Goal: Transaction & Acquisition: Book appointment/travel/reservation

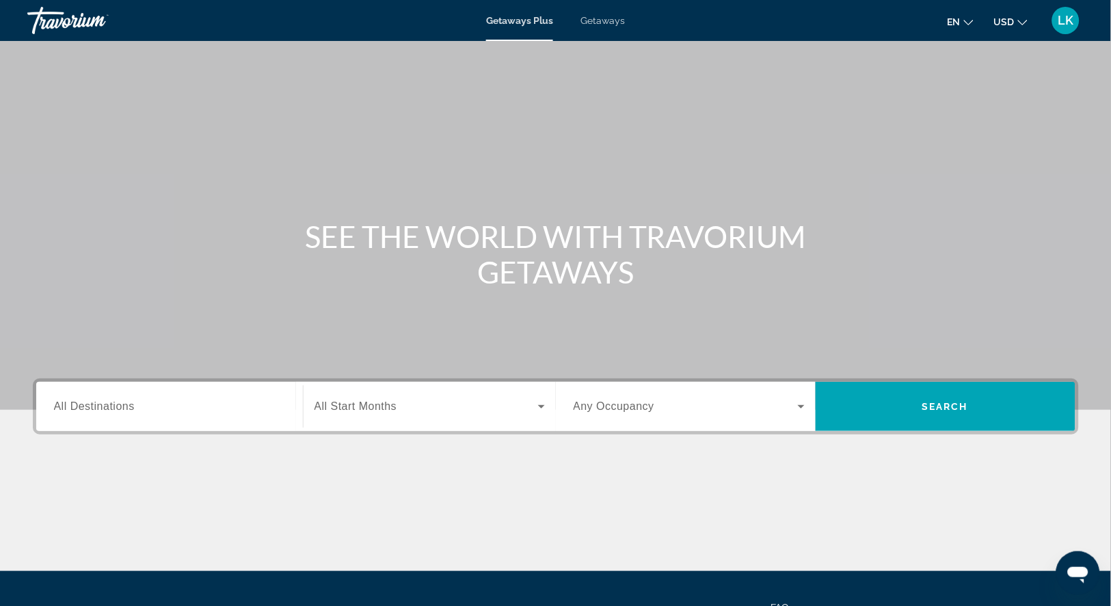
click at [604, 27] on div "Getaways Plus Getaways en English Español Français Italiano Português русский U…" at bounding box center [555, 21] width 1111 height 36
click at [603, 20] on span "Getaways" at bounding box center [602, 20] width 44 height 11
click at [137, 416] on input "Destination All Destinations" at bounding box center [169, 407] width 231 height 16
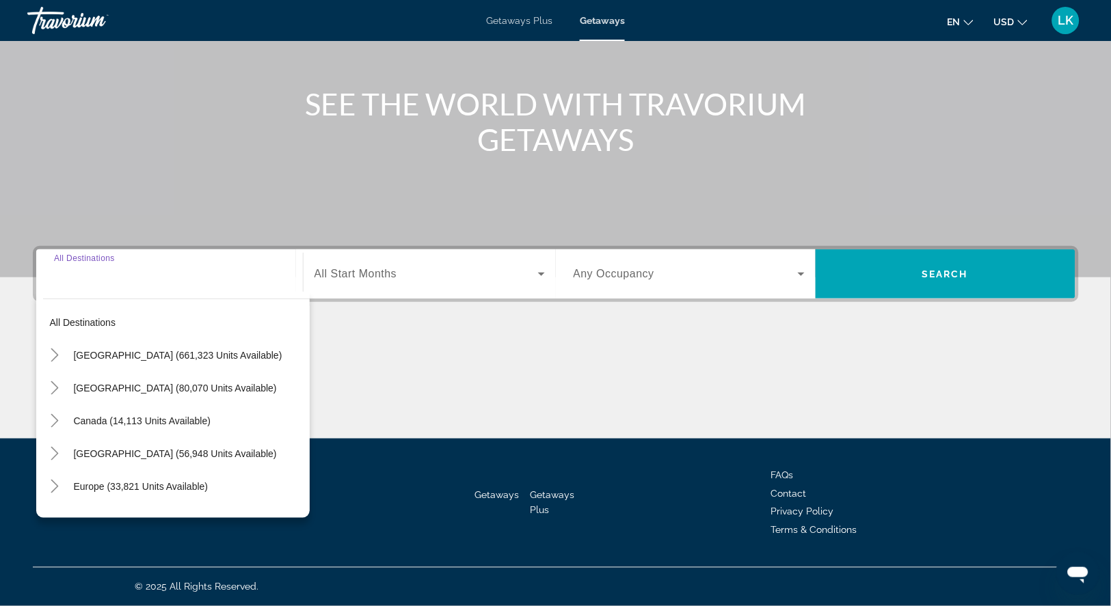
scroll to position [172, 0]
click at [54, 349] on icon "Toggle United States (661,323 units available)" at bounding box center [55, 356] width 14 height 14
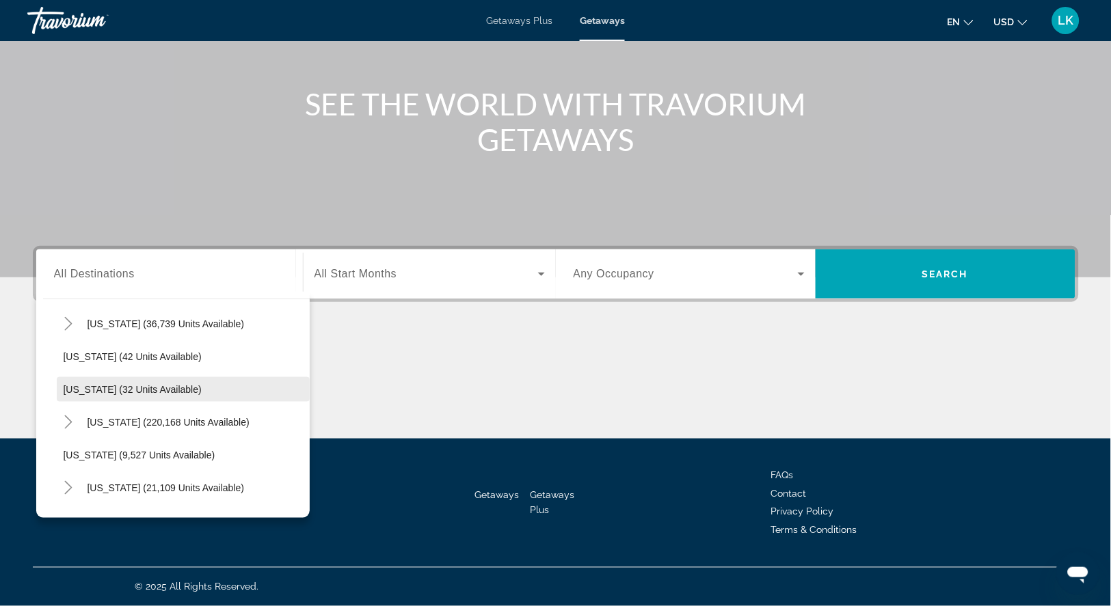
scroll to position [169, 0]
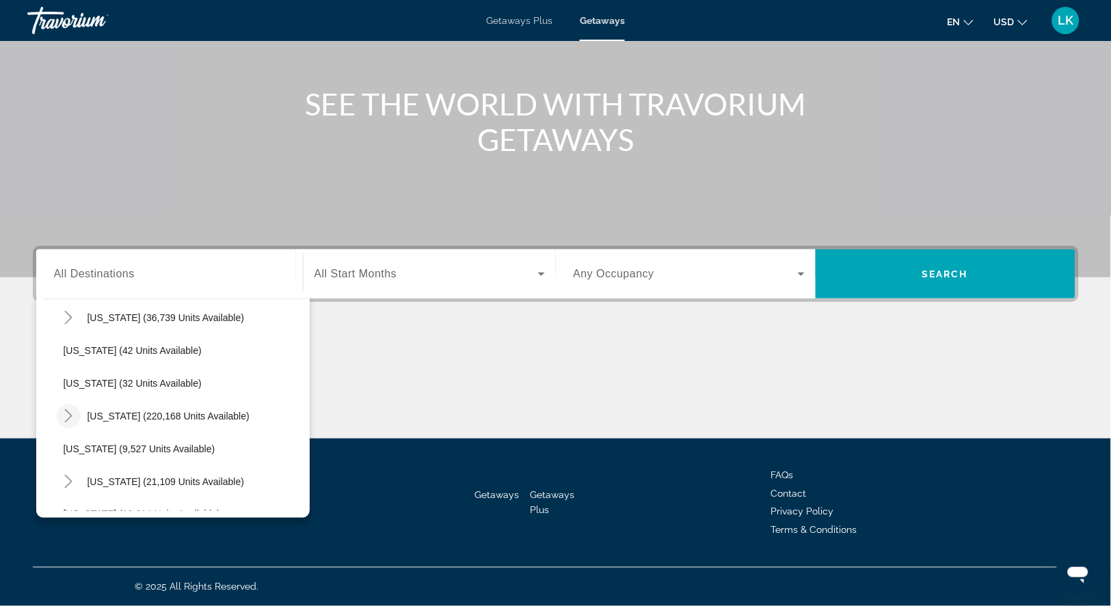
click at [70, 423] on icon "Toggle Florida (220,168 units available)" at bounding box center [69, 416] width 8 height 14
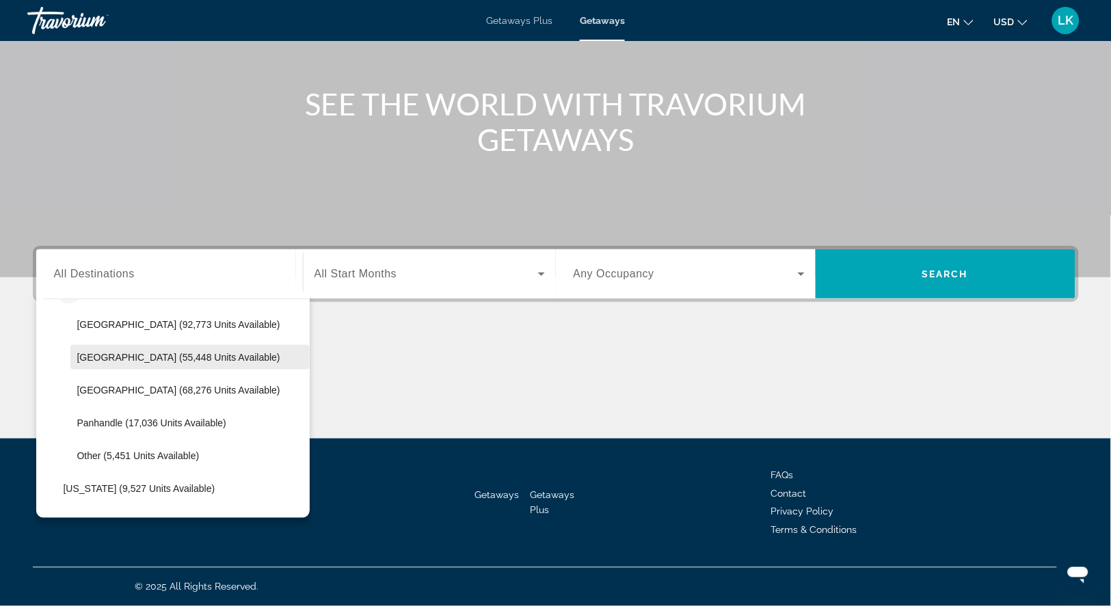
scroll to position [297, 0]
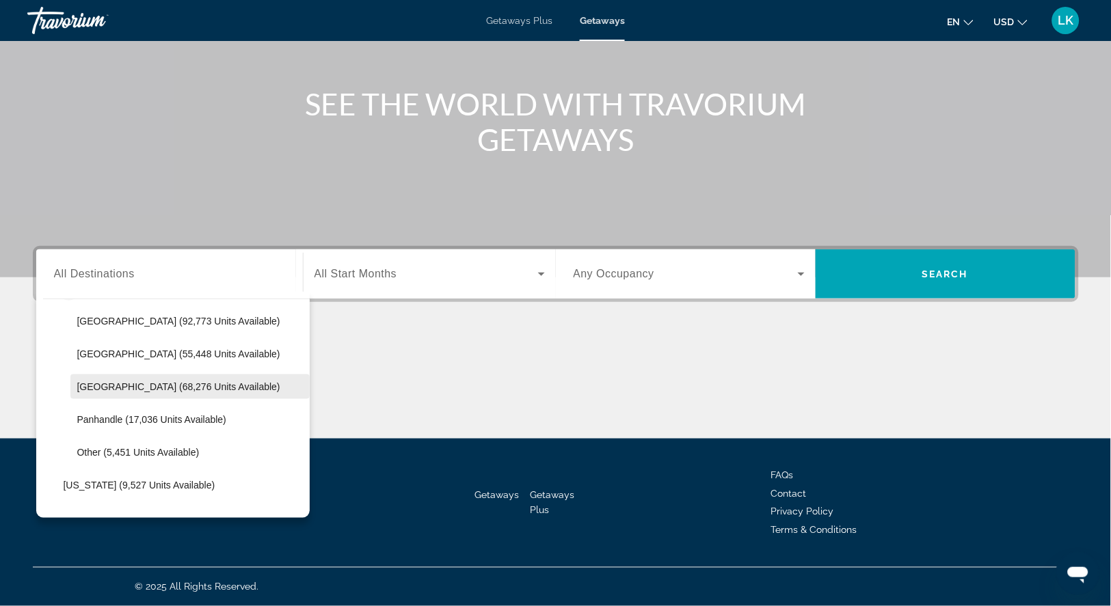
click at [94, 392] on span "West Coast (68,276 units available)" at bounding box center [178, 386] width 203 height 11
type input "**********"
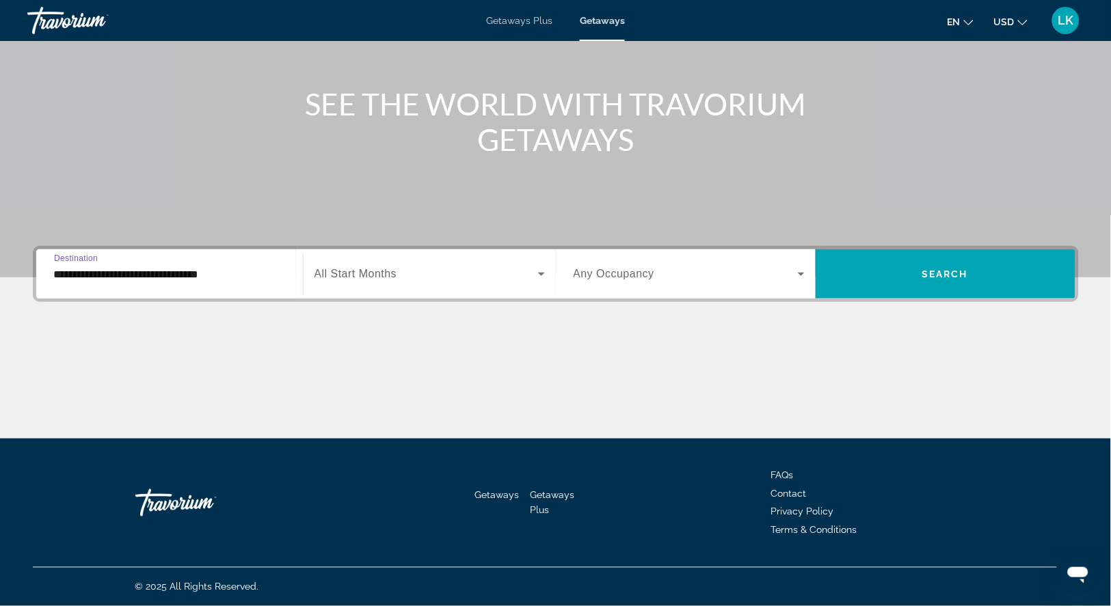
scroll to position [172, 0]
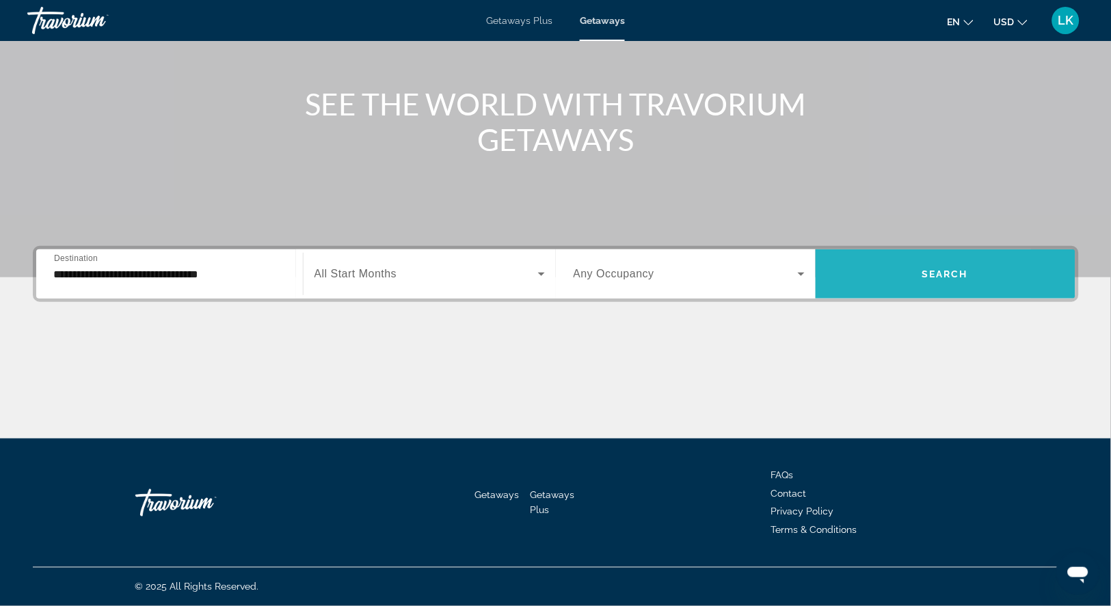
click at [883, 258] on span "Search widget" at bounding box center [946, 274] width 260 height 33
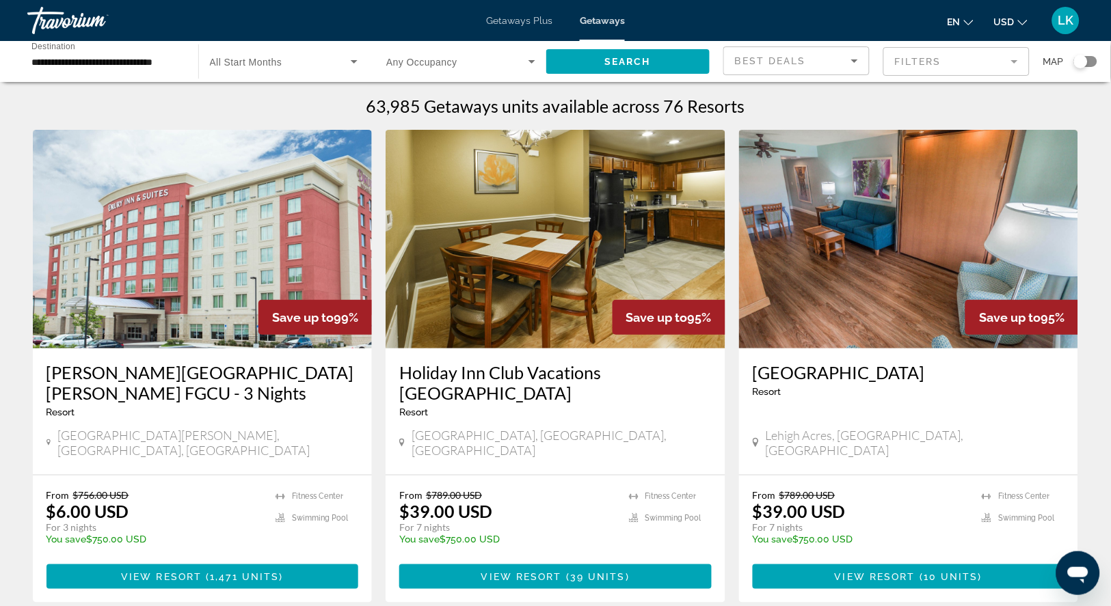
click at [131, 64] on input "**********" at bounding box center [105, 62] width 149 height 16
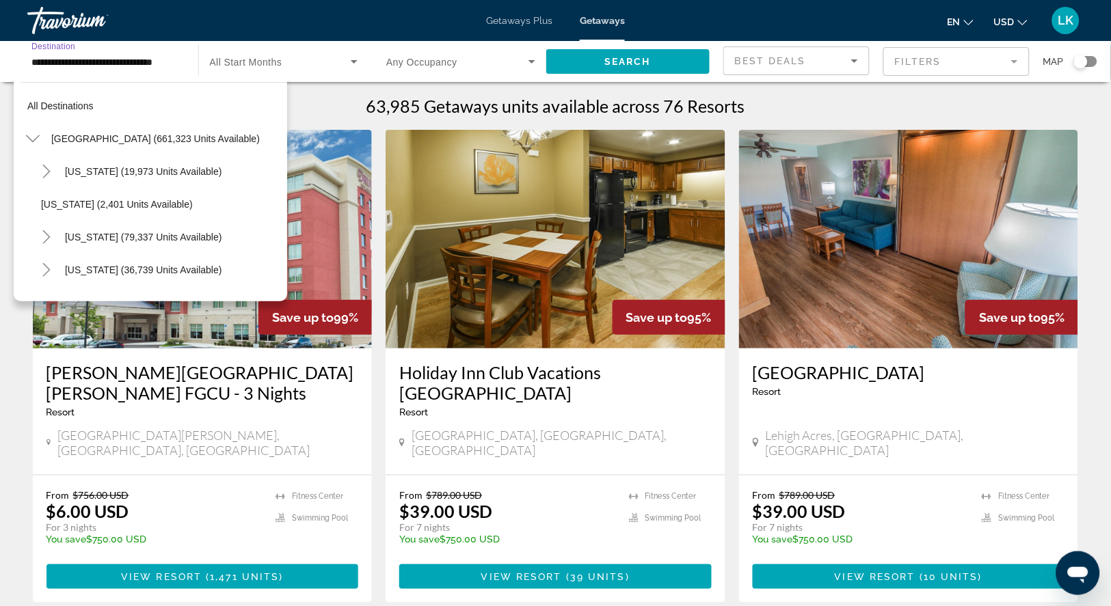
scroll to position [272, 0]
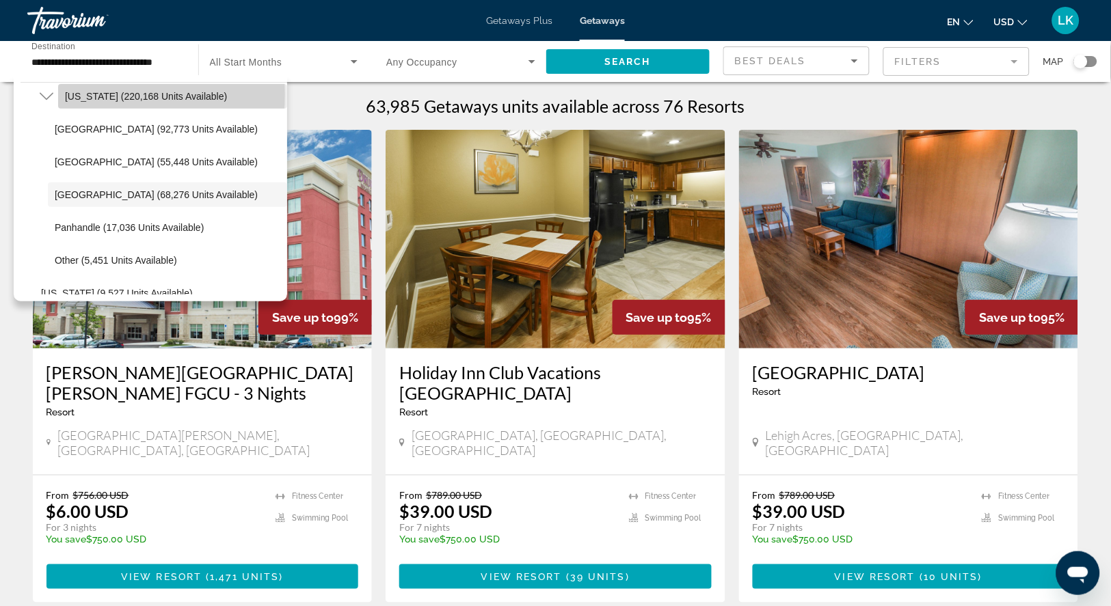
click at [83, 99] on span "[US_STATE] (220,168 units available)" at bounding box center [146, 96] width 162 height 11
type input "**********"
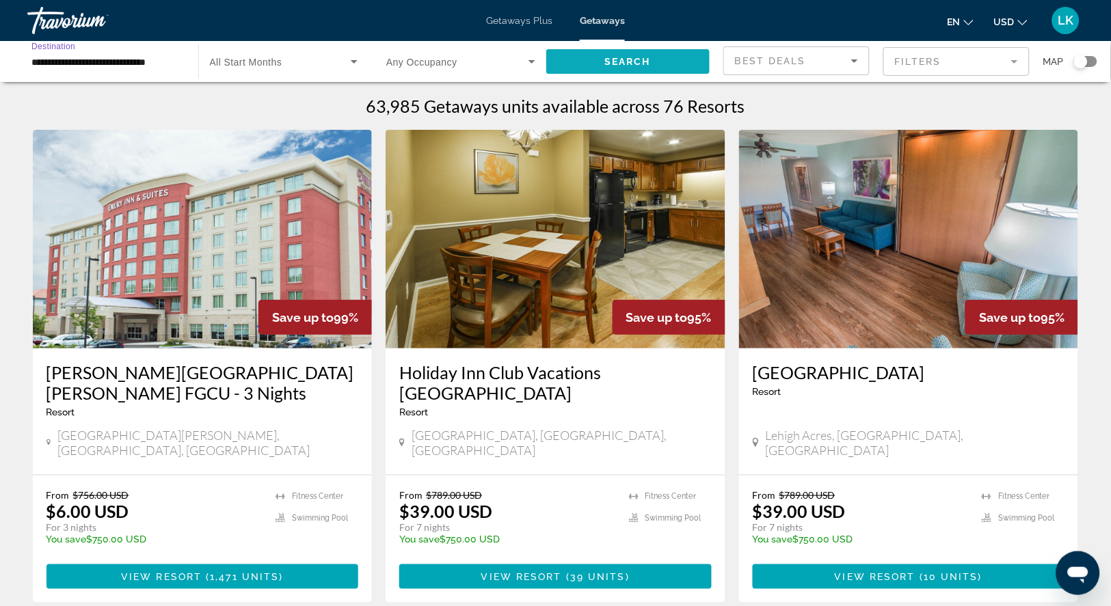
click at [673, 58] on span "Search widget" at bounding box center [628, 61] width 164 height 33
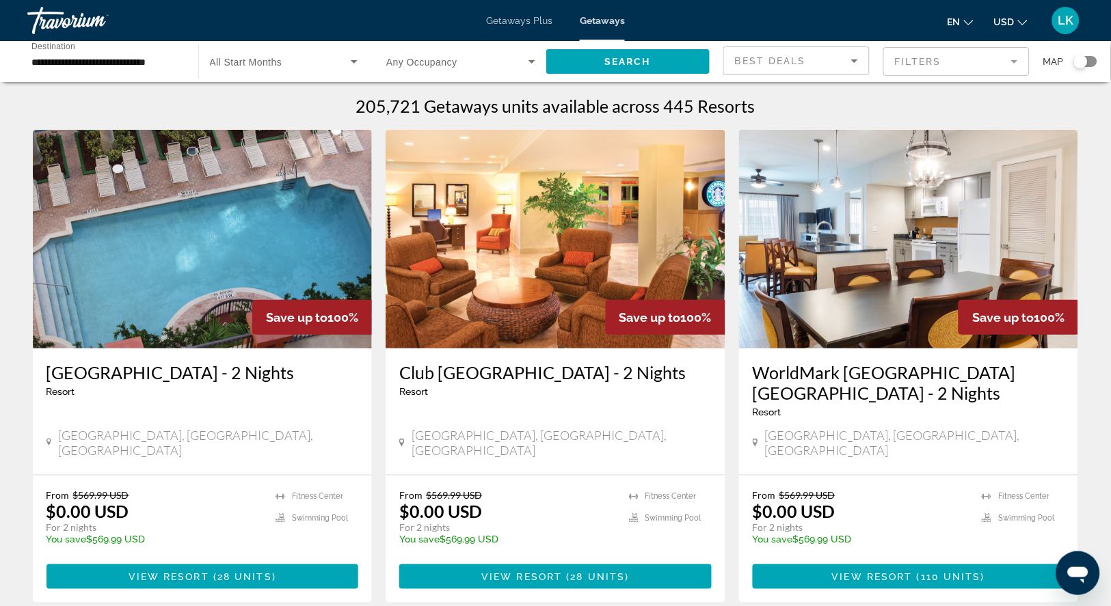
click at [915, 65] on mat-form-field "Filters" at bounding box center [956, 61] width 146 height 29
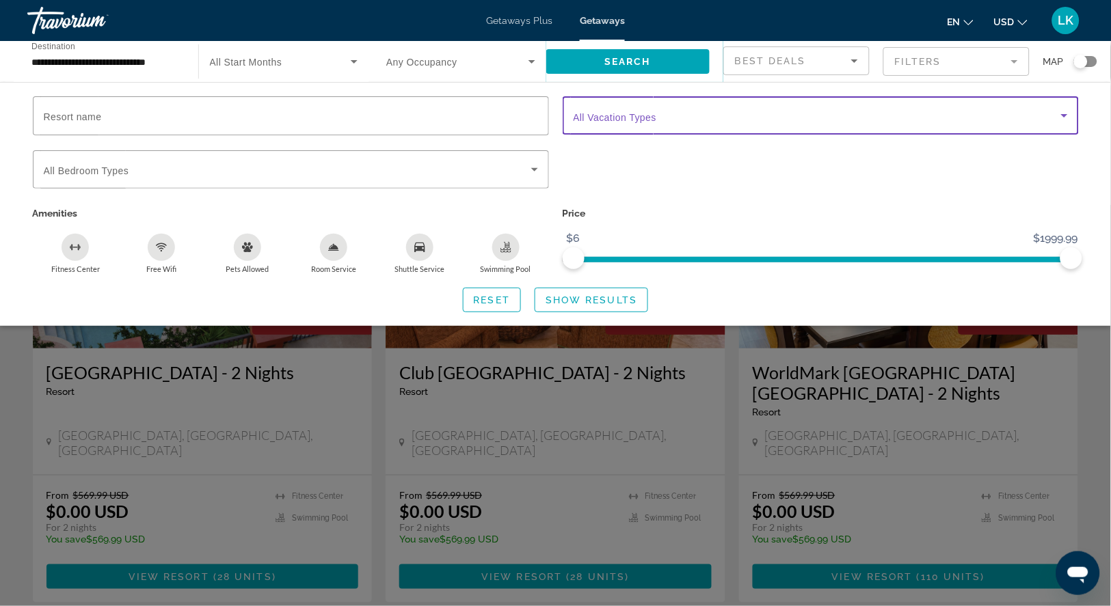
click at [658, 124] on span "Search widget" at bounding box center [817, 115] width 487 height 16
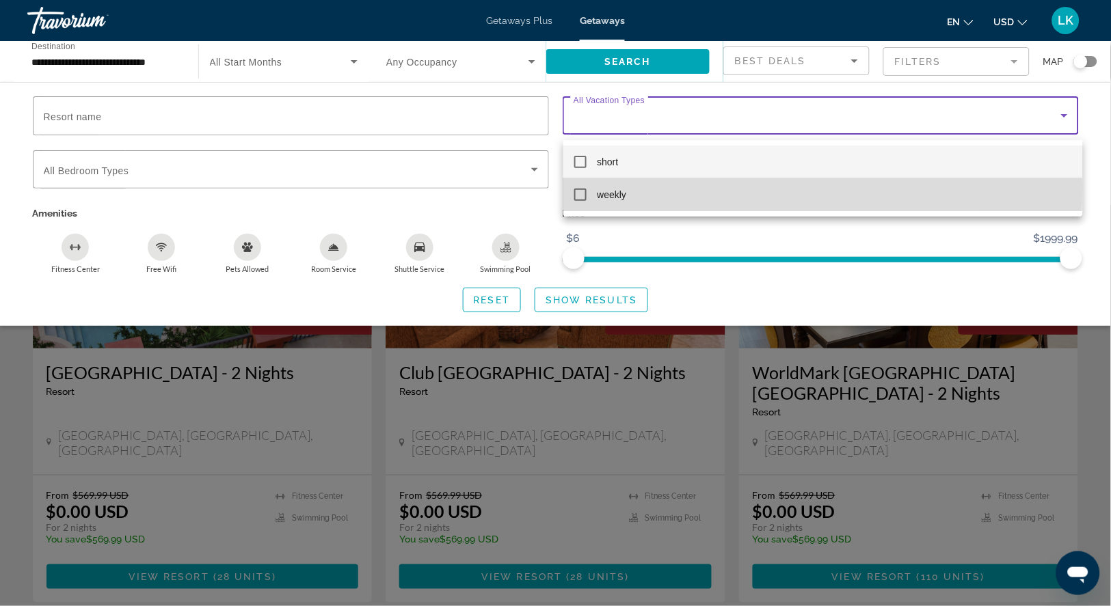
click at [597, 187] on span "weekly" at bounding box center [611, 195] width 29 height 16
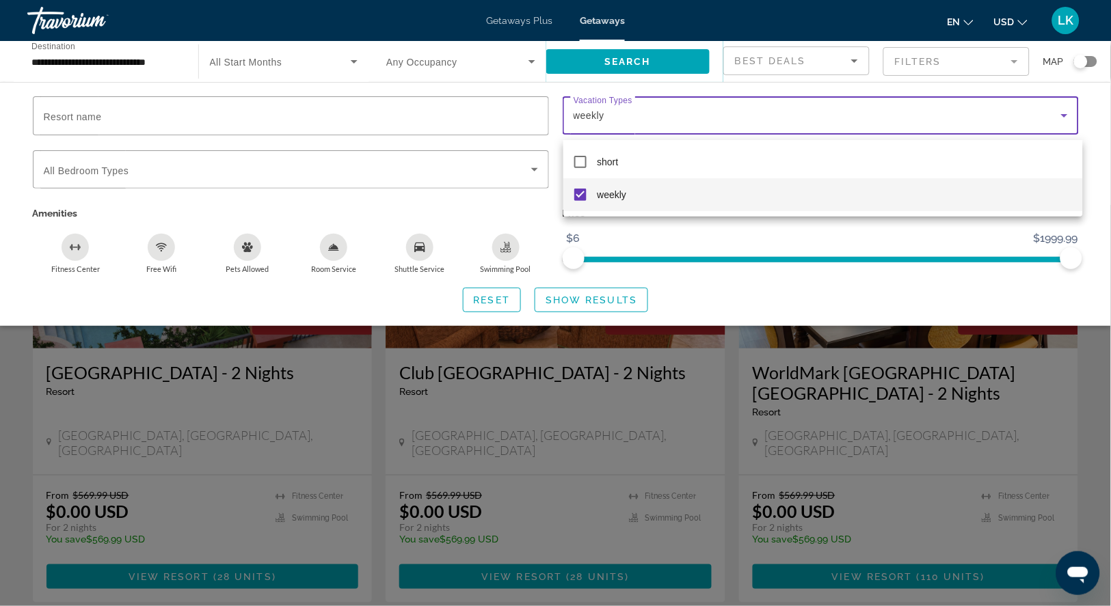
click at [596, 314] on div at bounding box center [555, 303] width 1111 height 606
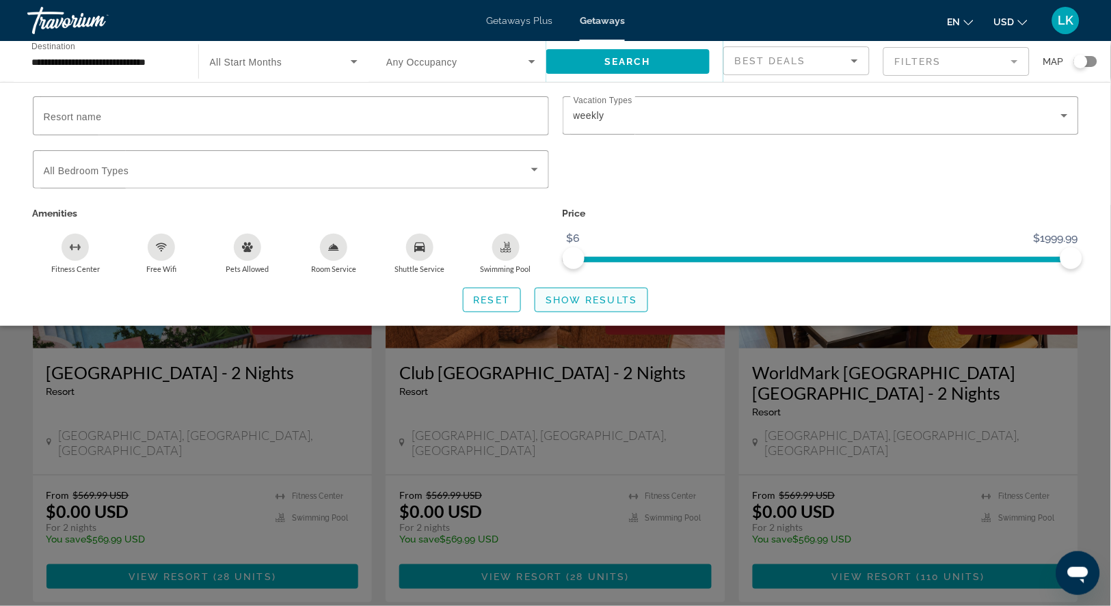
click at [596, 306] on span "Show Results" at bounding box center [592, 300] width 92 height 11
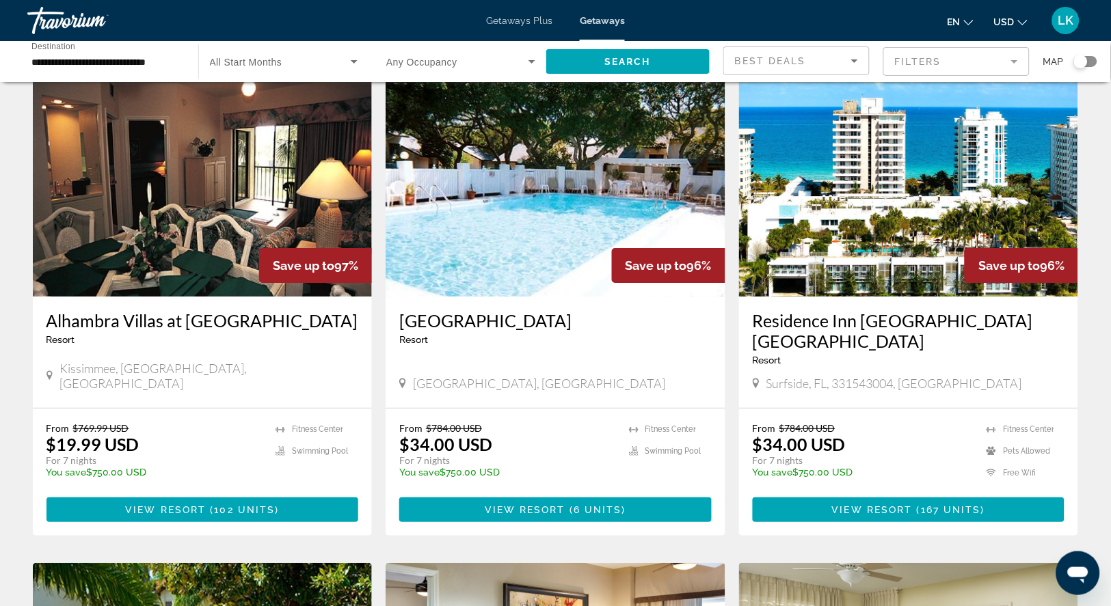
scroll to position [1037, 0]
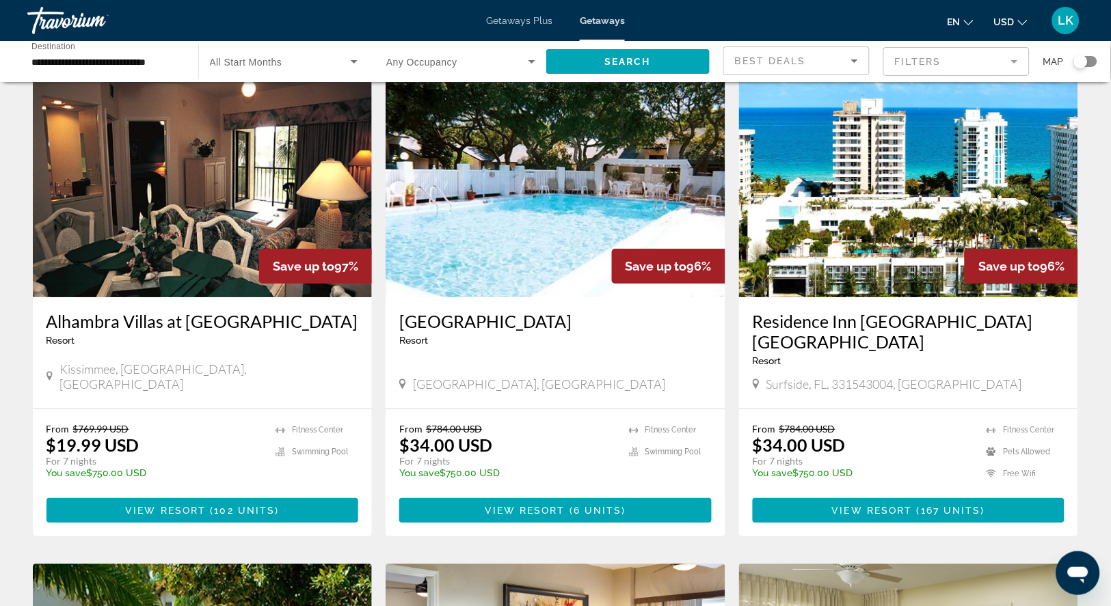
click at [883, 238] on img "Main content" at bounding box center [909, 188] width 340 height 219
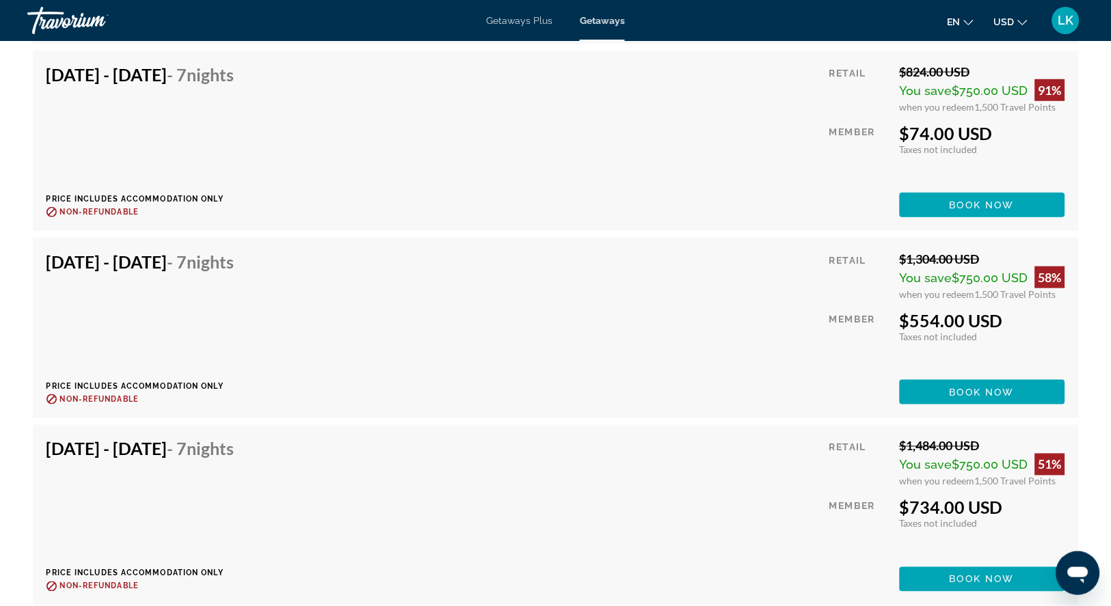
scroll to position [2650, 0]
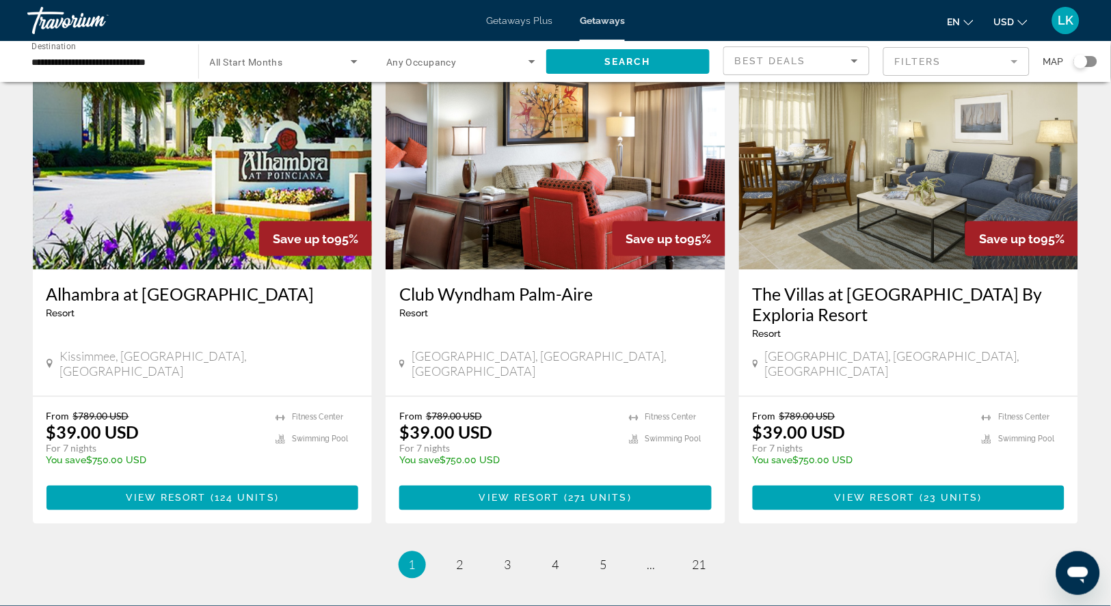
scroll to position [1548, 0]
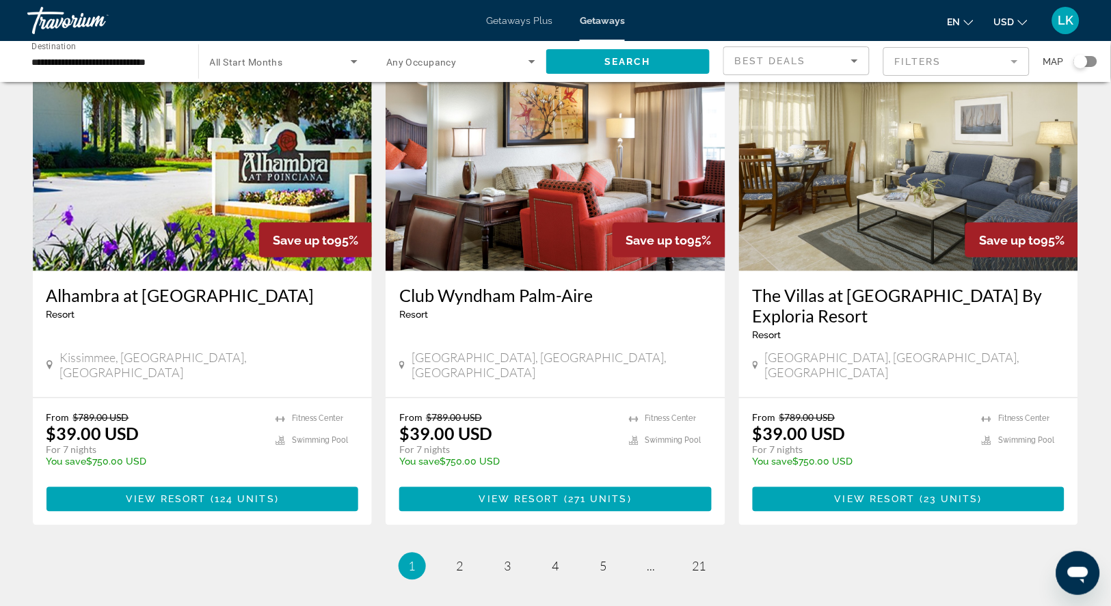
click at [516, 213] on img "Main content" at bounding box center [556, 162] width 340 height 219
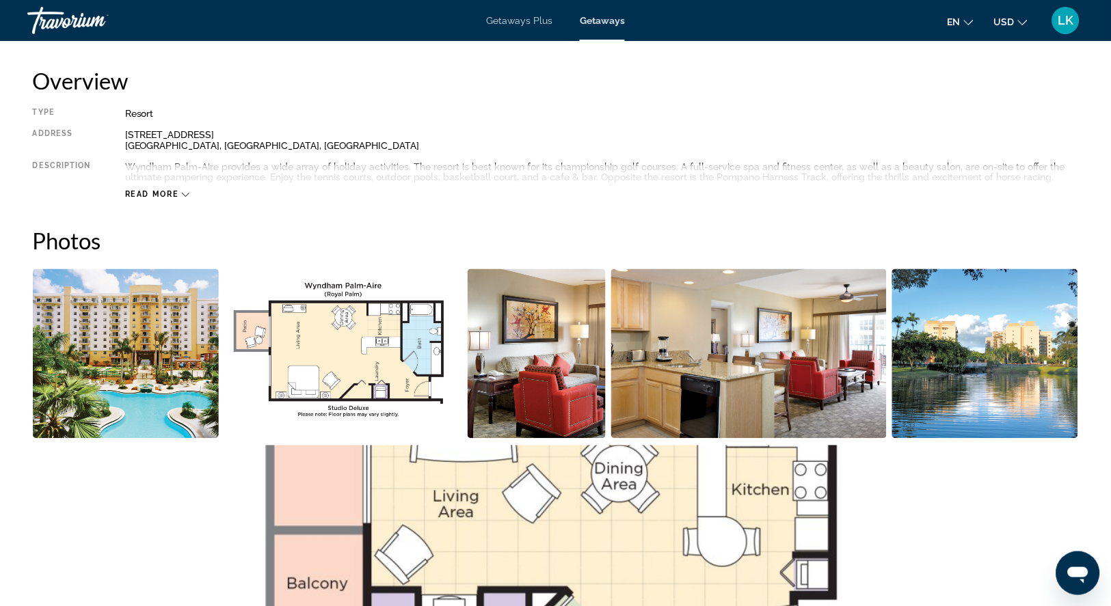
scroll to position [502, 0]
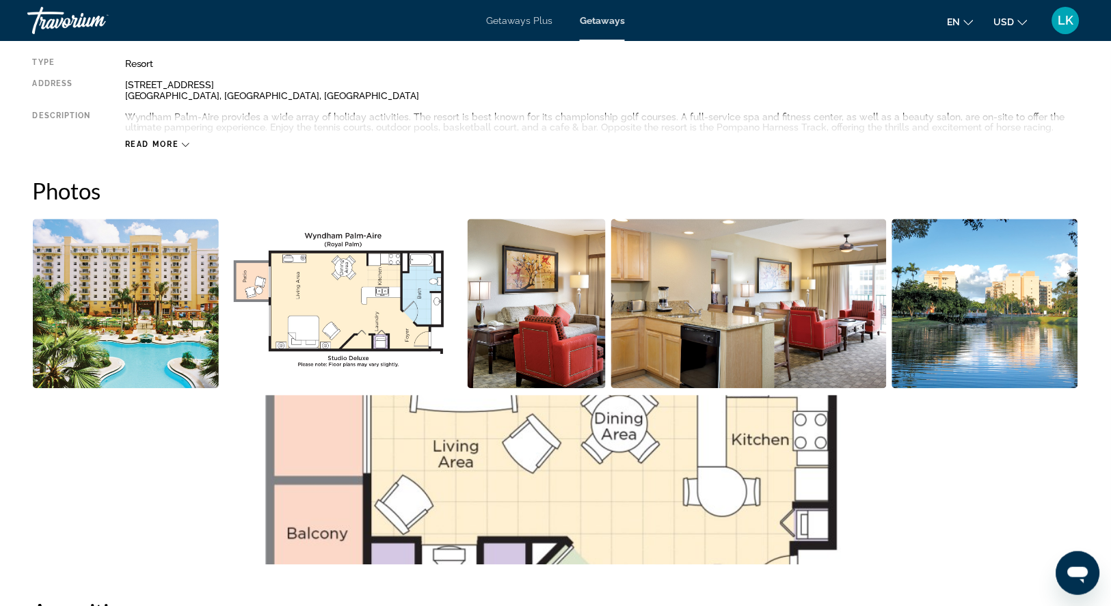
click at [171, 324] on img "Open full-screen image slider" at bounding box center [126, 304] width 187 height 170
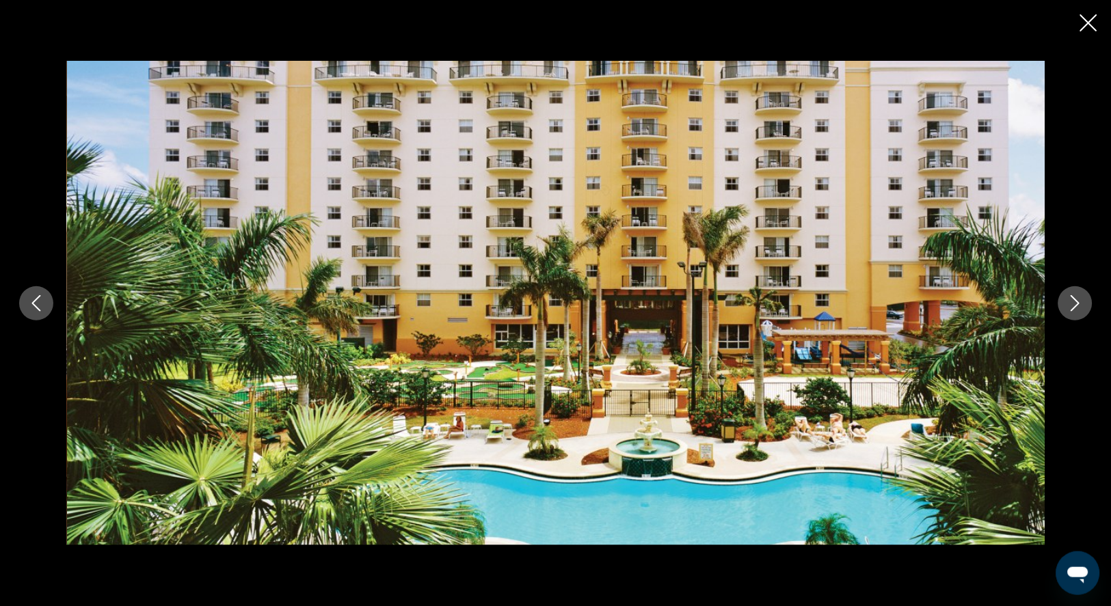
click at [1077, 307] on icon "Next image" at bounding box center [1075, 303] width 9 height 16
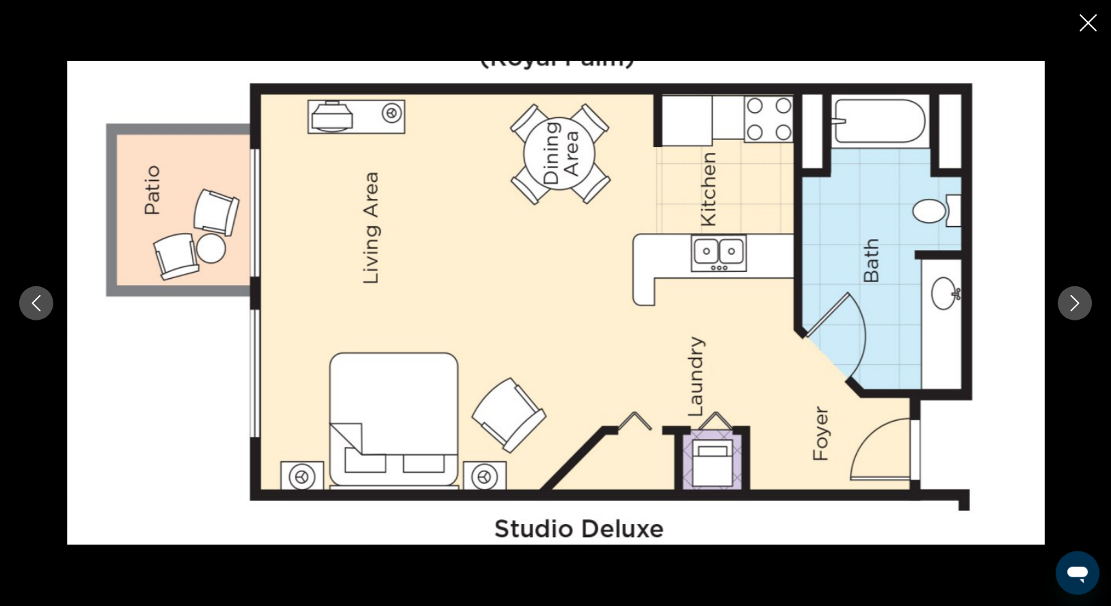
click at [1077, 307] on icon "Next image" at bounding box center [1075, 303] width 9 height 16
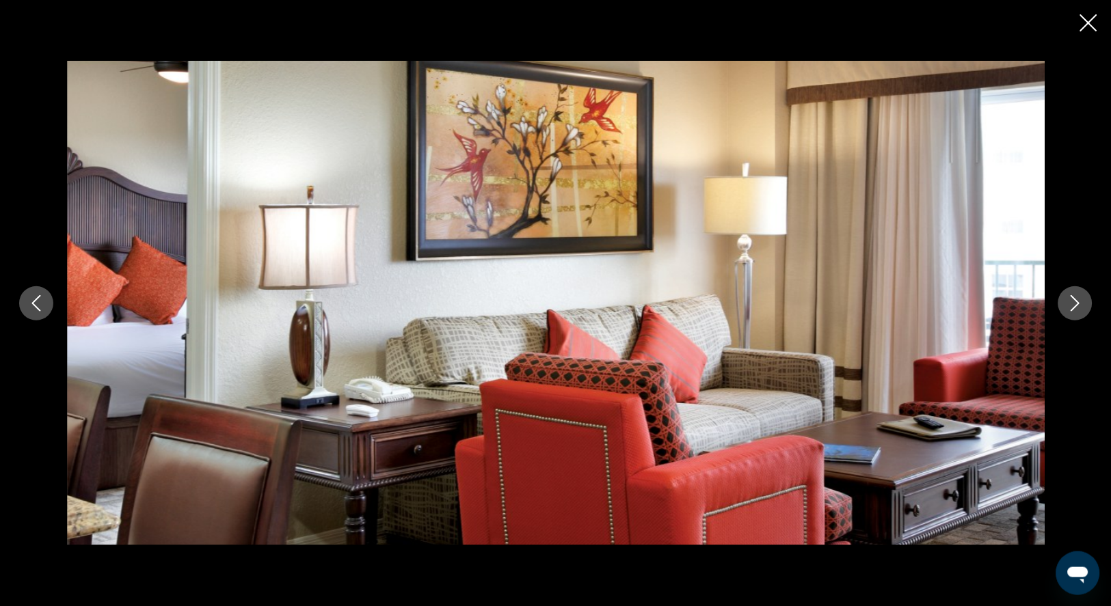
click at [1077, 307] on icon "Next image" at bounding box center [1075, 303] width 9 height 16
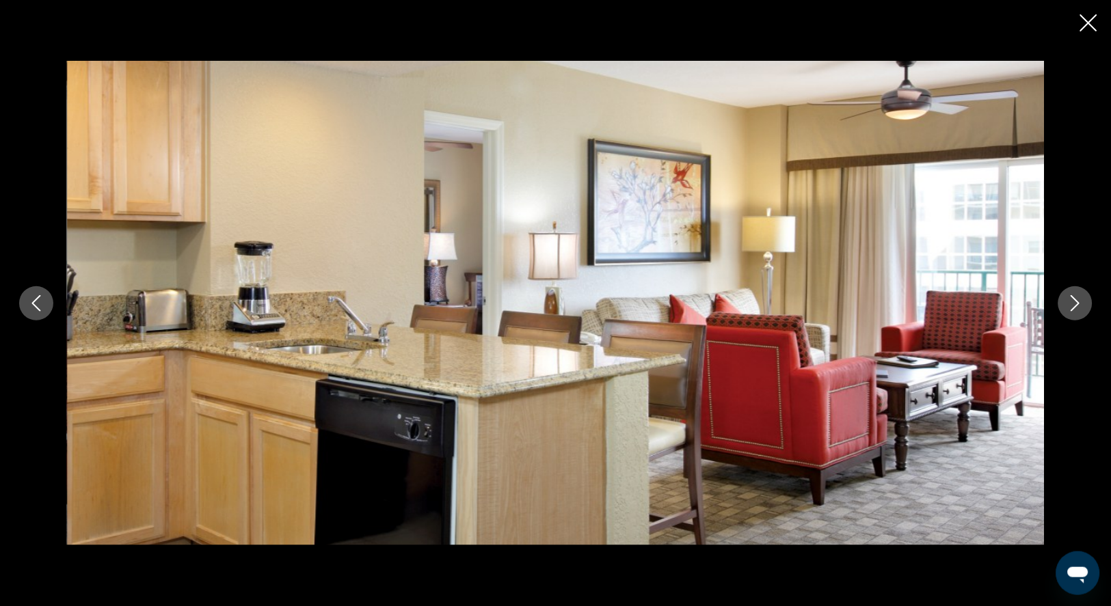
click at [1077, 307] on icon "Next image" at bounding box center [1075, 303] width 9 height 16
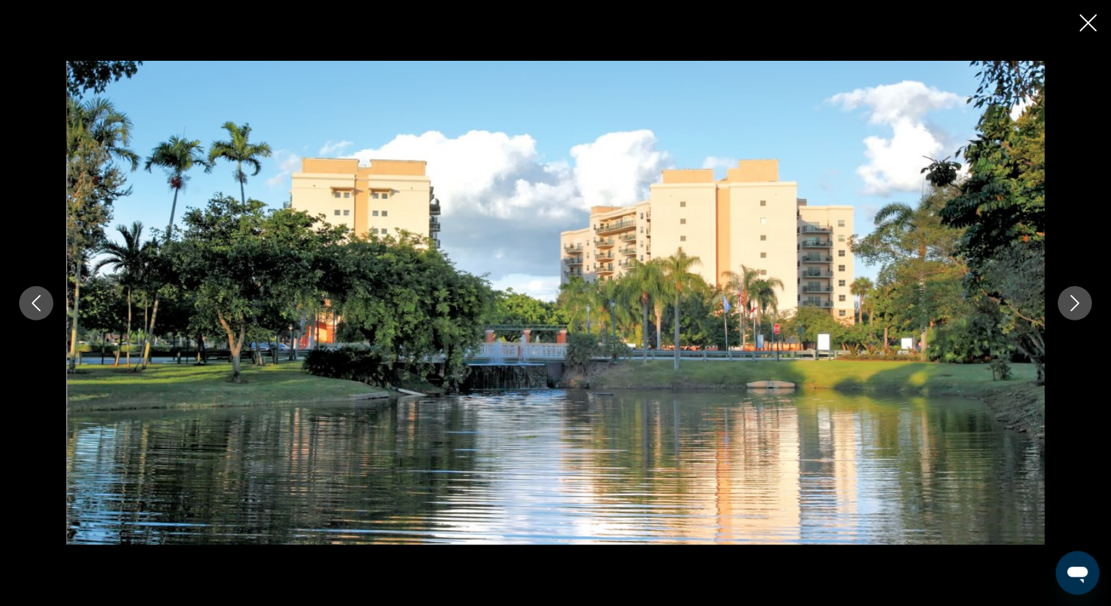
click at [1077, 307] on icon "Next image" at bounding box center [1075, 303] width 9 height 16
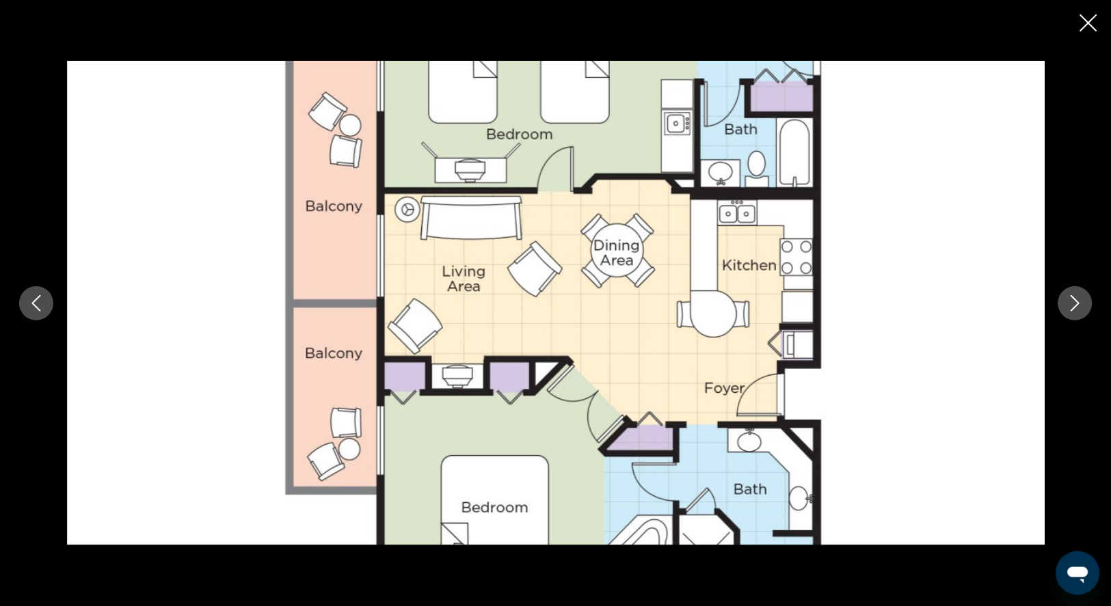
click at [1077, 307] on icon "Next image" at bounding box center [1075, 303] width 9 height 16
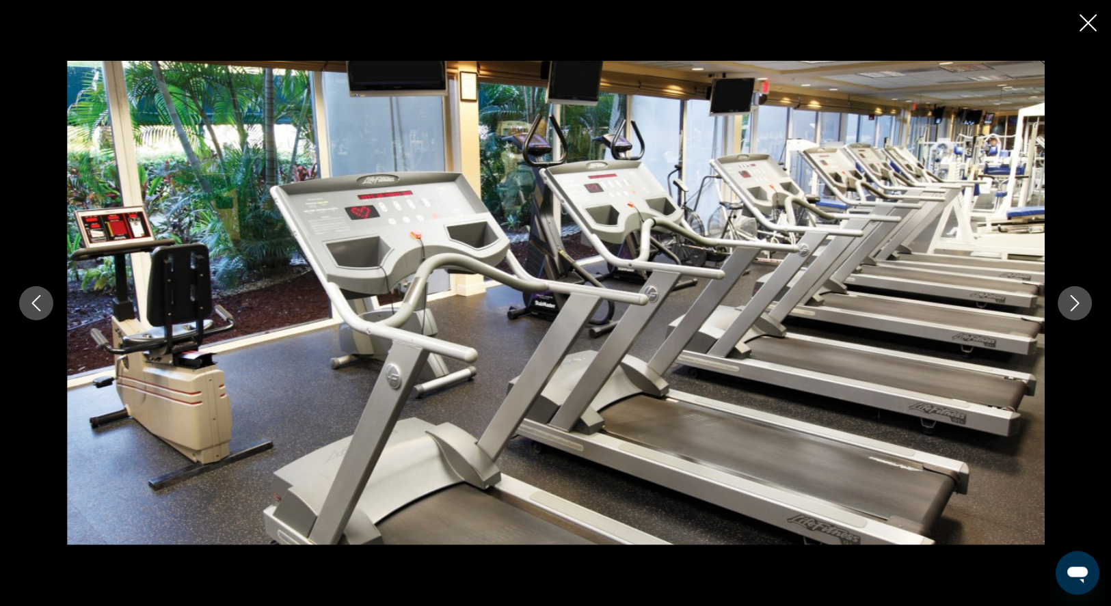
click at [1077, 307] on icon "Next image" at bounding box center [1075, 303] width 9 height 16
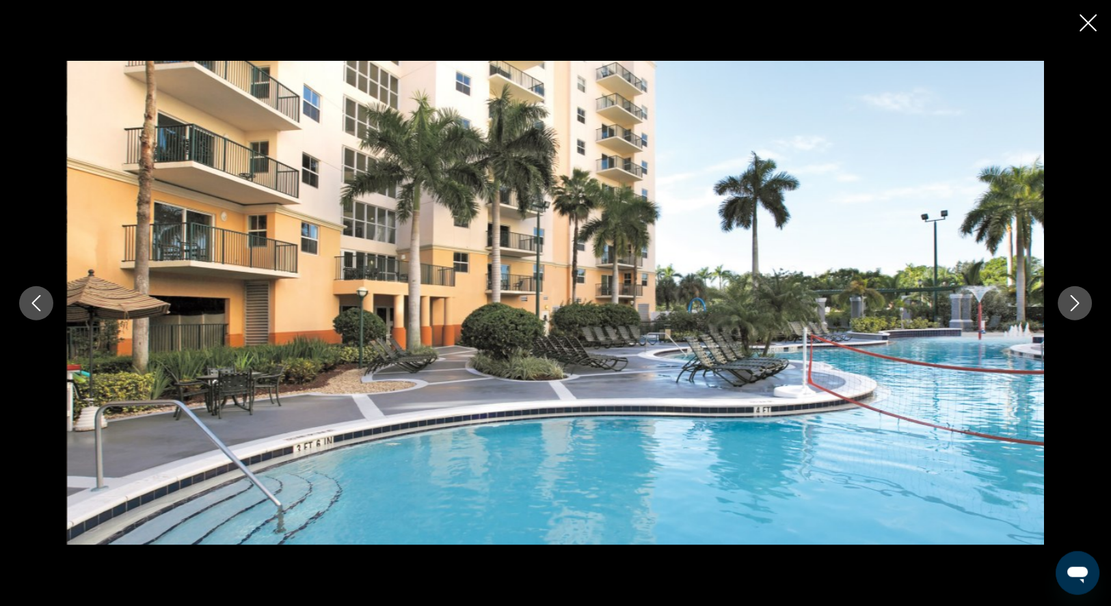
click at [1077, 307] on icon "Next image" at bounding box center [1075, 303] width 9 height 16
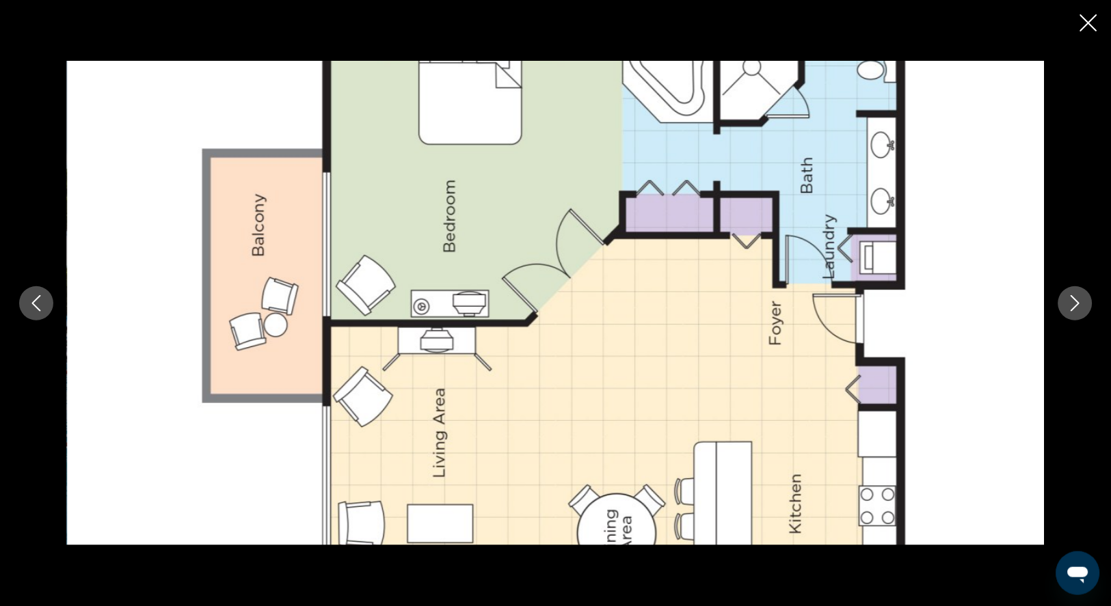
click at [1077, 307] on icon "Next image" at bounding box center [1075, 303] width 9 height 16
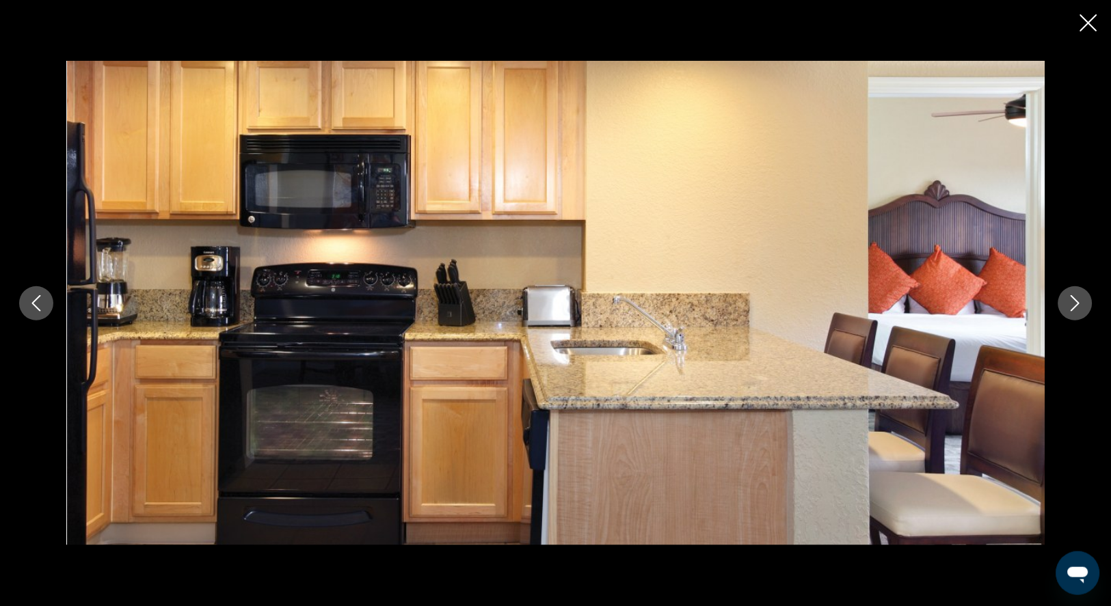
click at [1077, 307] on icon "Next image" at bounding box center [1075, 303] width 9 height 16
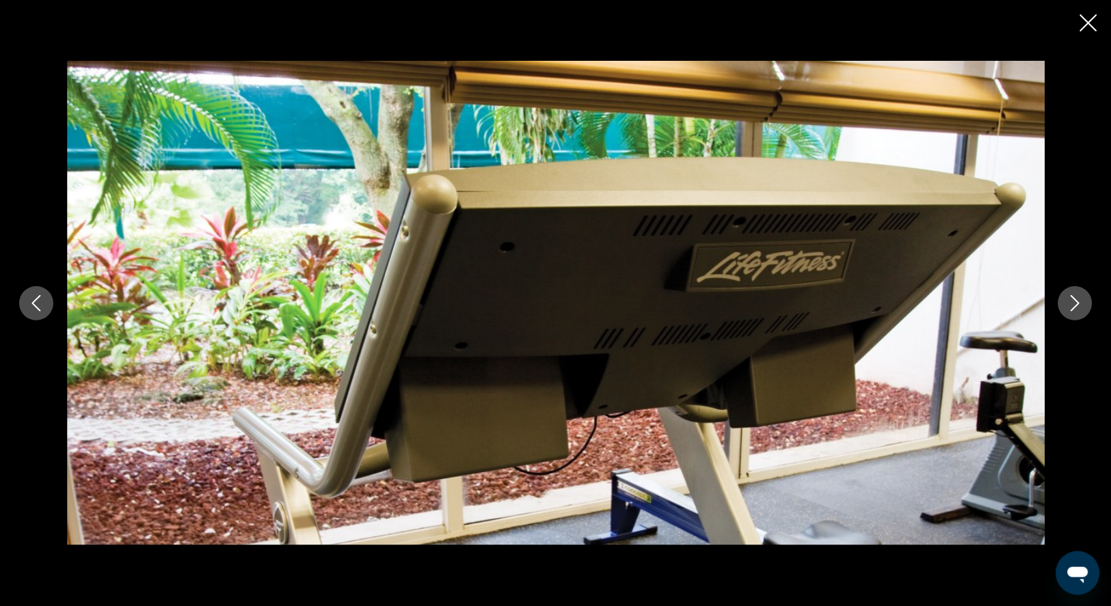
click at [1077, 307] on icon "Next image" at bounding box center [1075, 303] width 9 height 16
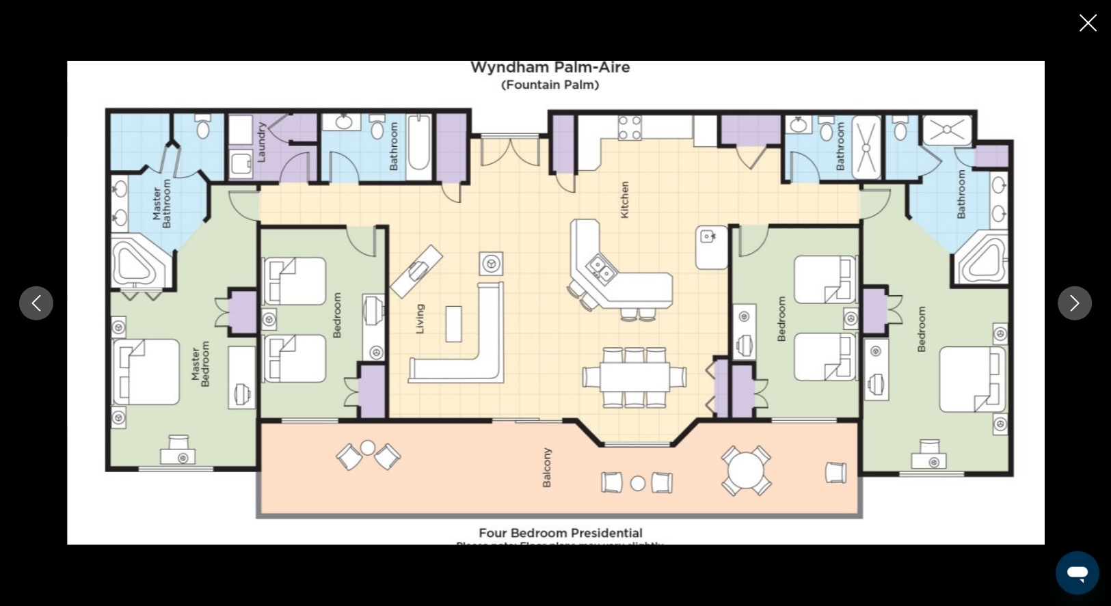
click at [1077, 307] on icon "Next image" at bounding box center [1075, 303] width 9 height 16
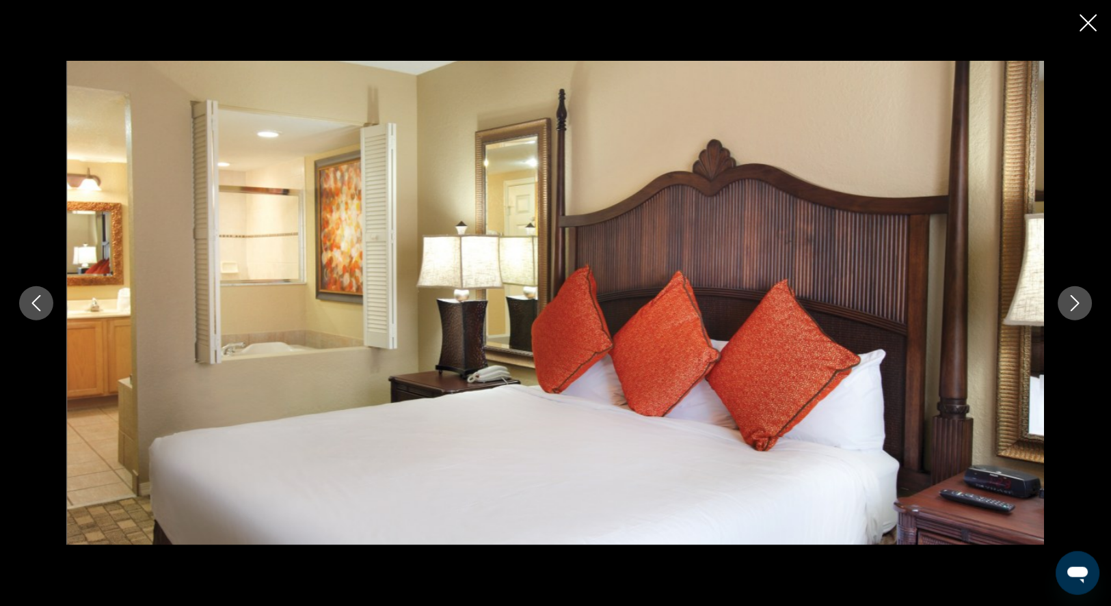
click at [1077, 307] on icon "Next image" at bounding box center [1075, 303] width 9 height 16
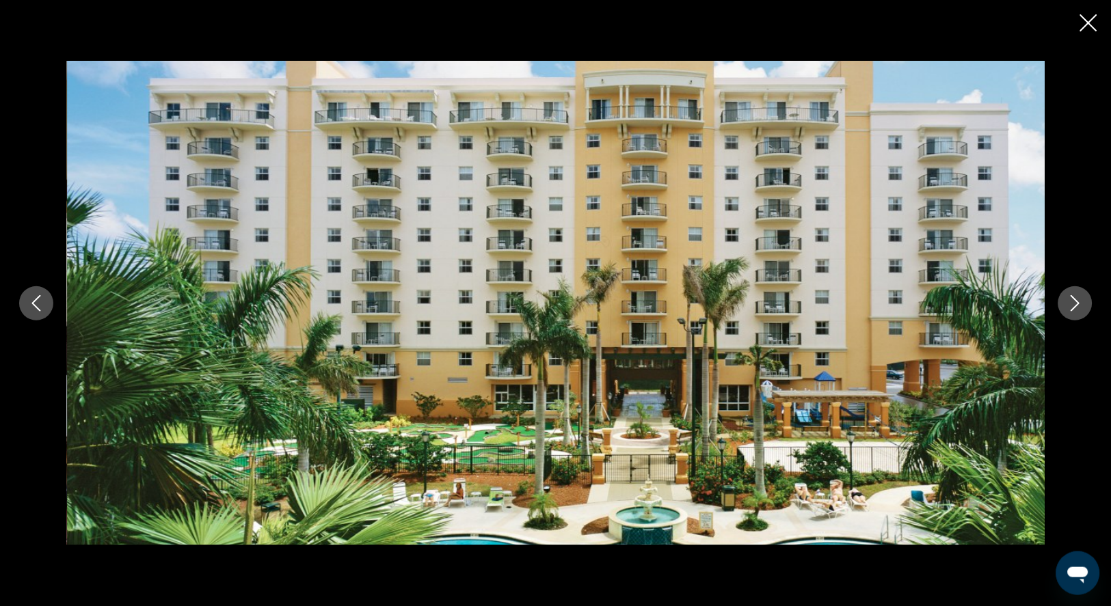
click at [1077, 307] on icon "Next image" at bounding box center [1075, 303] width 9 height 16
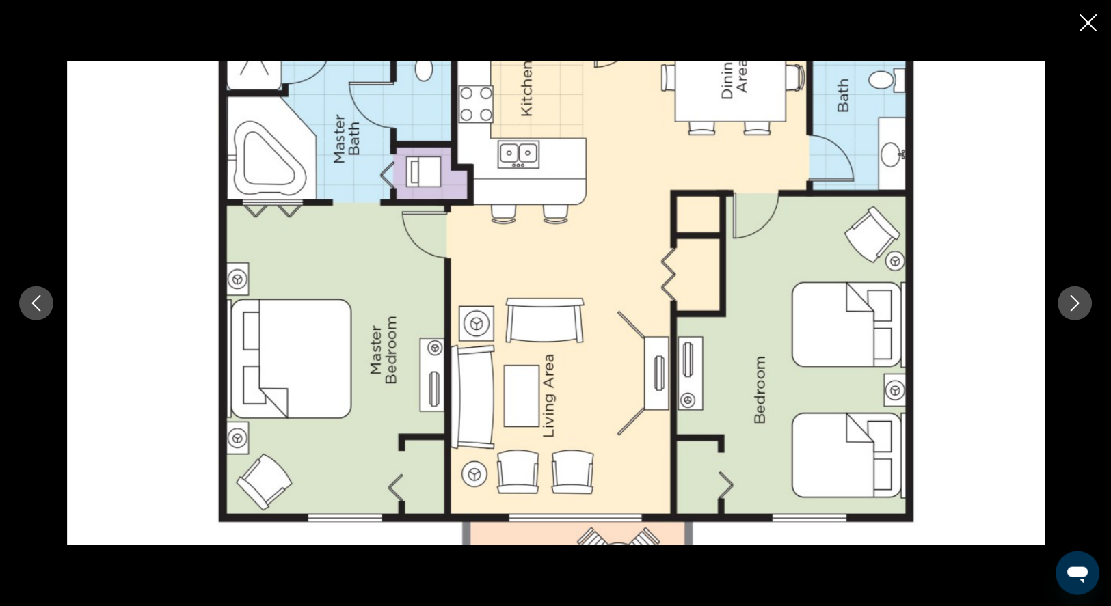
click at [1077, 307] on icon "Next image" at bounding box center [1075, 303] width 9 height 16
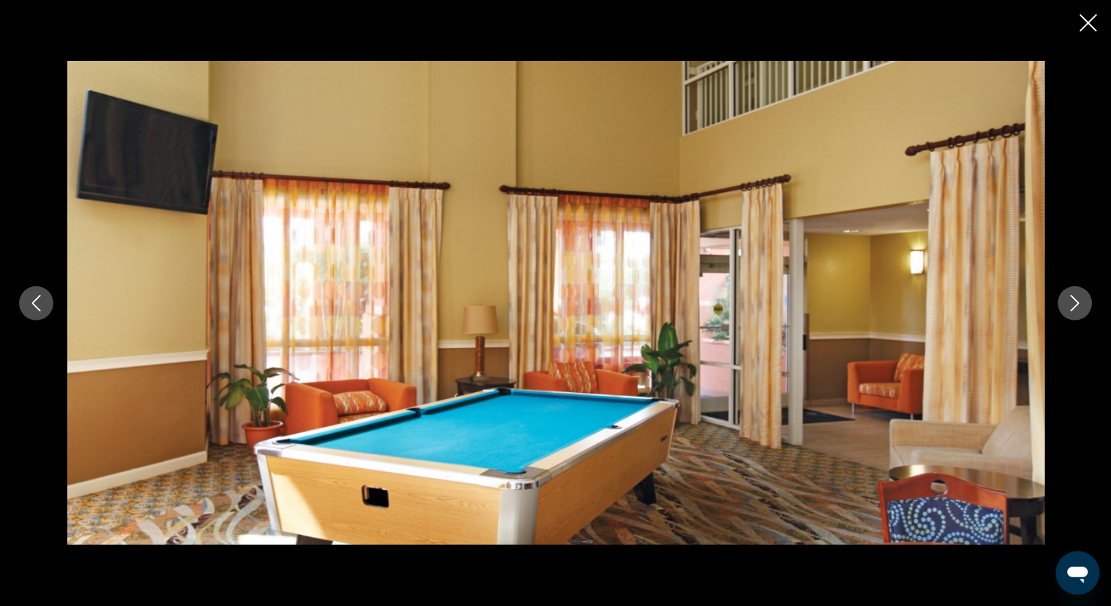
click at [1077, 307] on icon "Next image" at bounding box center [1075, 303] width 9 height 16
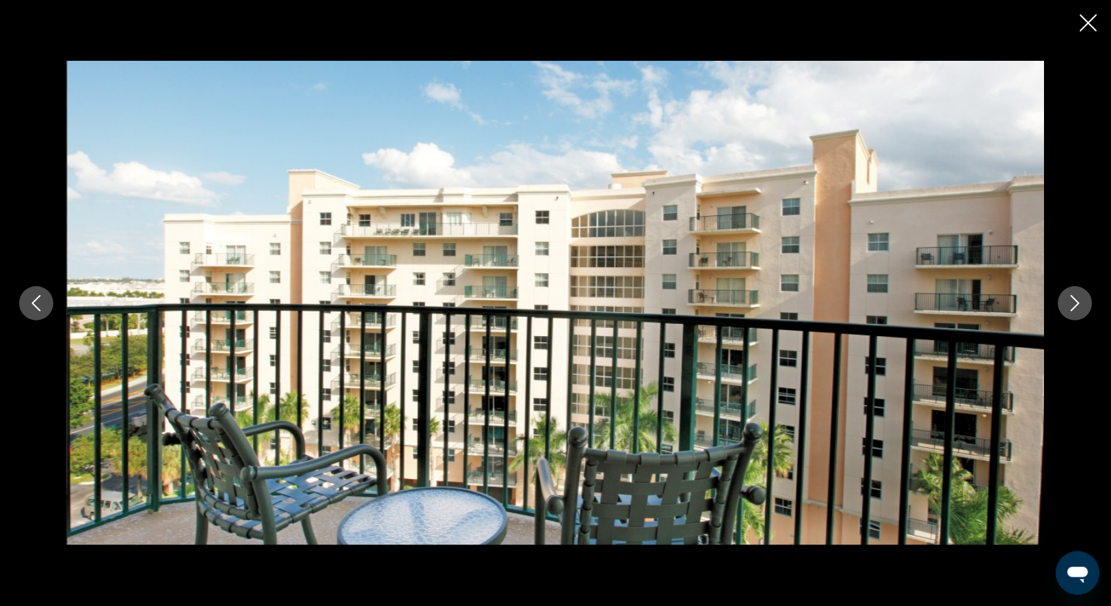
click at [1077, 307] on icon "Next image" at bounding box center [1075, 303] width 9 height 16
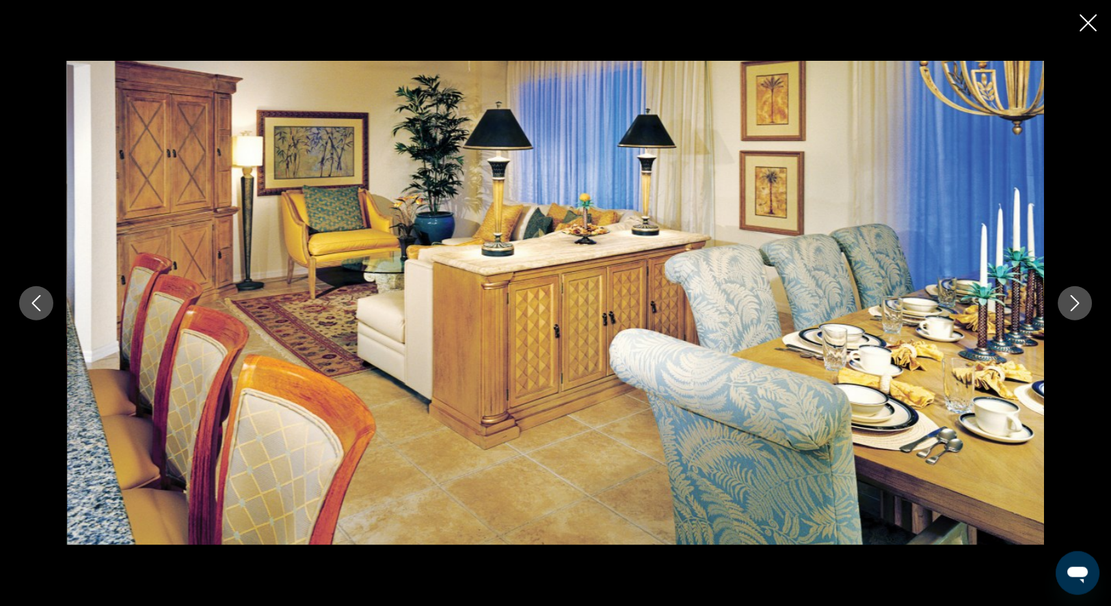
click at [1077, 307] on icon "Next image" at bounding box center [1075, 303] width 9 height 16
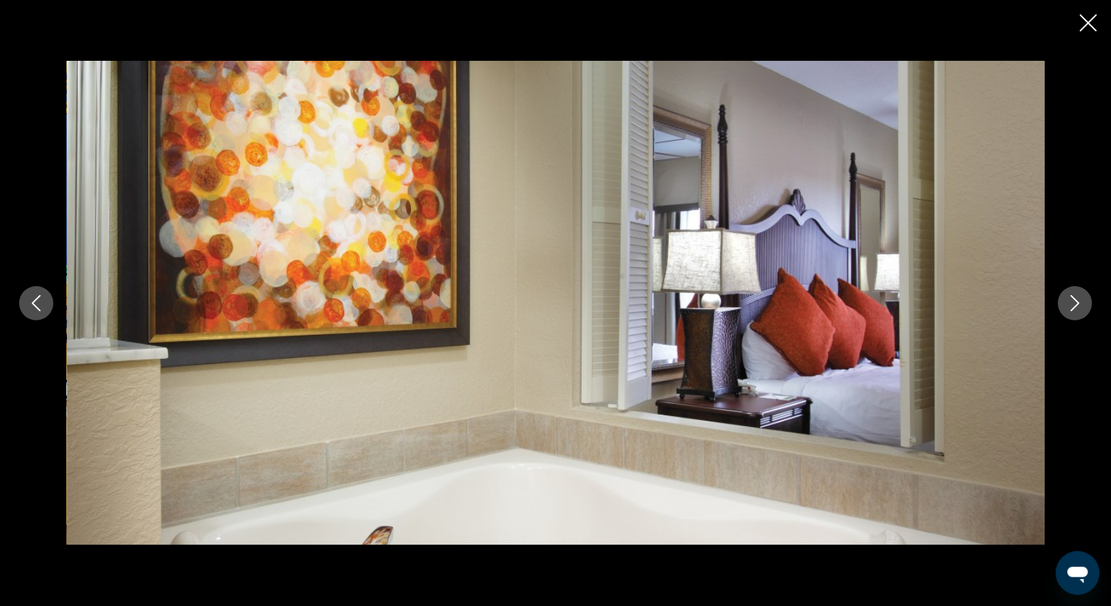
click at [1077, 307] on icon "Next image" at bounding box center [1075, 303] width 9 height 16
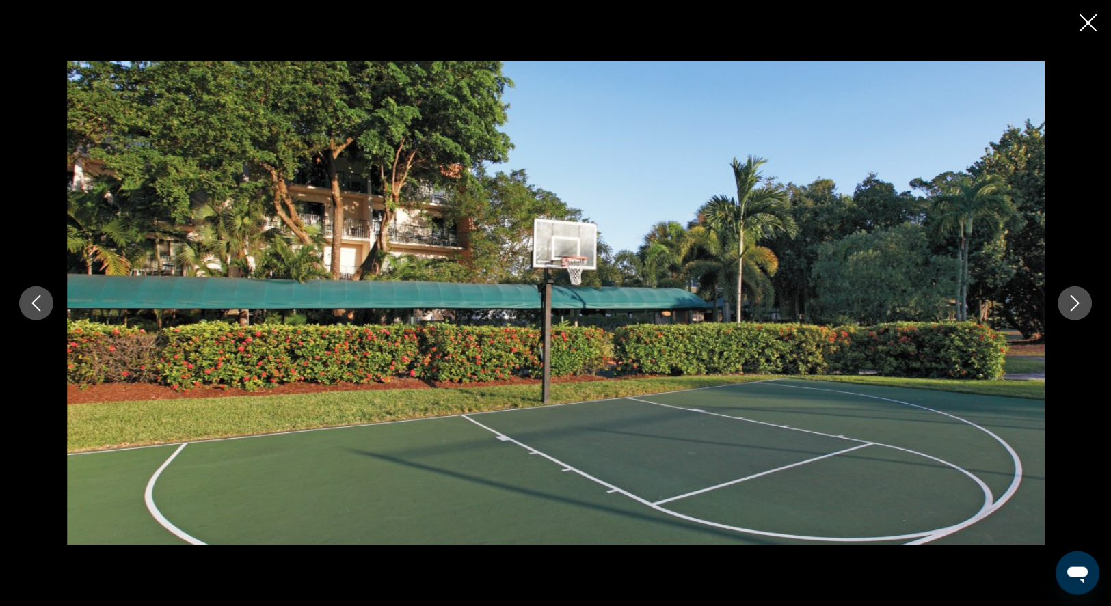
click at [1077, 307] on icon "Next image" at bounding box center [1075, 303] width 9 height 16
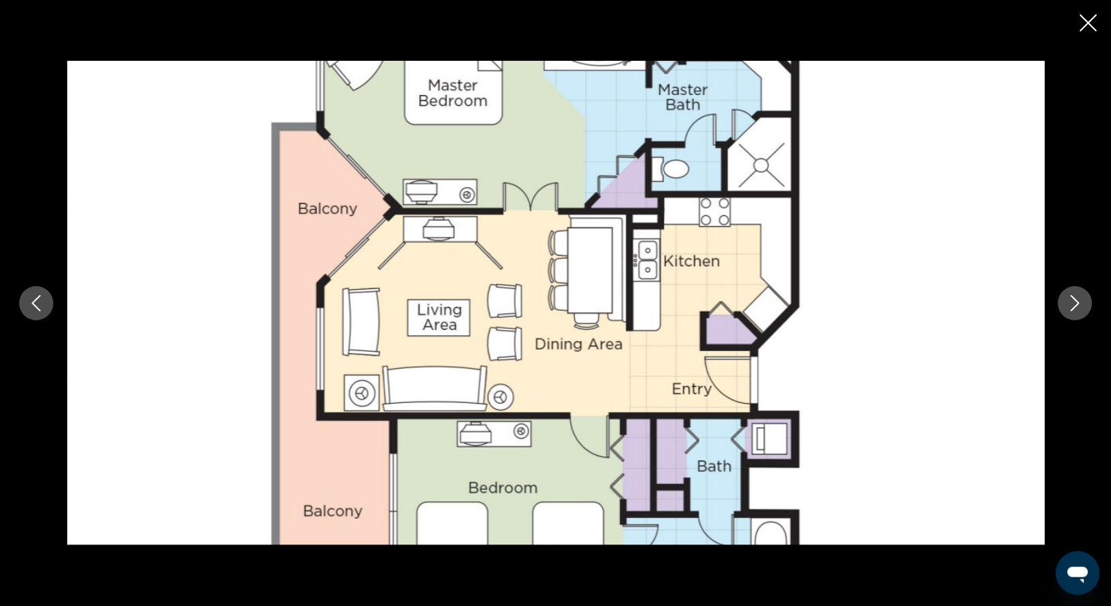
click at [1077, 307] on icon "Next image" at bounding box center [1075, 303] width 9 height 16
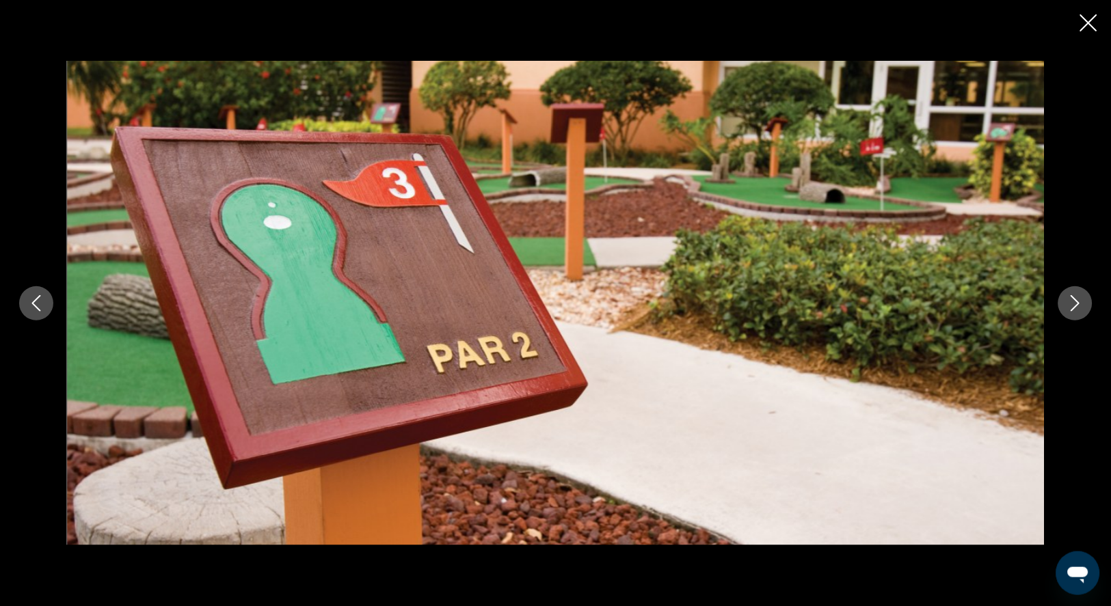
click at [1076, 306] on icon "Next image" at bounding box center [1075, 303] width 16 height 16
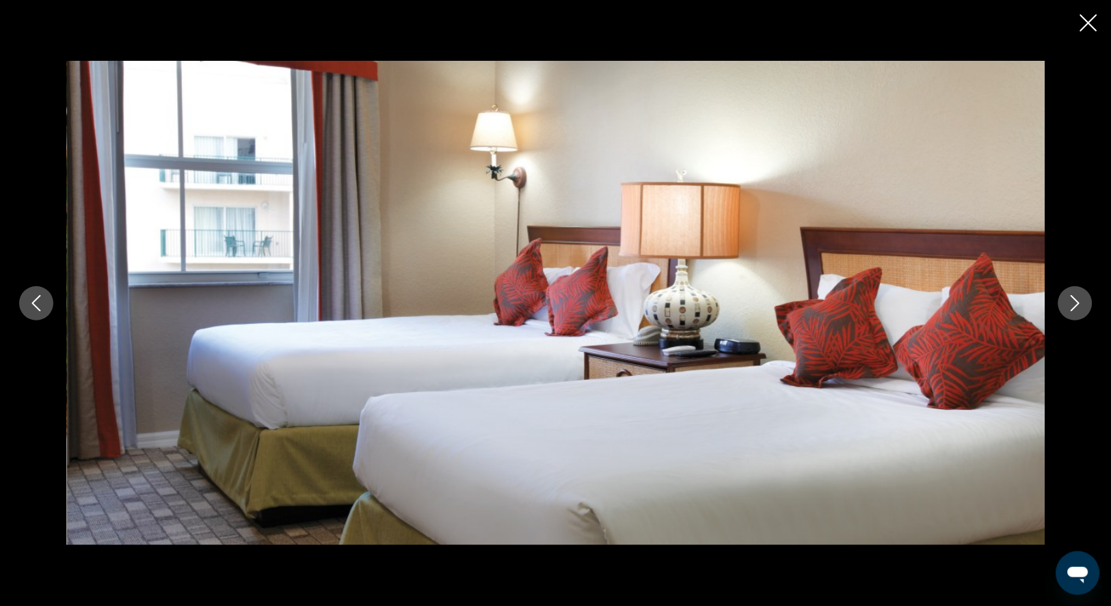
click at [1076, 306] on icon "Next image" at bounding box center [1075, 303] width 16 height 16
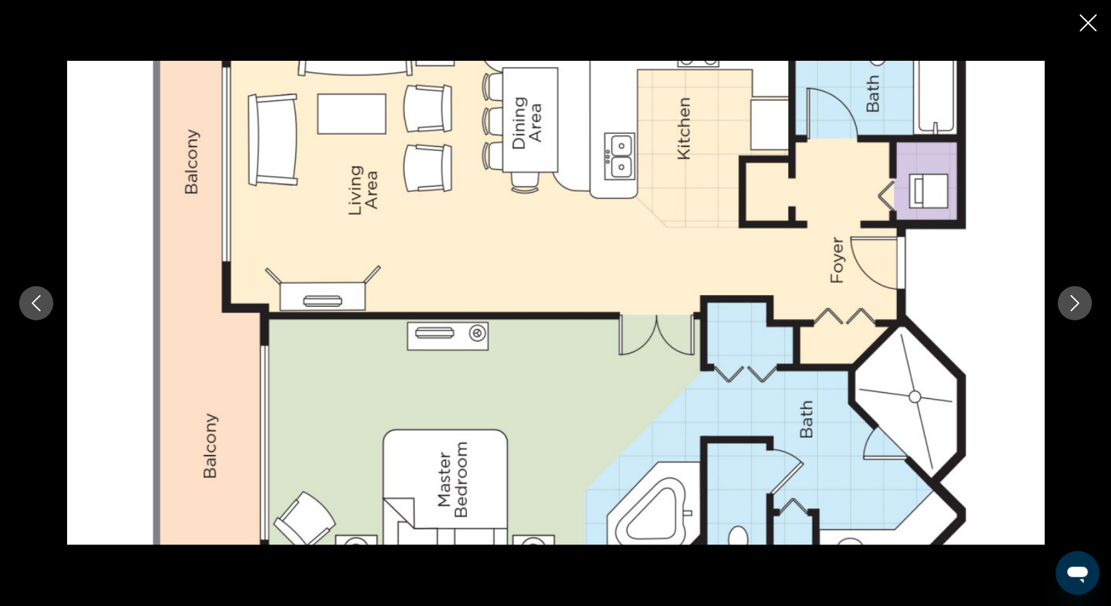
click at [1076, 306] on icon "Next image" at bounding box center [1075, 303] width 16 height 16
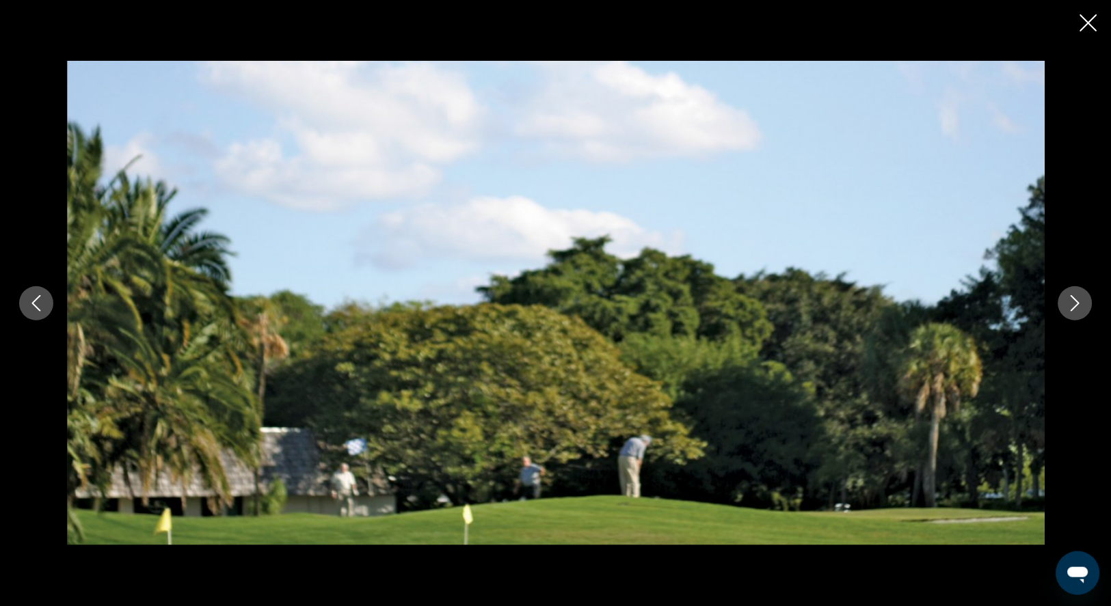
click at [1076, 306] on icon "Next image" at bounding box center [1075, 303] width 16 height 16
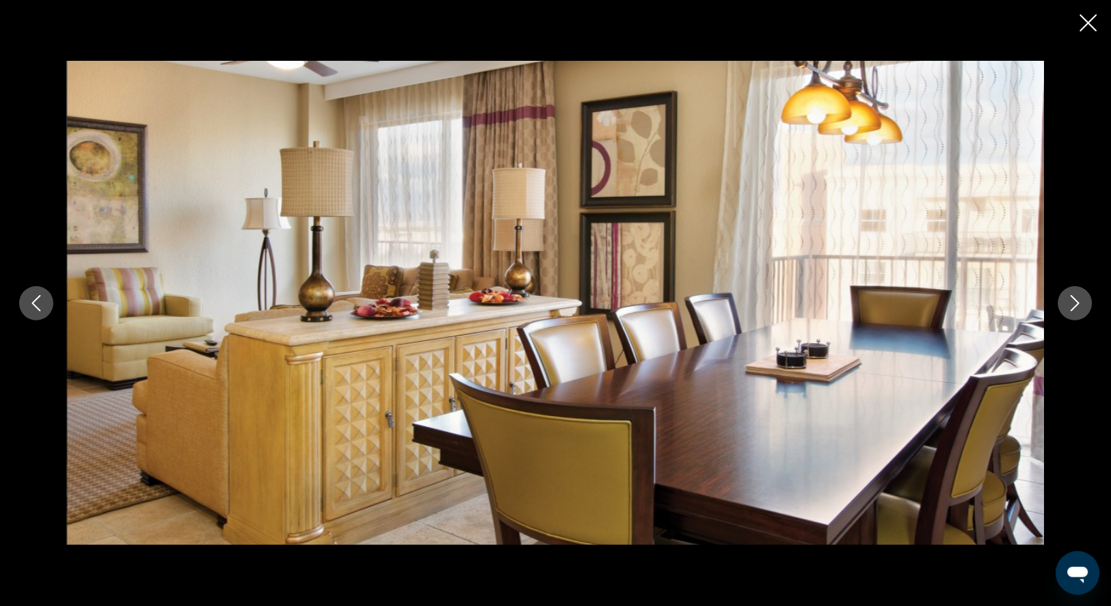
click at [1076, 306] on icon "Next image" at bounding box center [1075, 303] width 16 height 16
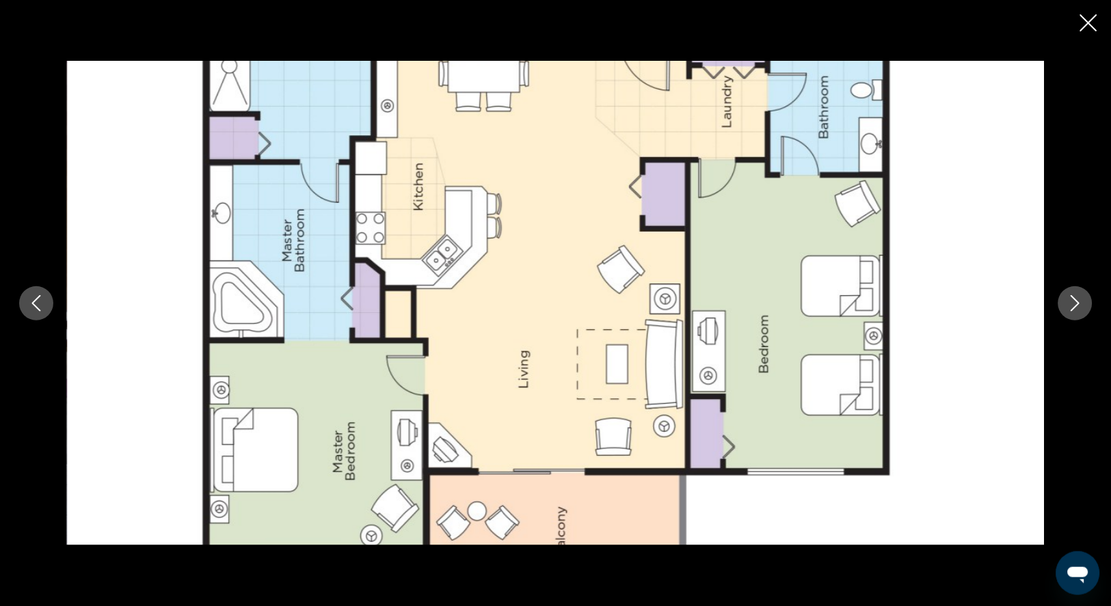
click at [1083, 22] on icon "Close slideshow" at bounding box center [1088, 22] width 17 height 17
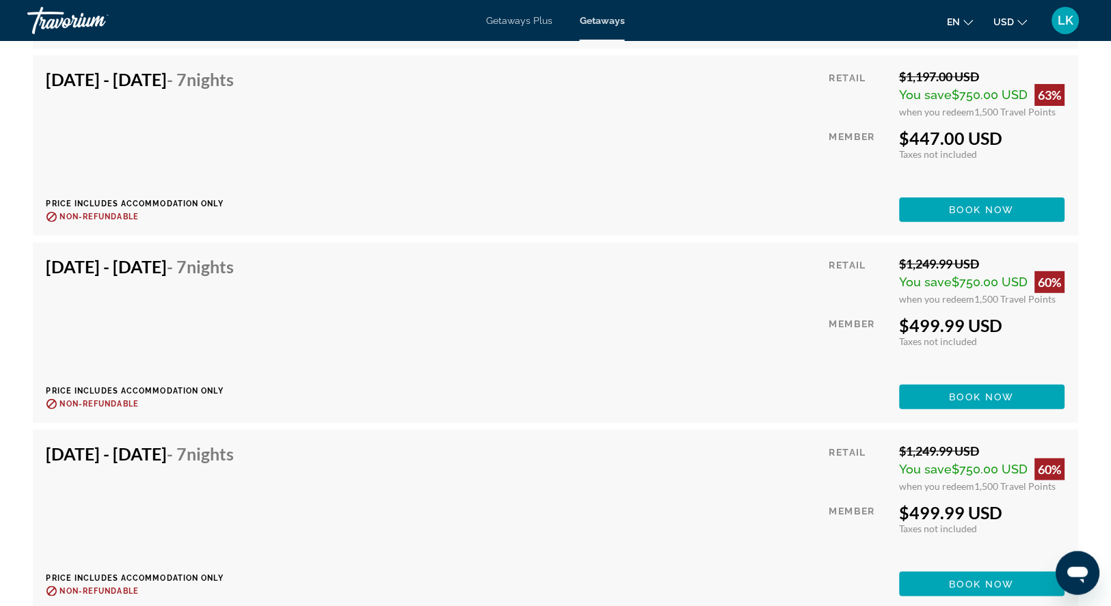
scroll to position [18850, 0]
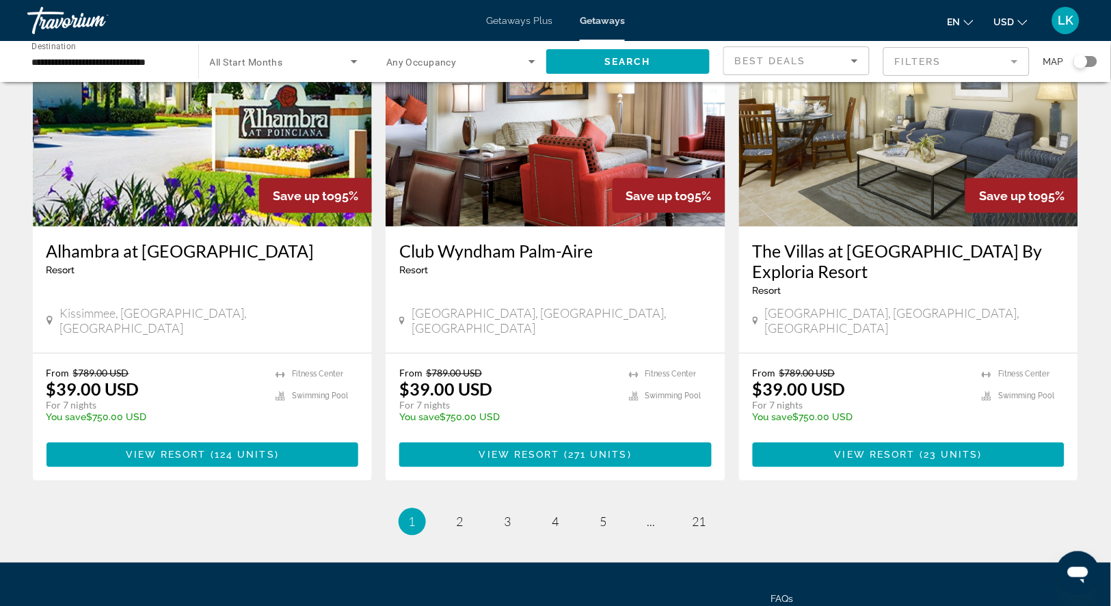
scroll to position [1621, 0]
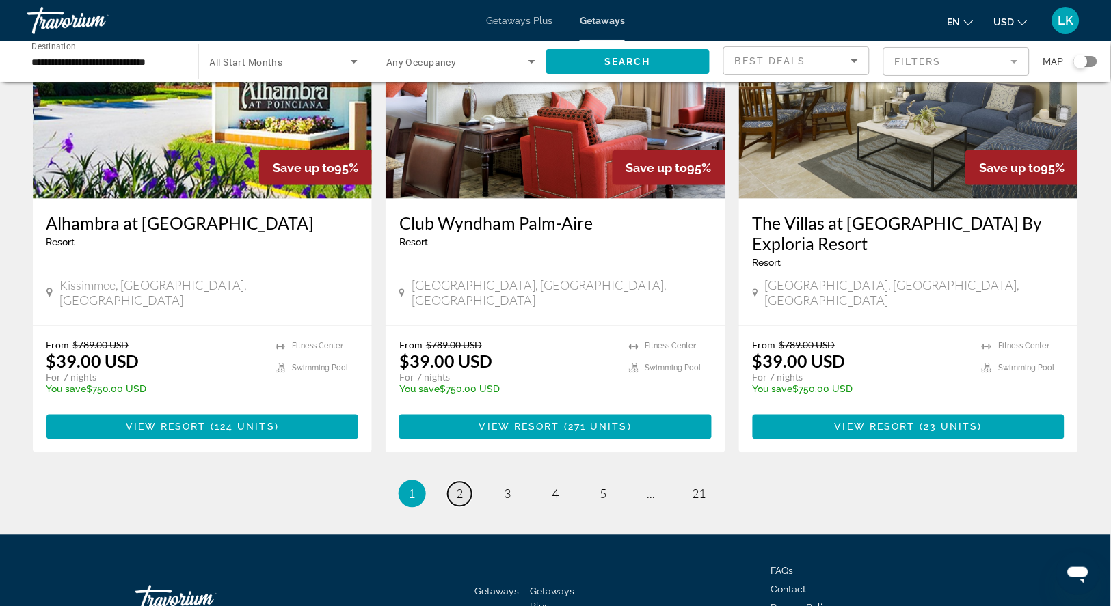
click at [457, 502] on span "2" at bounding box center [460, 494] width 7 height 15
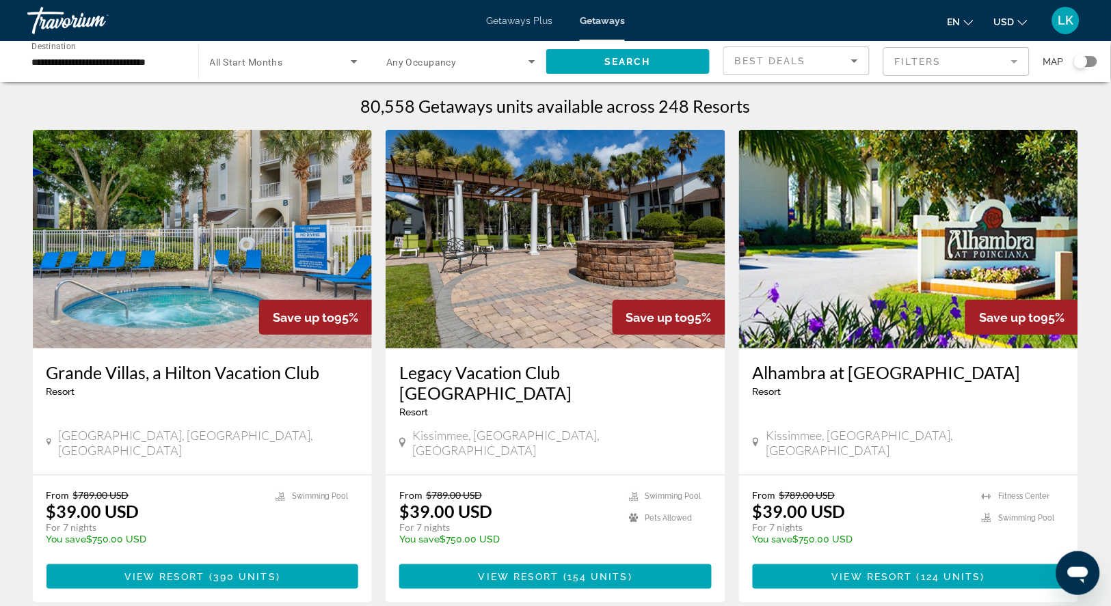
click at [161, 63] on input "**********" at bounding box center [105, 62] width 149 height 16
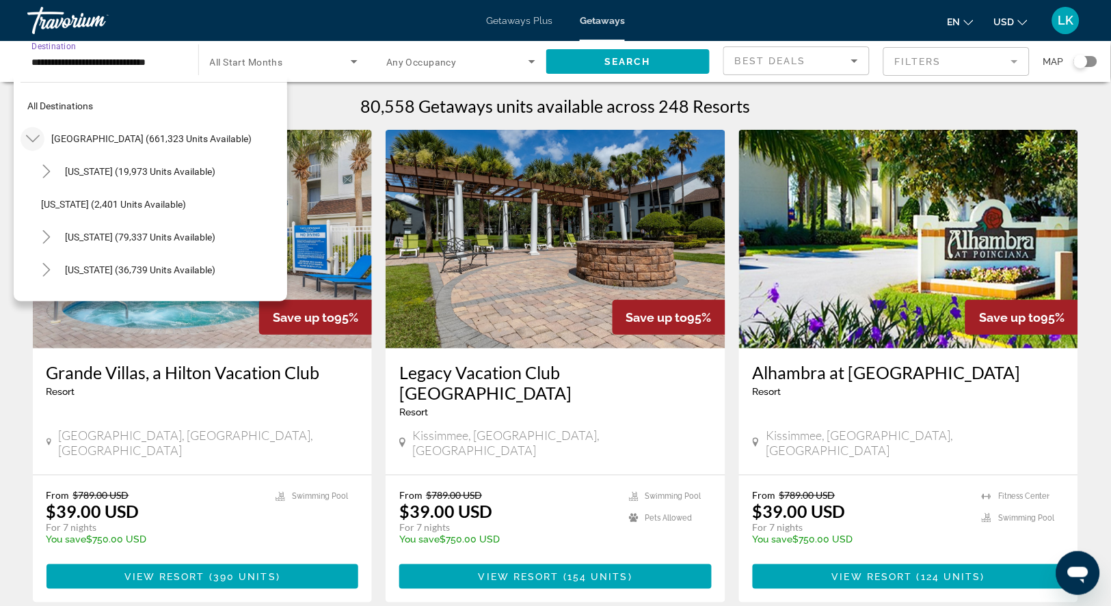
click at [38, 137] on icon "Toggle United States (661,323 units available)" at bounding box center [33, 139] width 14 height 14
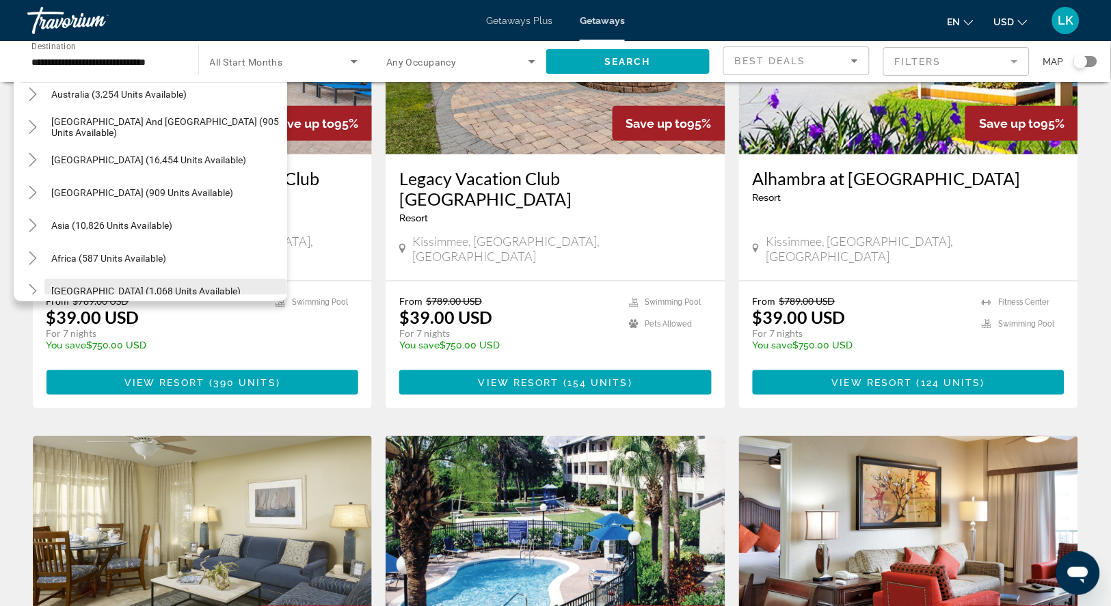
scroll to position [198, 0]
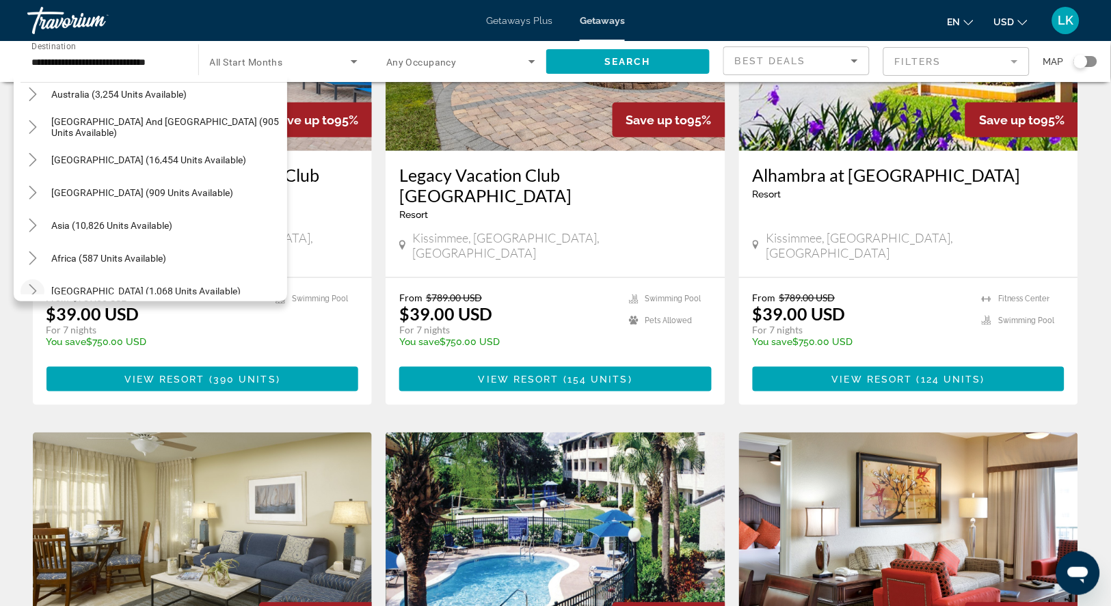
click at [35, 298] on icon "Toggle Middle East (1,068 units available)" at bounding box center [33, 291] width 8 height 14
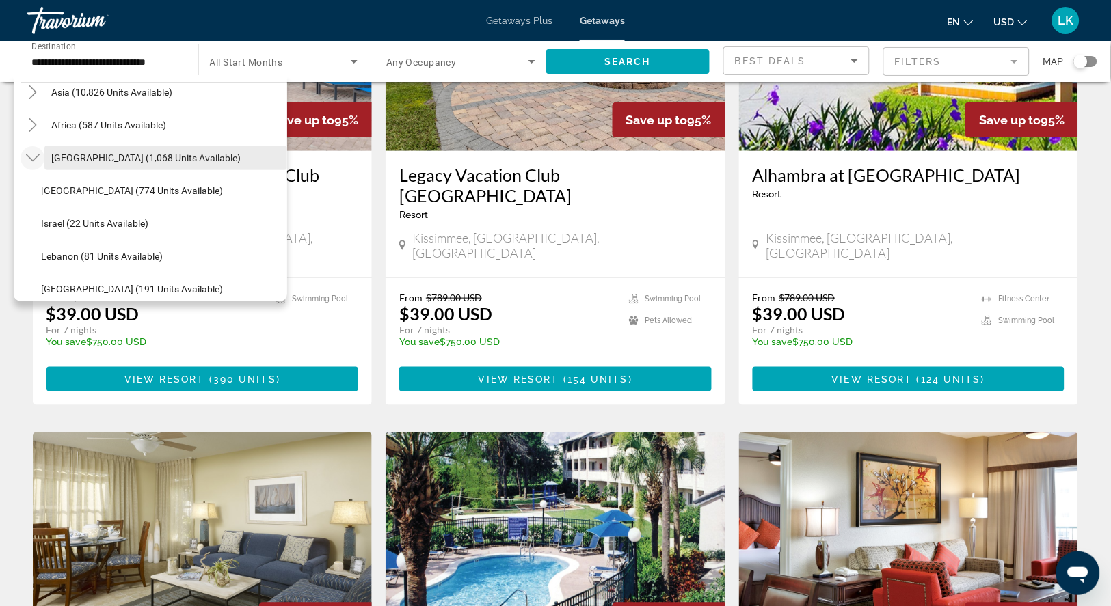
scroll to position [340, 0]
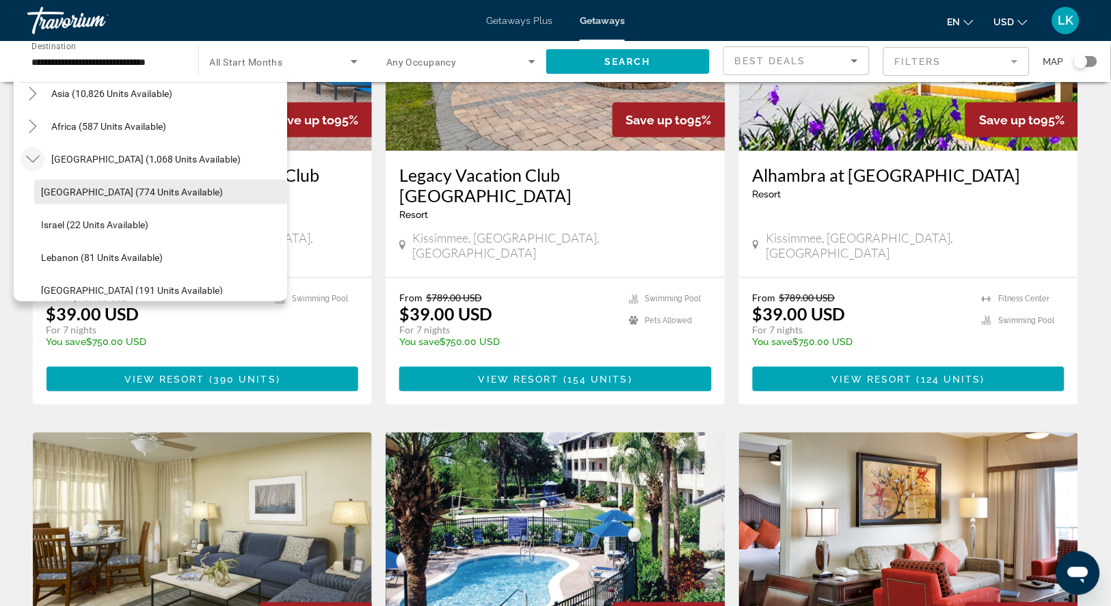
click at [92, 198] on span "Egypt (774 units available)" at bounding box center [132, 192] width 182 height 11
type input "**********"
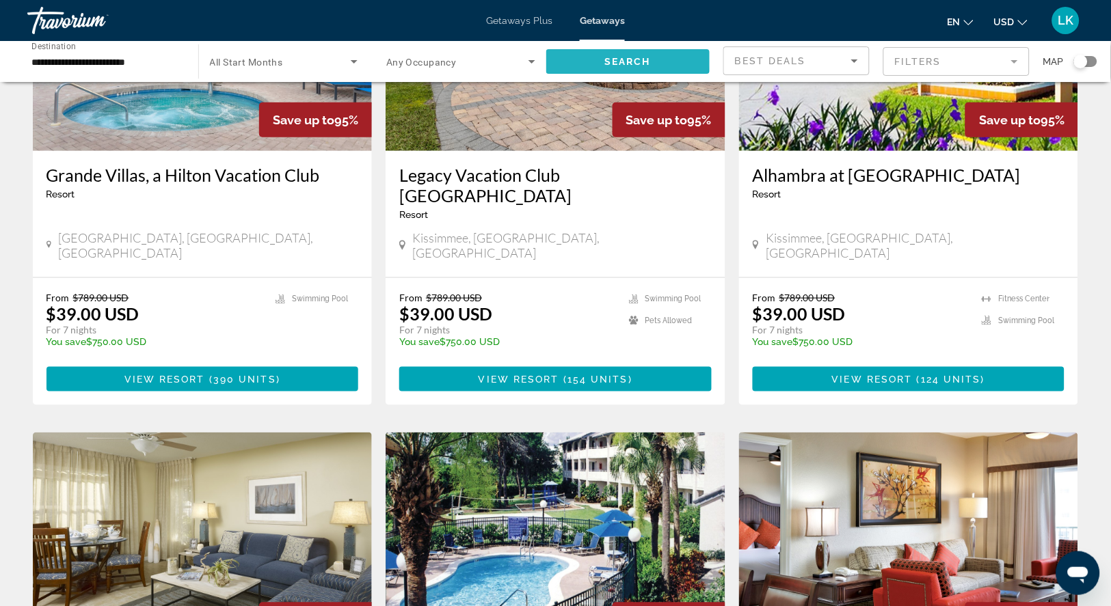
click at [614, 57] on span "Search widget" at bounding box center [628, 61] width 164 height 33
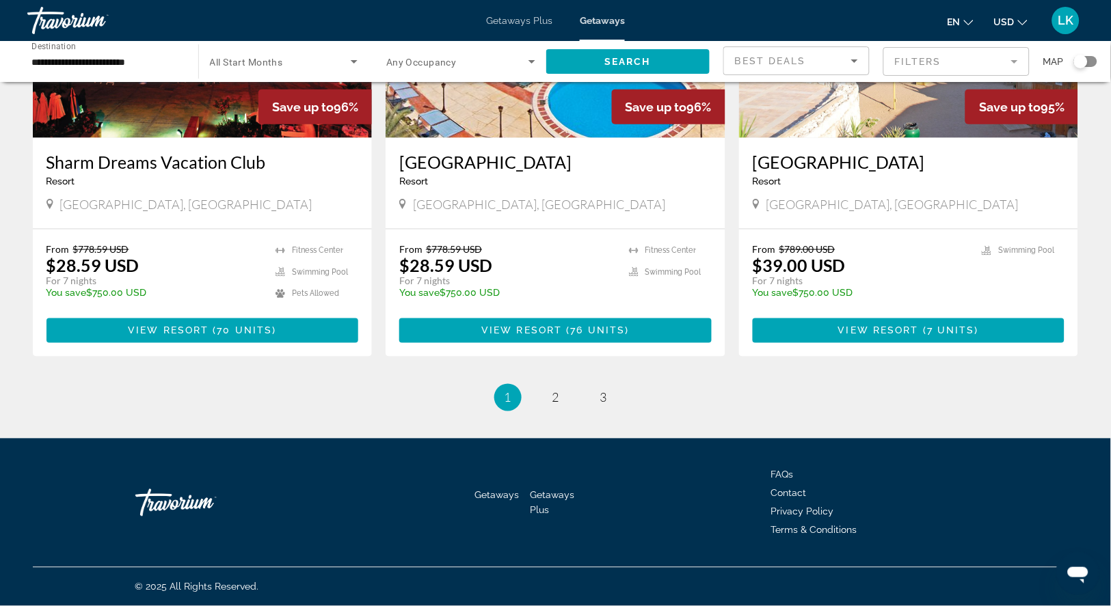
scroll to position [1717, 0]
click at [554, 390] on span "2" at bounding box center [555, 397] width 7 height 15
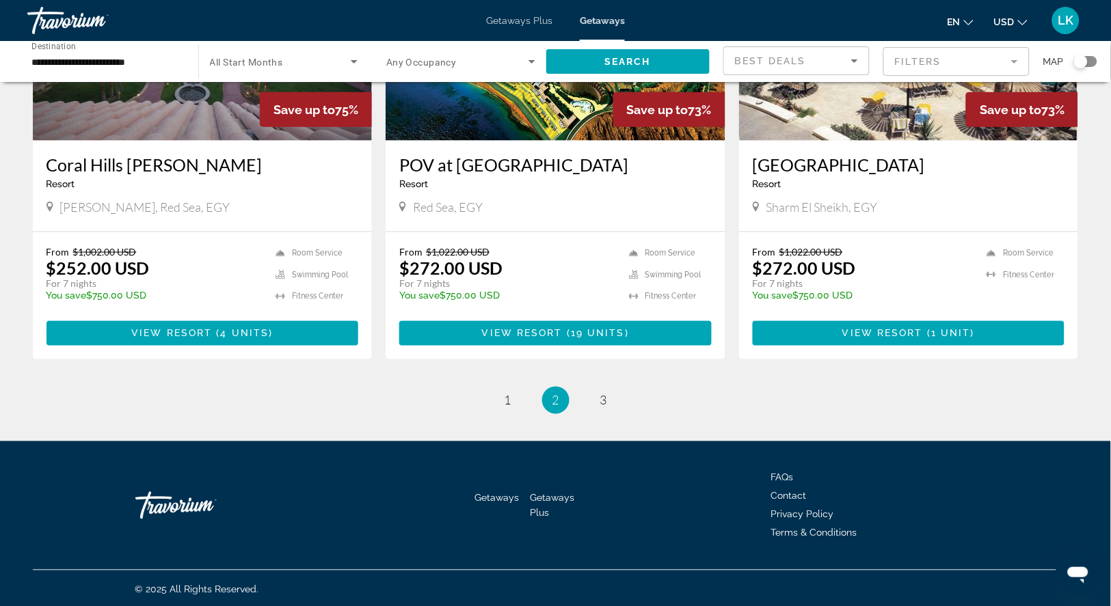
scroll to position [1609, 0]
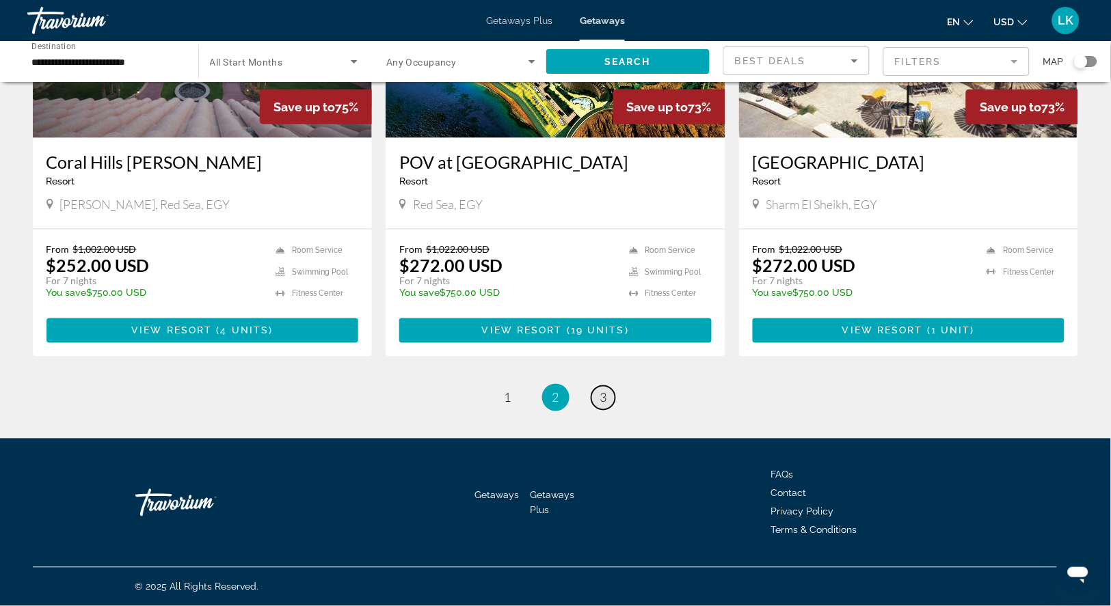
click at [604, 405] on span "3" at bounding box center [603, 397] width 7 height 15
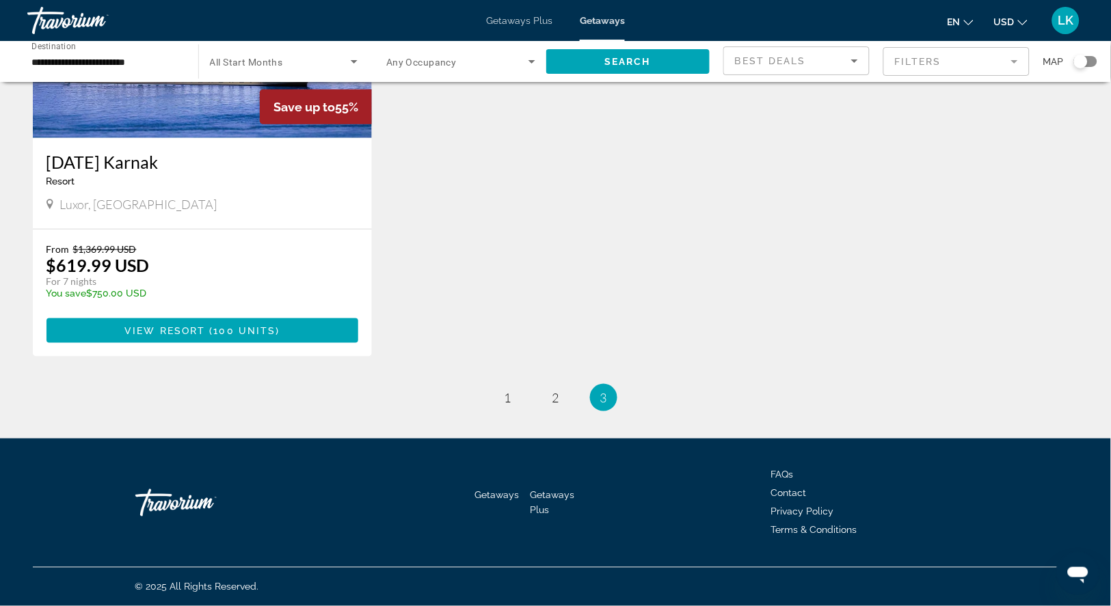
scroll to position [252, 0]
click at [505, 390] on span "1" at bounding box center [508, 397] width 7 height 15
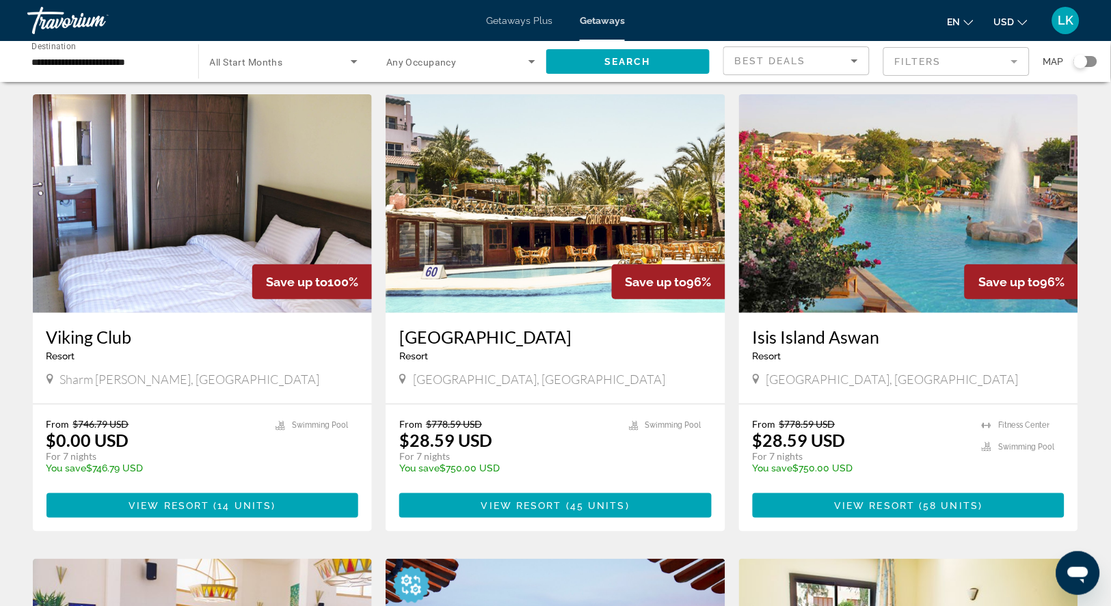
scroll to position [29, 0]
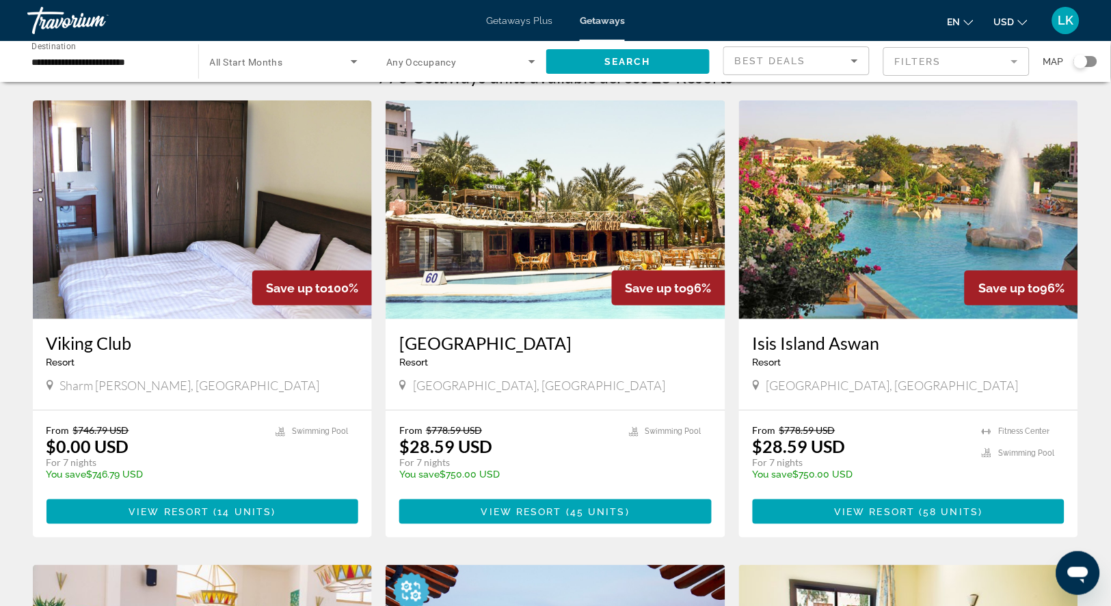
click at [534, 281] on img "Main content" at bounding box center [556, 209] width 340 height 219
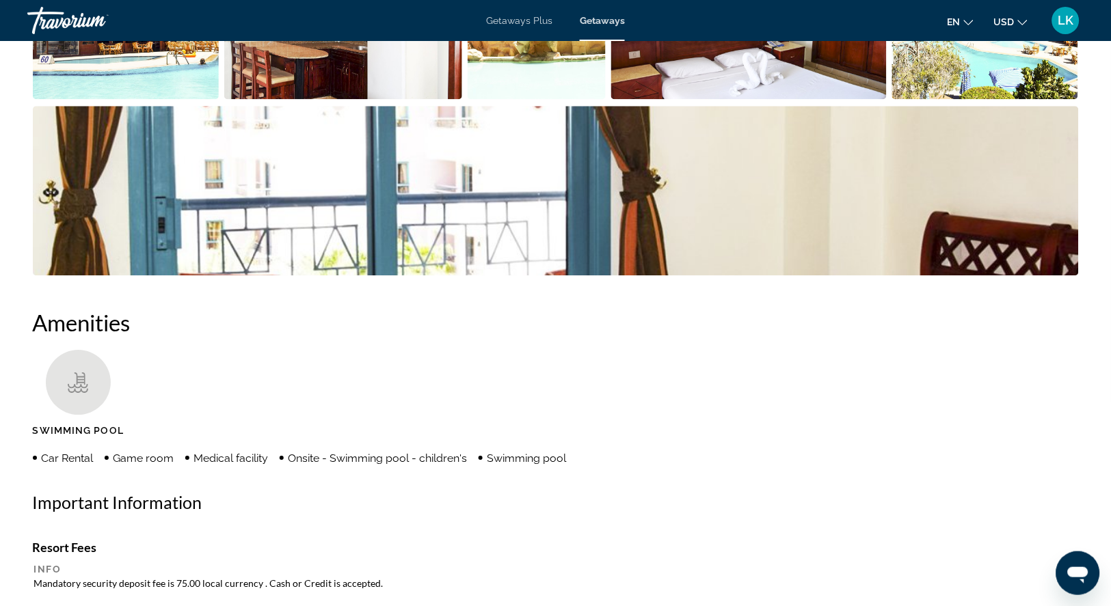
scroll to position [790, 0]
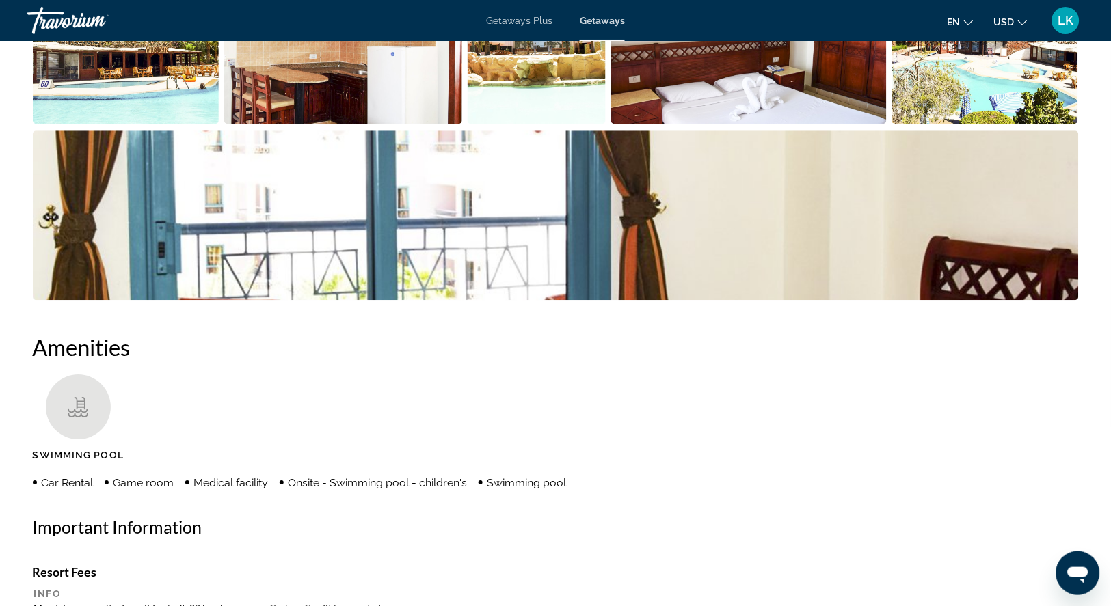
click at [175, 124] on img "Open full-screen image slider" at bounding box center [126, 39] width 187 height 170
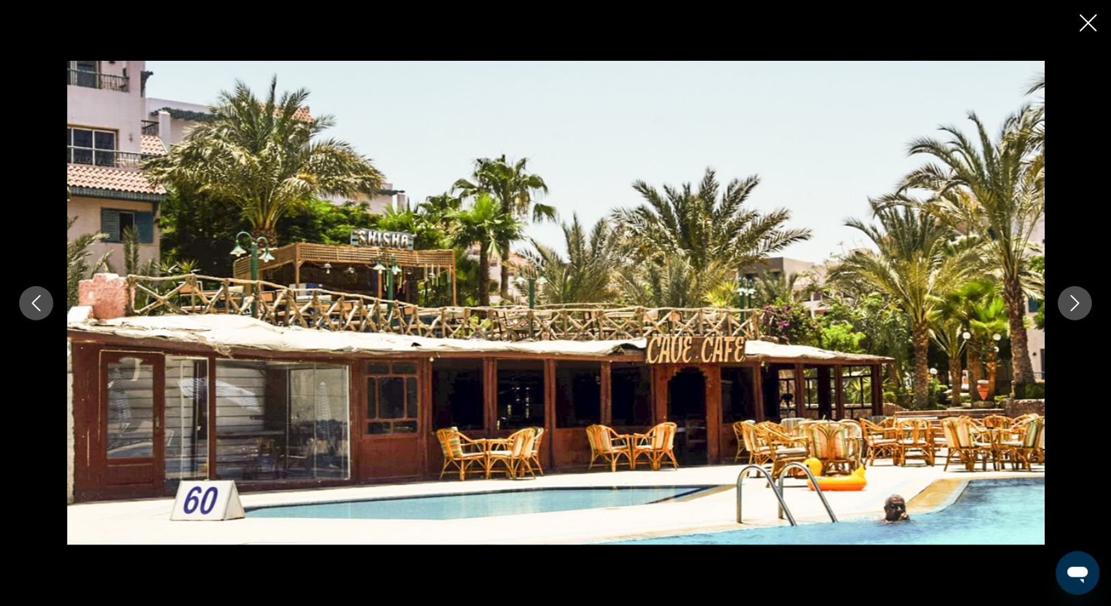
click at [1074, 310] on icon "Next image" at bounding box center [1075, 303] width 16 height 16
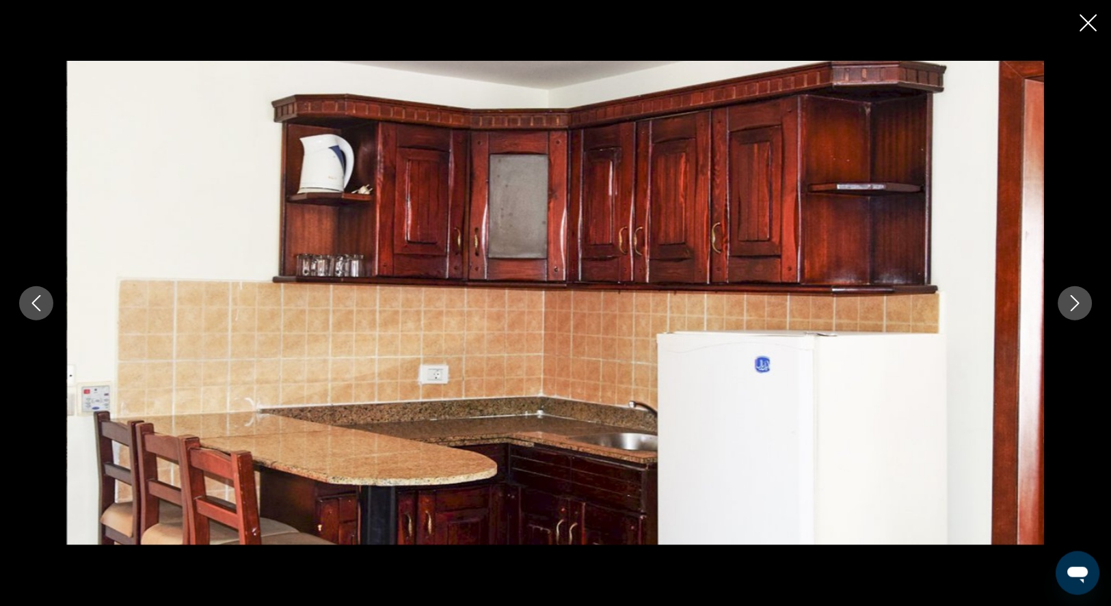
click at [1074, 310] on icon "Next image" at bounding box center [1075, 303] width 16 height 16
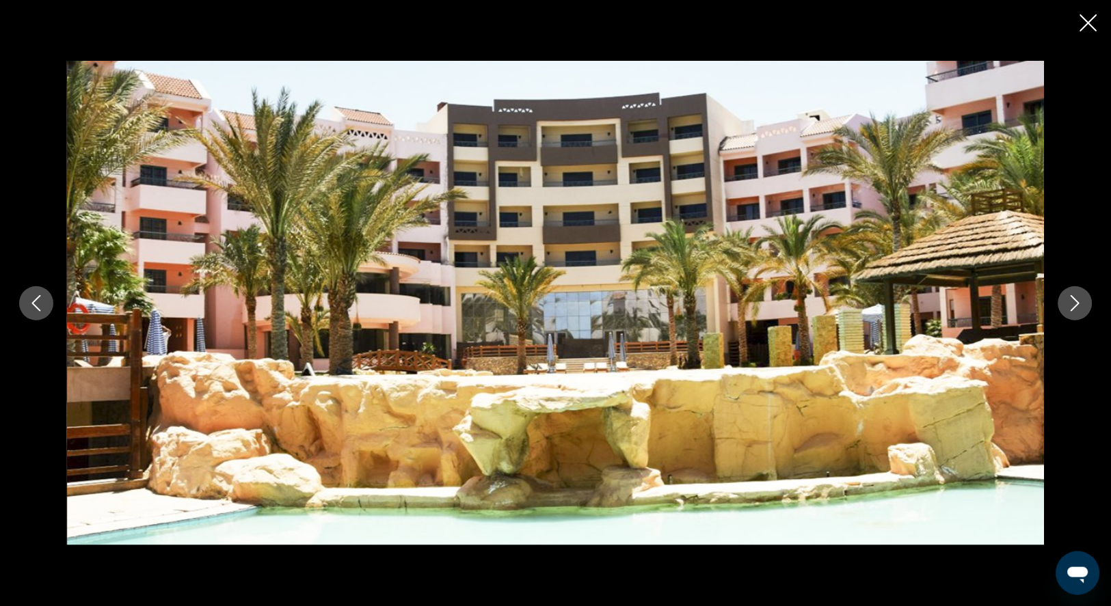
click at [1074, 312] on button "Next image" at bounding box center [1075, 303] width 34 height 34
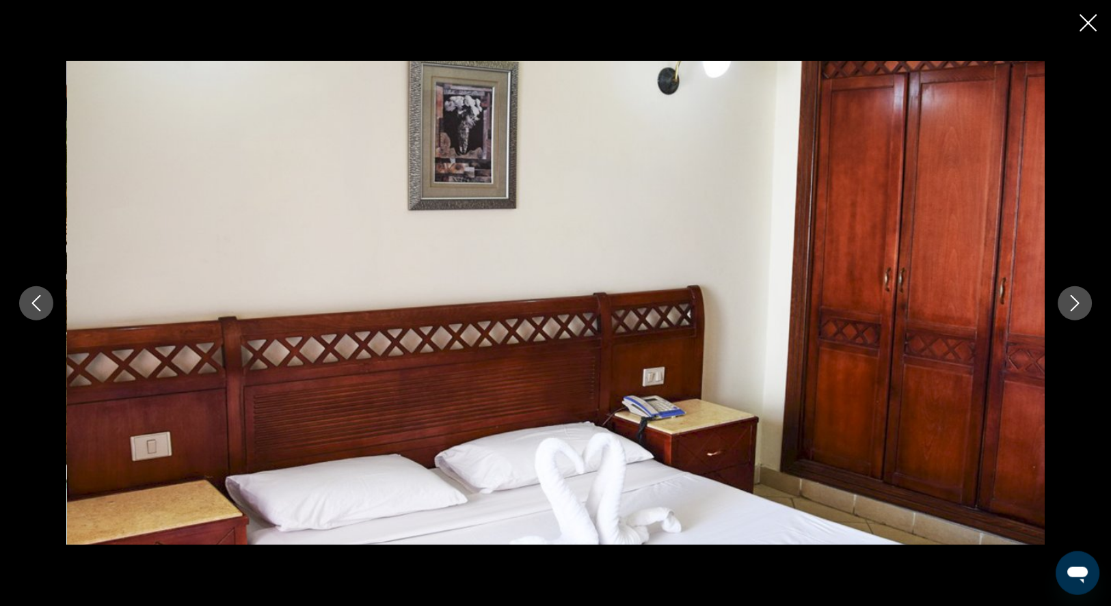
click at [1074, 309] on icon "Next image" at bounding box center [1075, 303] width 16 height 16
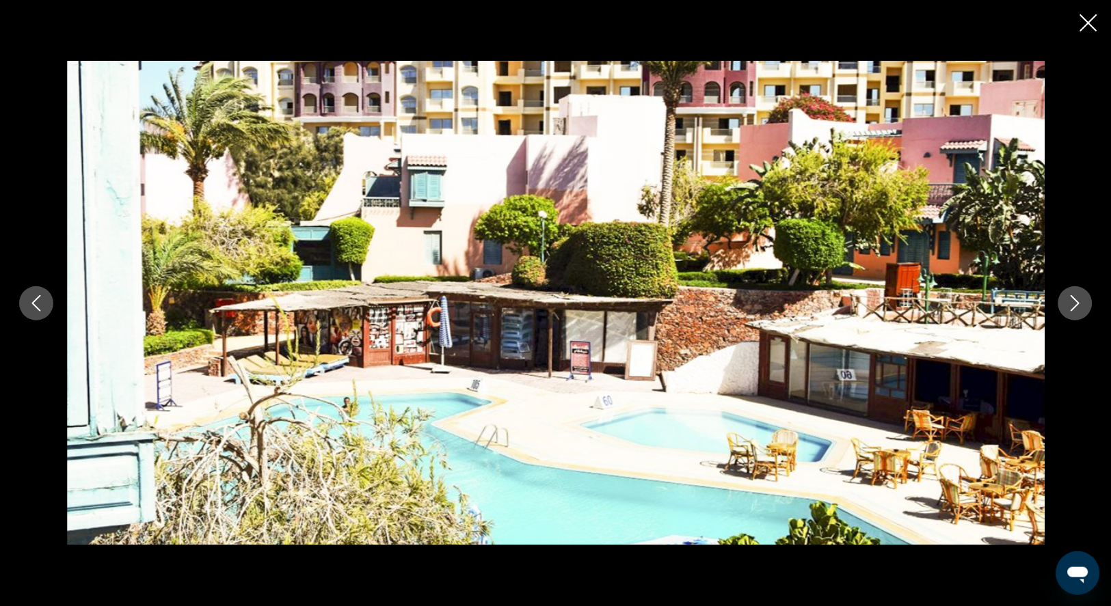
click at [1074, 309] on icon "Next image" at bounding box center [1075, 303] width 16 height 16
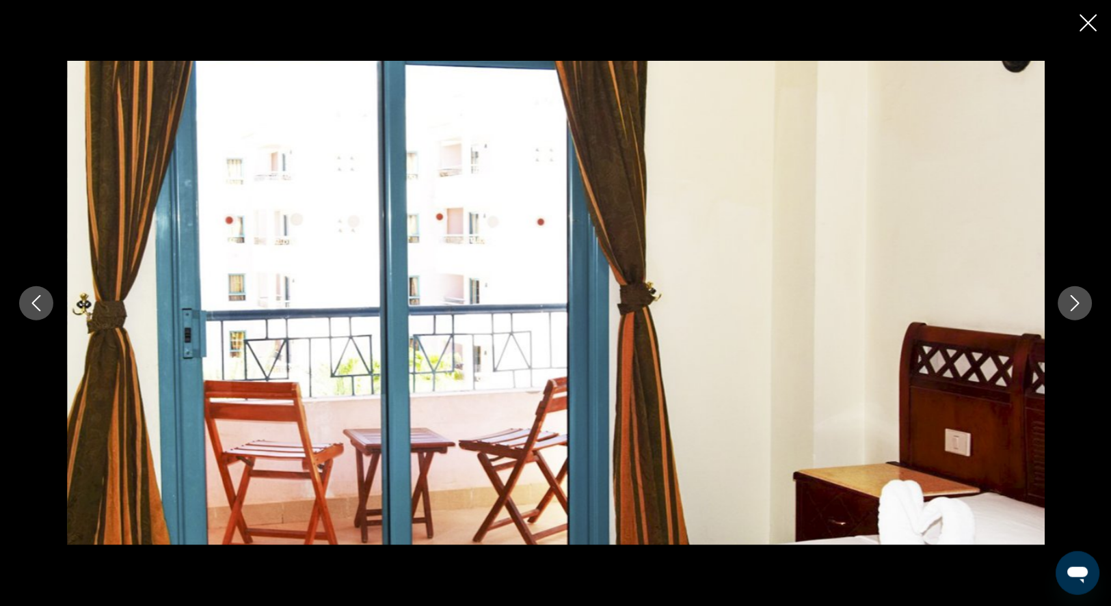
click at [1074, 309] on icon "Next image" at bounding box center [1075, 303] width 16 height 16
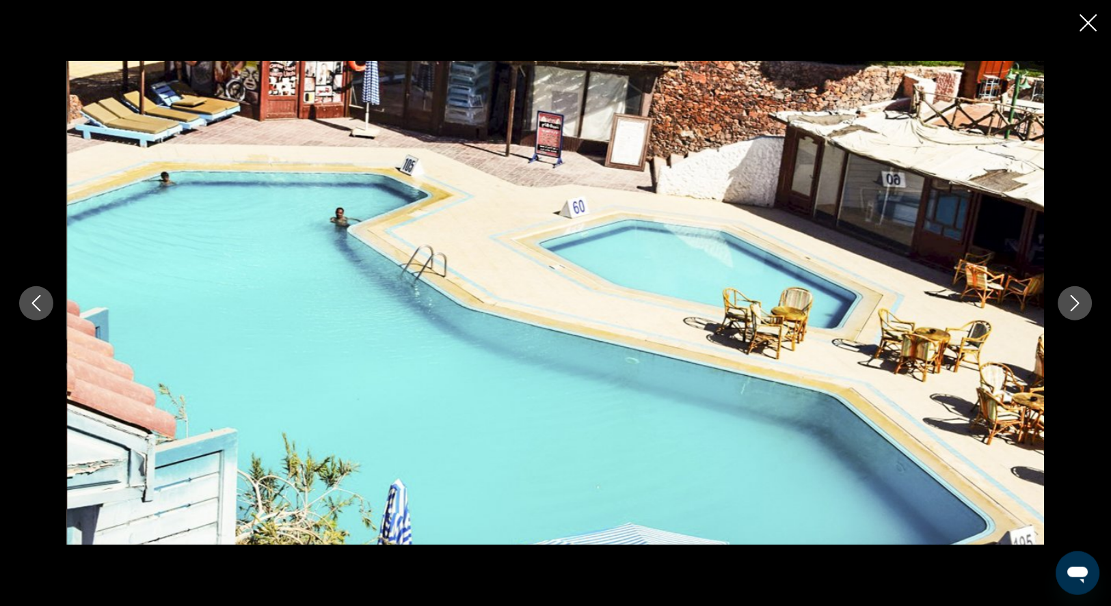
click at [1074, 309] on icon "Next image" at bounding box center [1075, 303] width 16 height 16
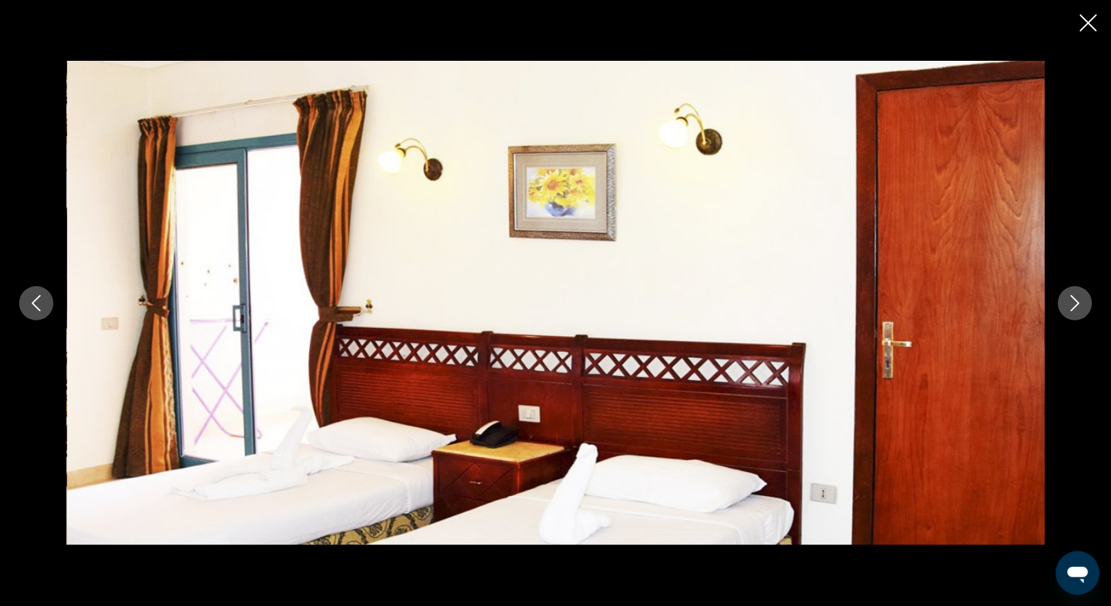
click at [1074, 309] on icon "Next image" at bounding box center [1075, 303] width 16 height 16
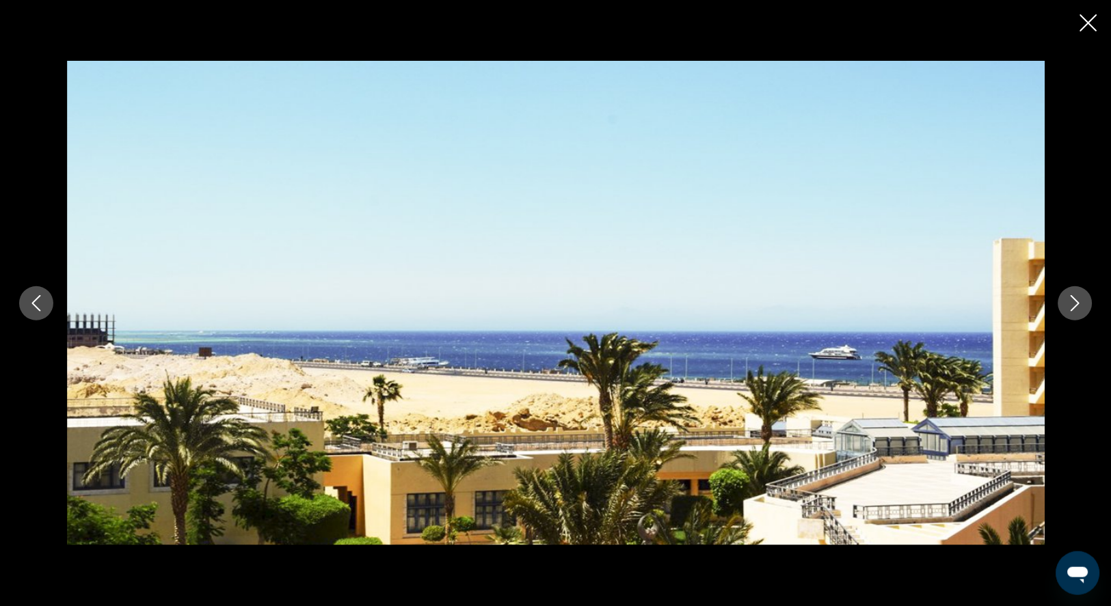
click at [1074, 309] on icon "Next image" at bounding box center [1075, 303] width 16 height 16
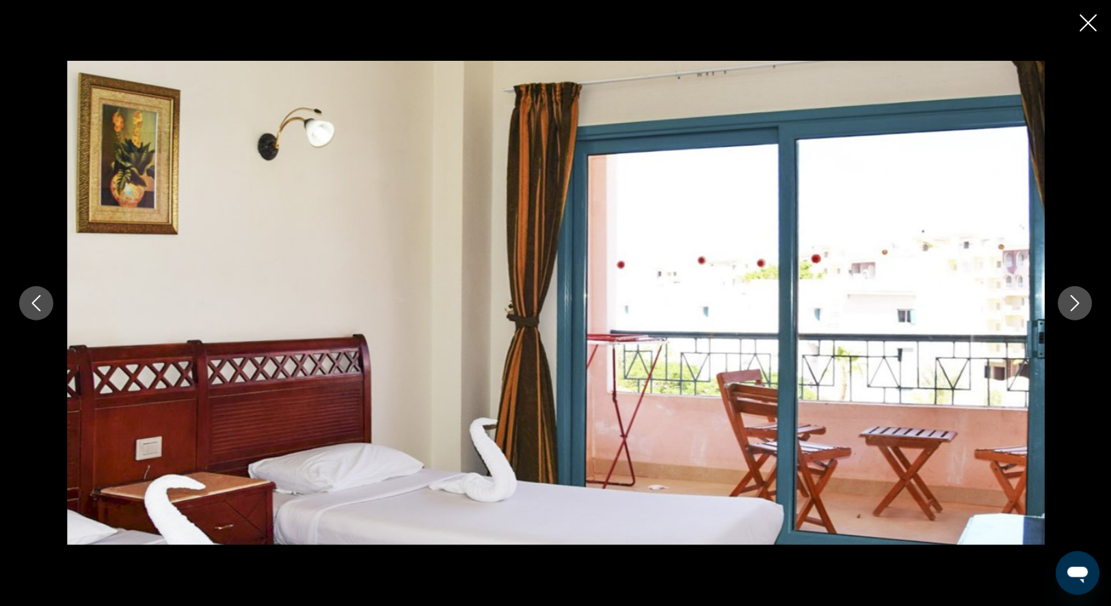
click at [1074, 309] on icon "Next image" at bounding box center [1075, 303] width 16 height 16
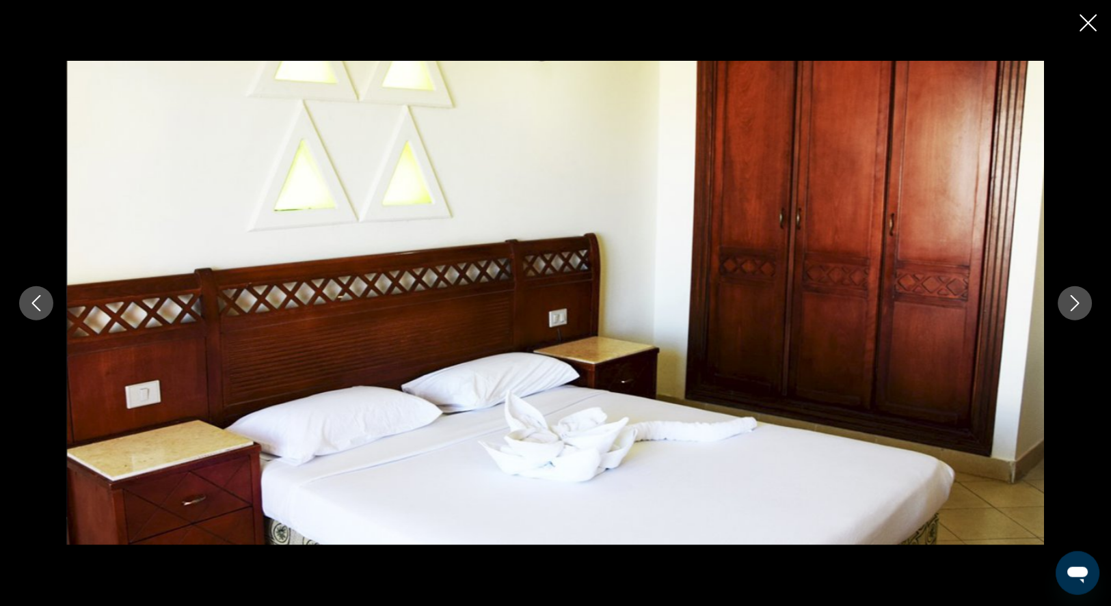
click at [1074, 309] on icon "Next image" at bounding box center [1075, 303] width 16 height 16
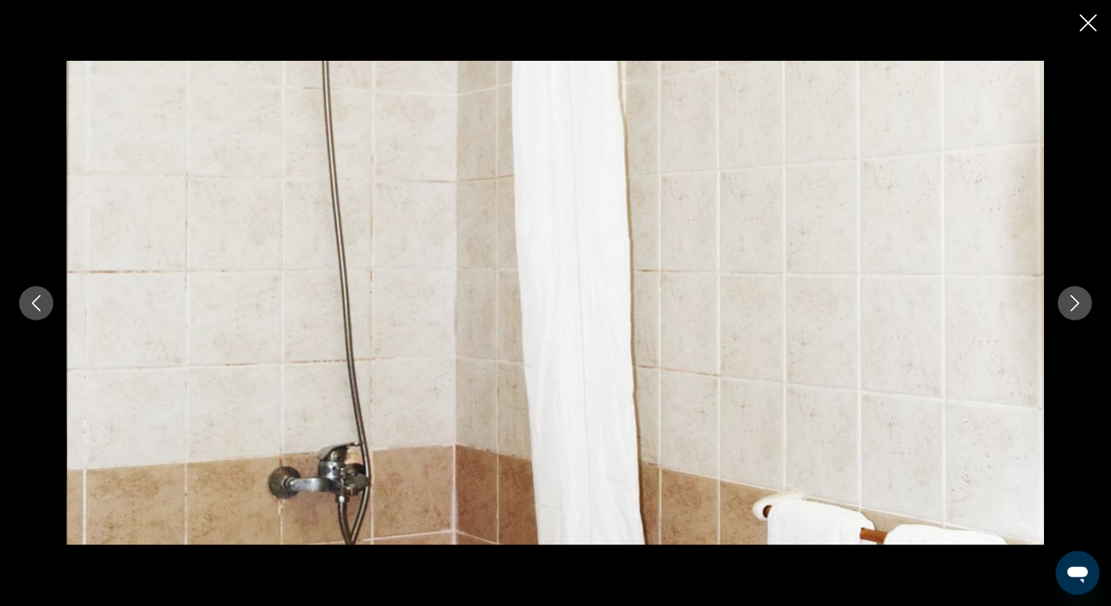
click at [1074, 309] on icon "Next image" at bounding box center [1075, 303] width 16 height 16
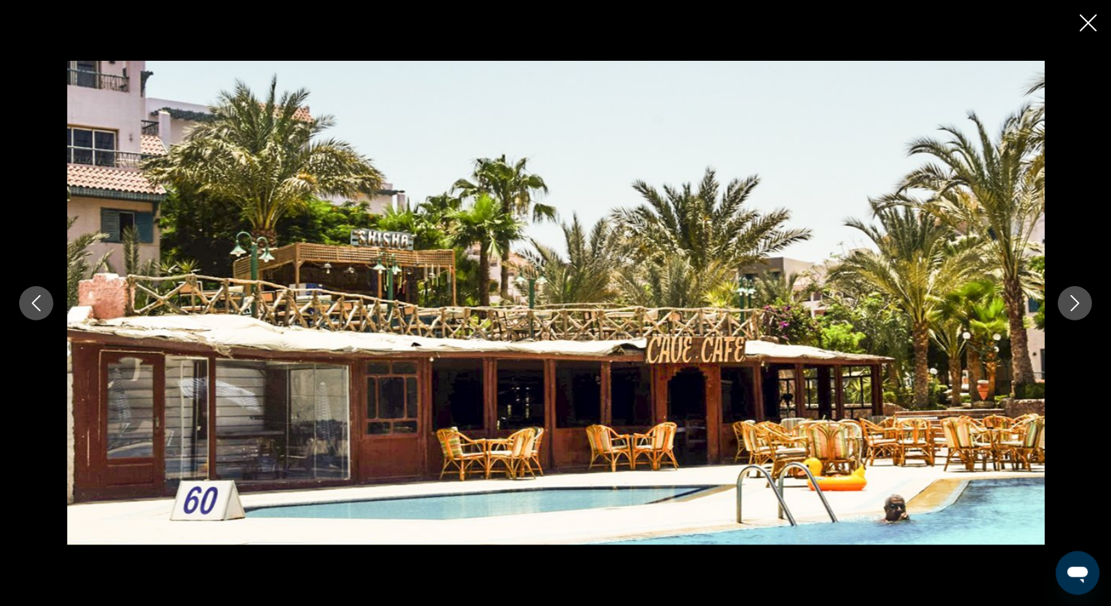
click at [1074, 309] on icon "Next image" at bounding box center [1075, 303] width 16 height 16
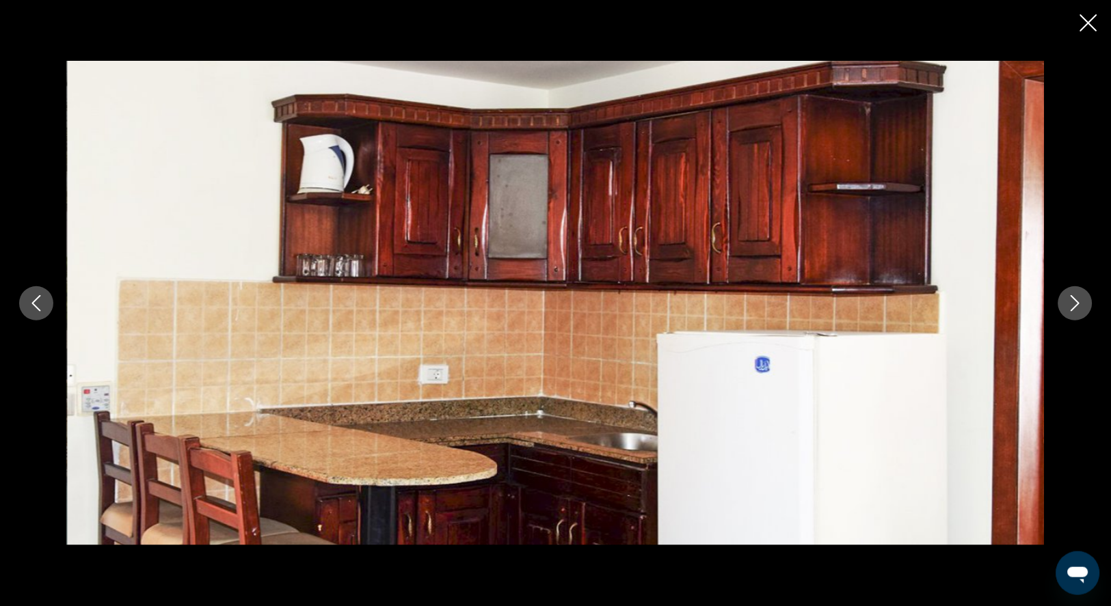
click at [1074, 309] on icon "Next image" at bounding box center [1075, 303] width 16 height 16
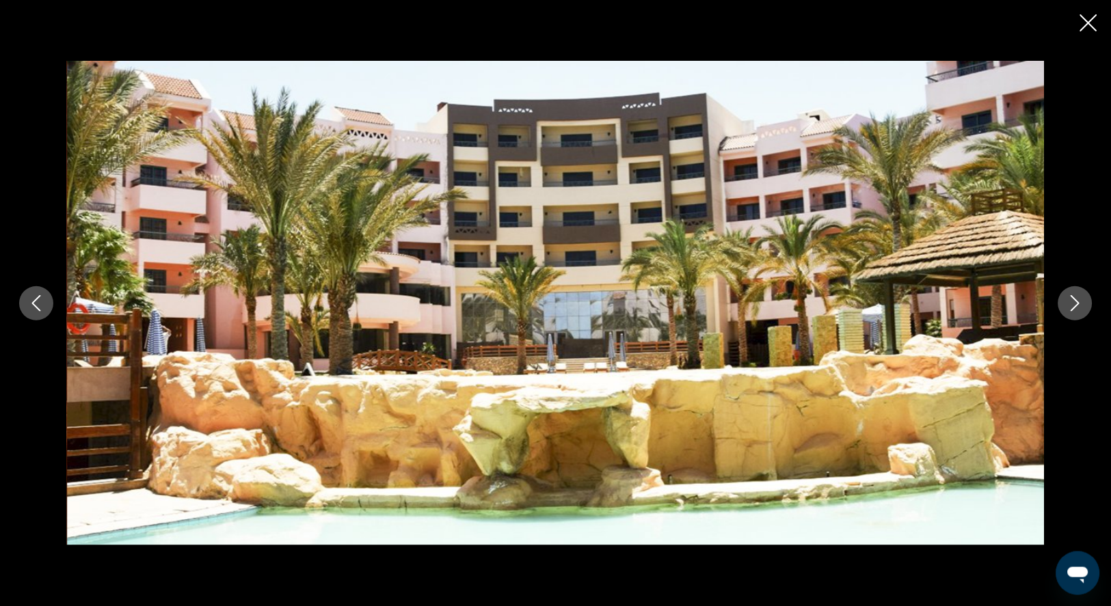
click at [1074, 309] on icon "Next image" at bounding box center [1075, 303] width 16 height 16
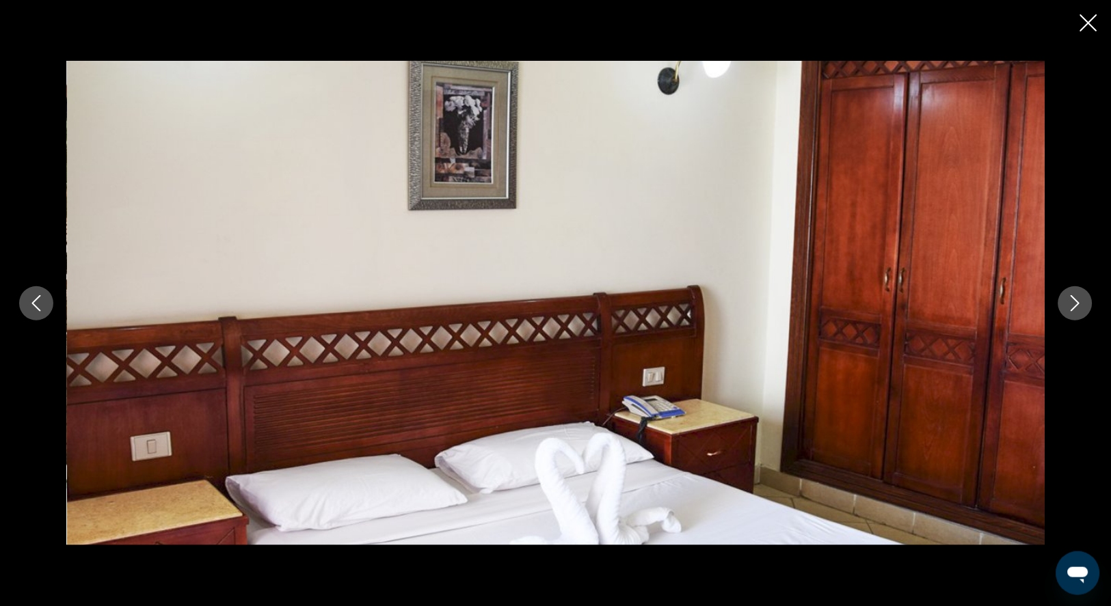
click at [1074, 309] on icon "Next image" at bounding box center [1075, 303] width 16 height 16
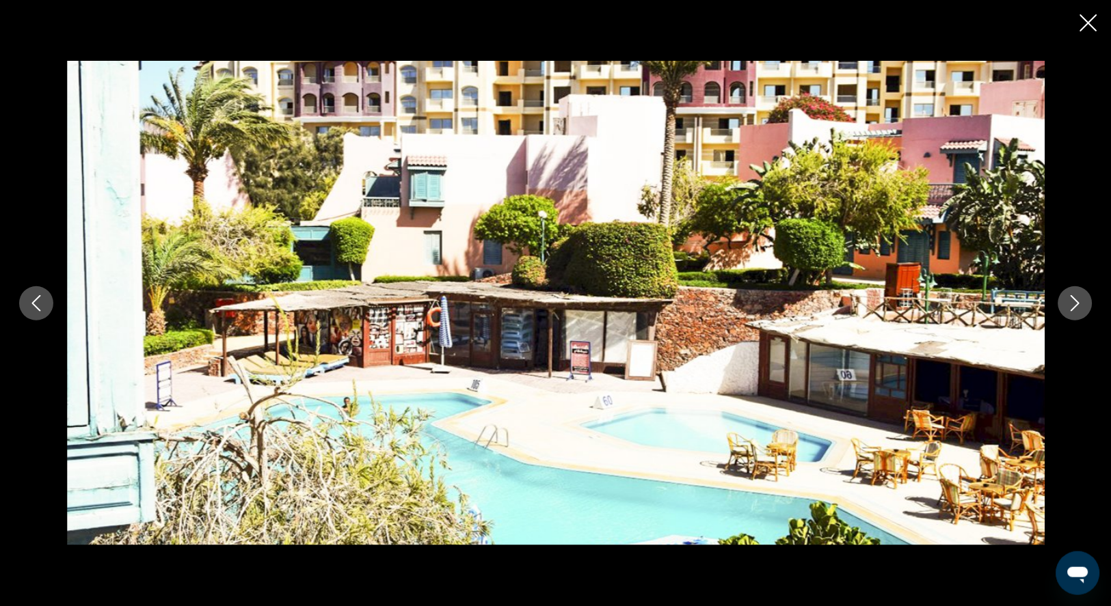
click at [1074, 309] on icon "Next image" at bounding box center [1075, 303] width 16 height 16
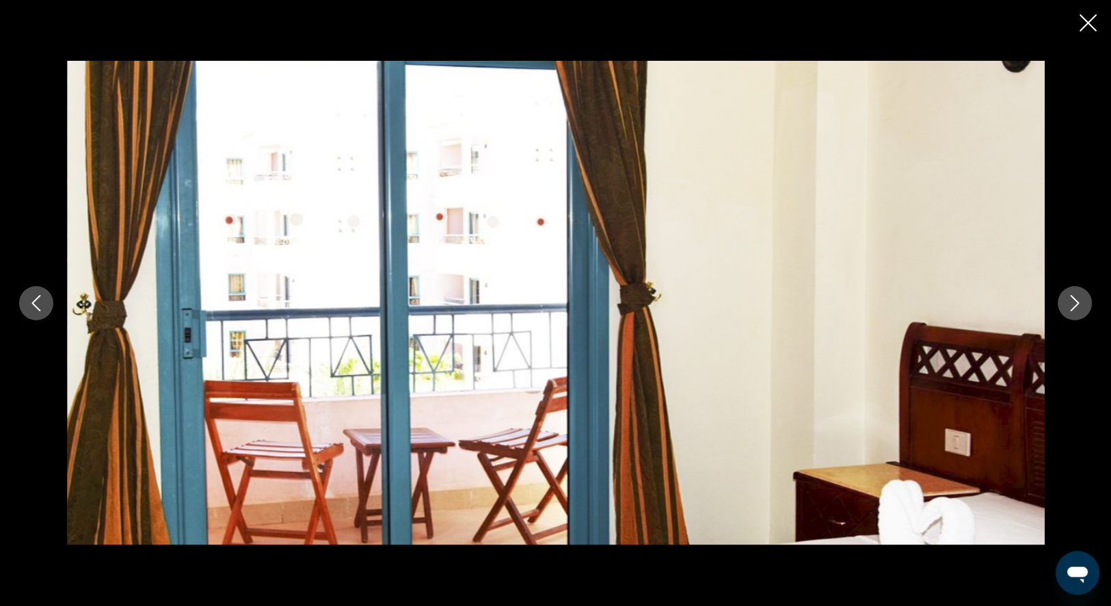
click at [1086, 26] on icon "Close slideshow" at bounding box center [1088, 22] width 17 height 17
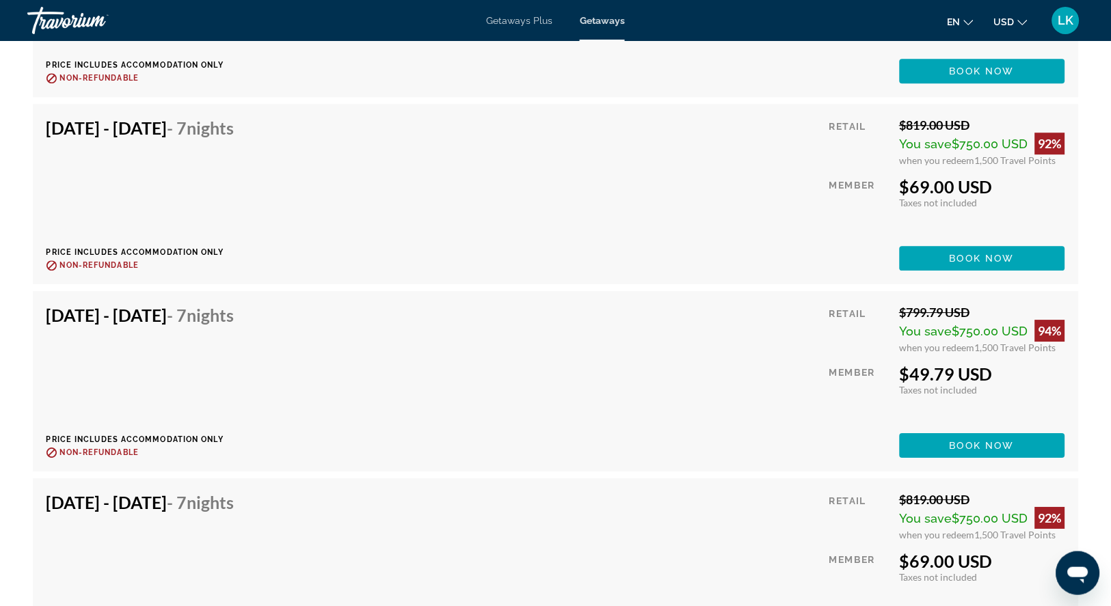
scroll to position [3296, 0]
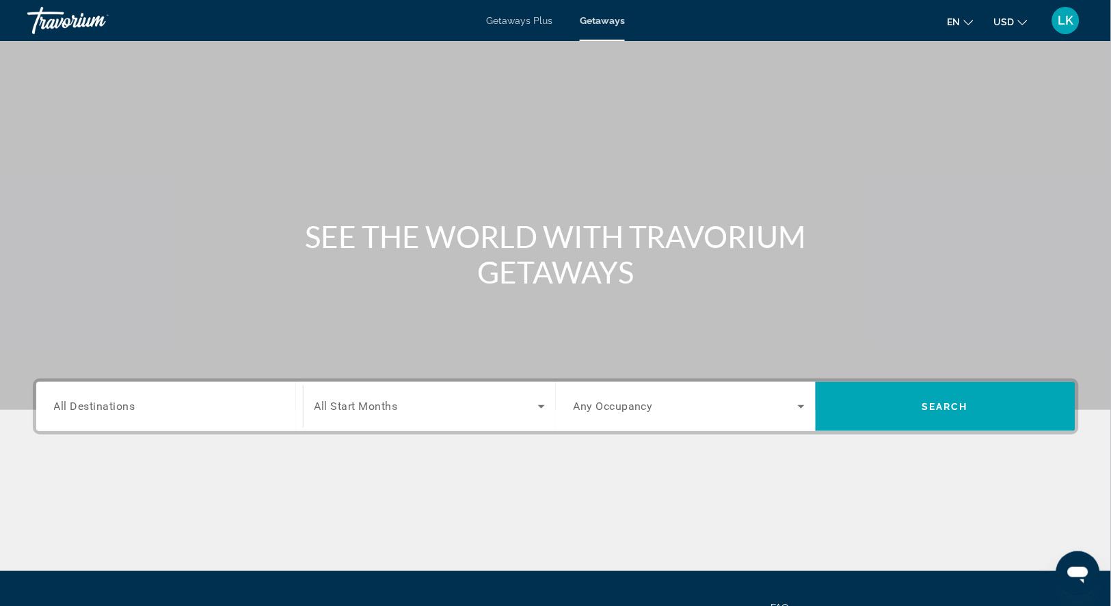
click at [118, 413] on span "All Destinations" at bounding box center [94, 406] width 81 height 13
click at [118, 416] on input "Destination All Destinations" at bounding box center [169, 407] width 231 height 16
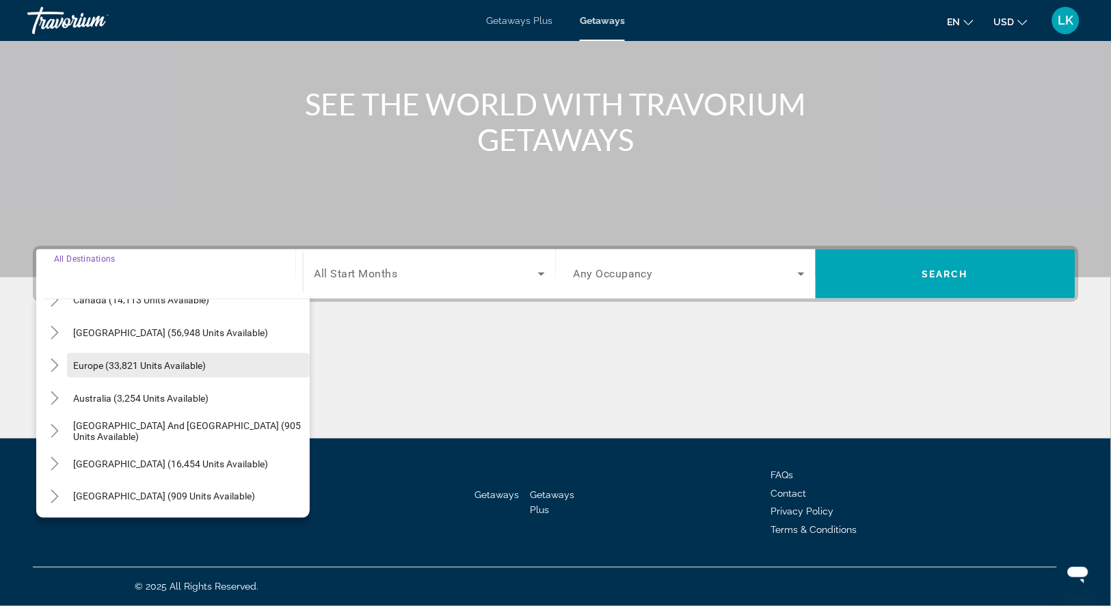
scroll to position [125, 0]
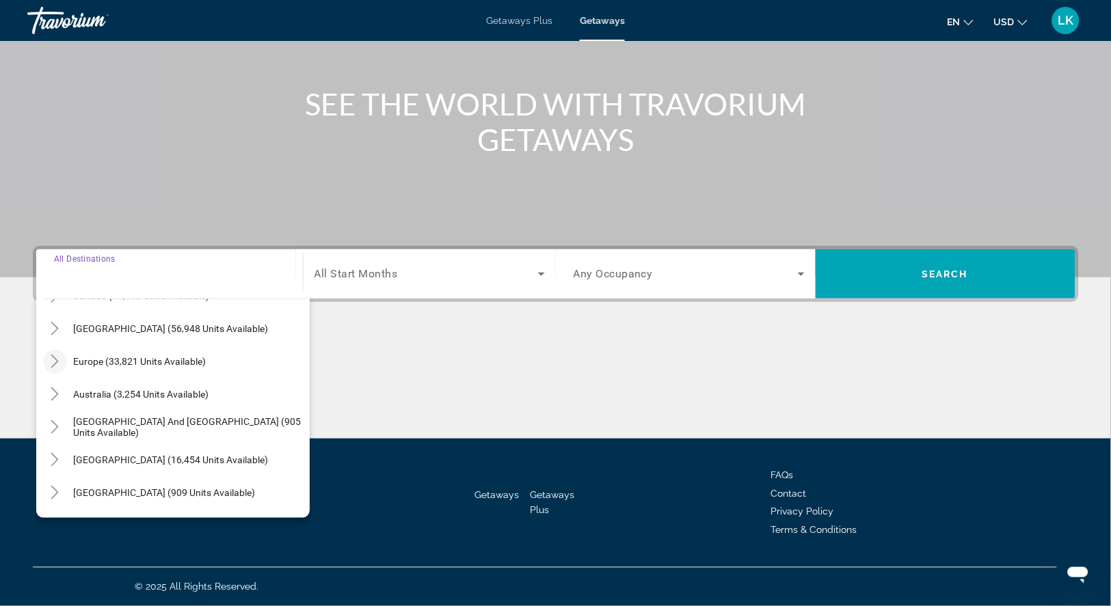
click at [56, 355] on icon "Toggle Europe (33,821 units available)" at bounding box center [55, 362] width 14 height 14
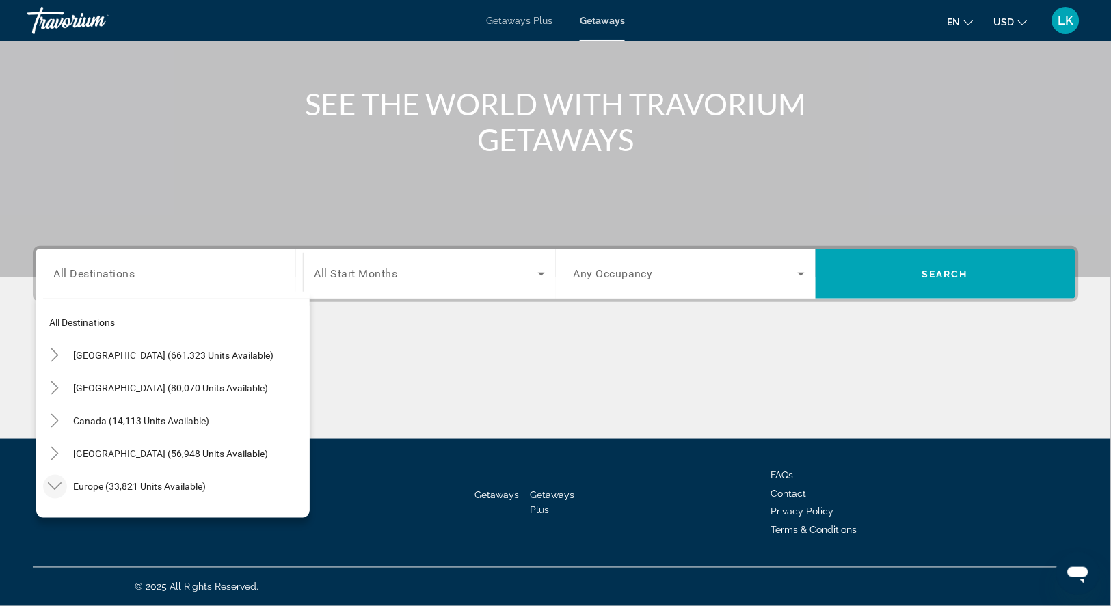
scroll to position [0, 0]
click at [94, 481] on span "Europe (33,821 units available)" at bounding box center [140, 486] width 133 height 11
type input "**********"
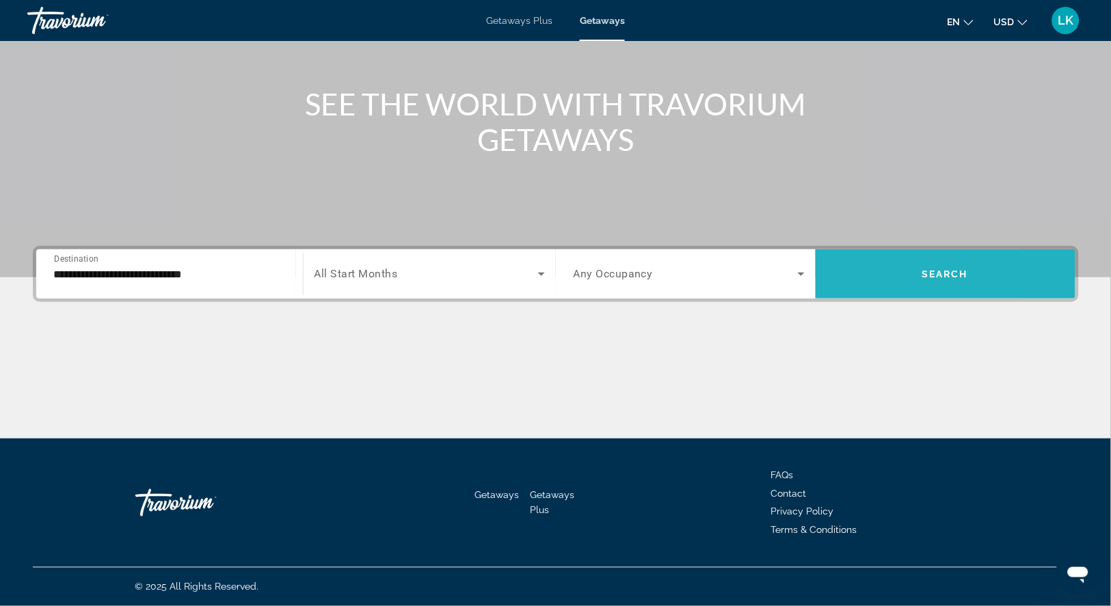
click at [878, 258] on span "Search widget" at bounding box center [946, 274] width 260 height 33
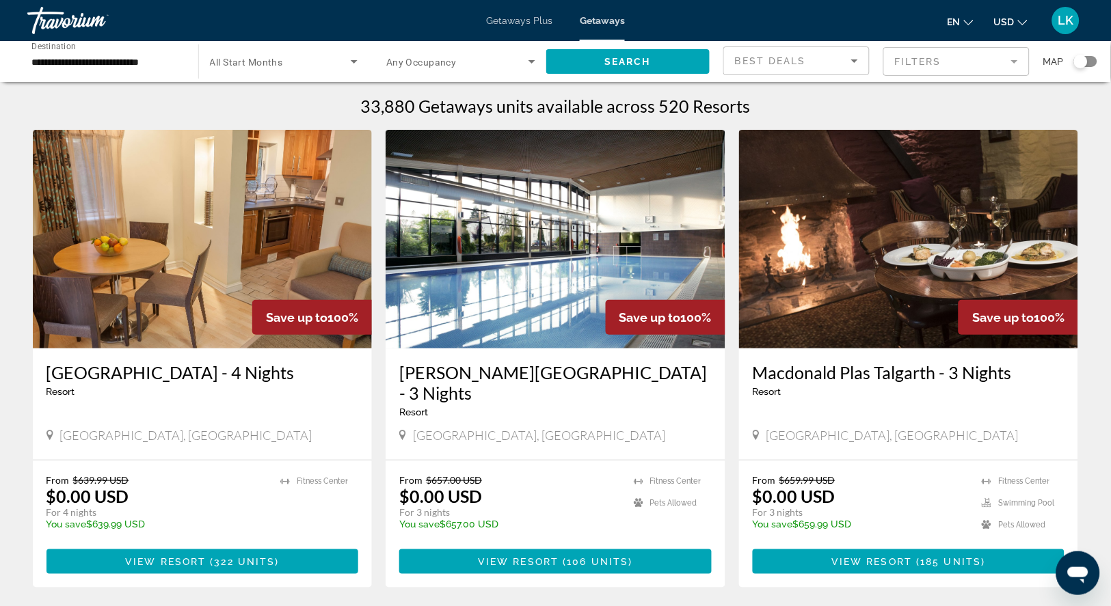
click at [922, 60] on mat-form-field "Filters" at bounding box center [956, 61] width 146 height 29
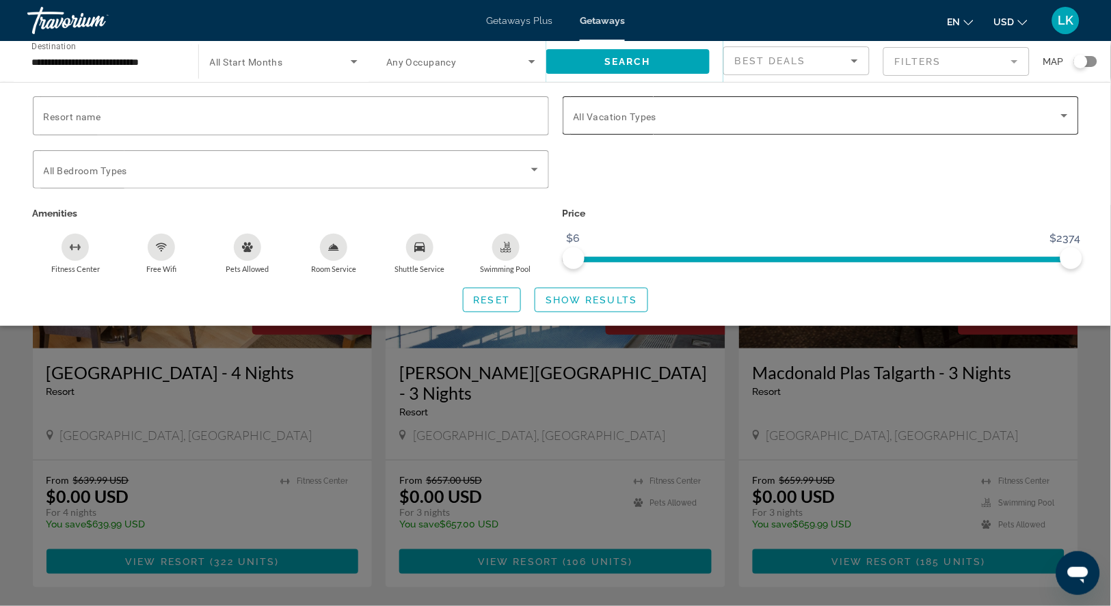
click at [596, 122] on span "All Vacation Types" at bounding box center [615, 116] width 83 height 11
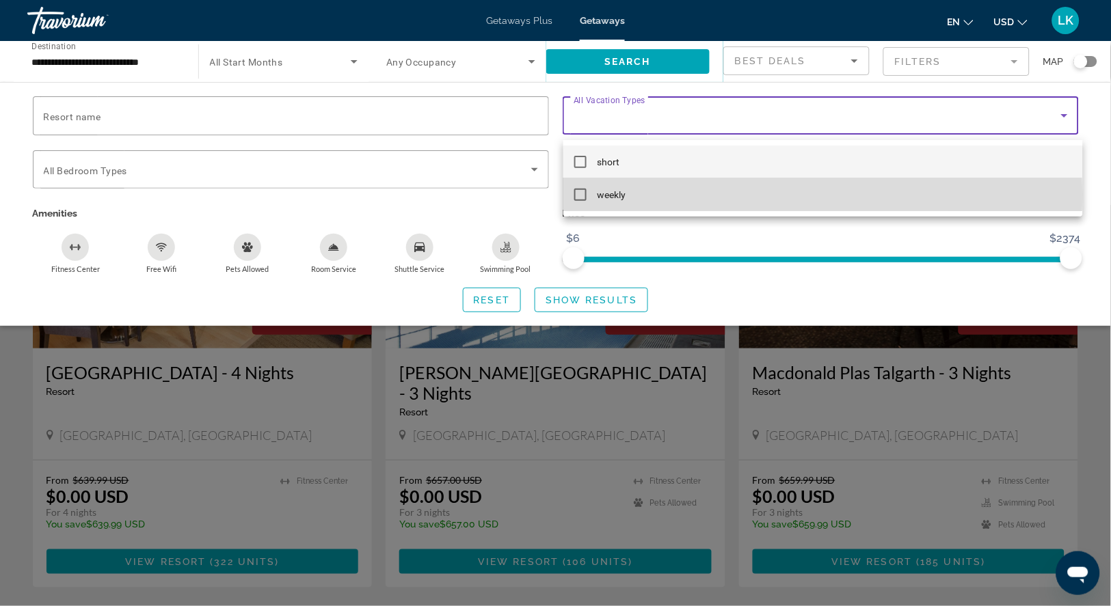
click at [581, 193] on mat-pseudo-checkbox at bounding box center [580, 195] width 12 height 12
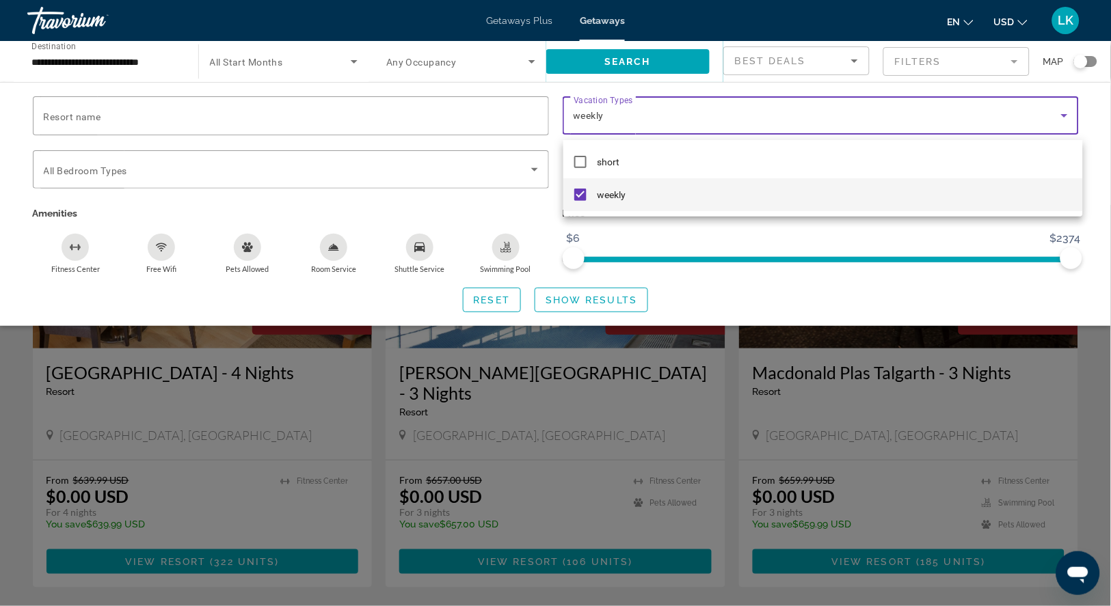
click at [630, 310] on div at bounding box center [555, 303] width 1111 height 606
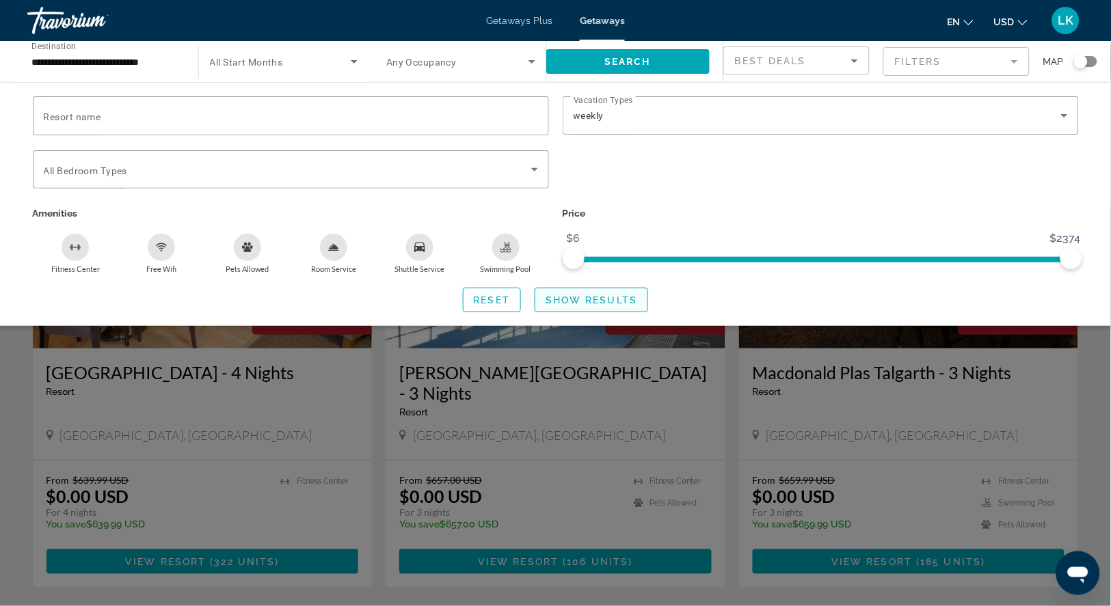
click at [630, 306] on span "Show Results" at bounding box center [592, 300] width 92 height 11
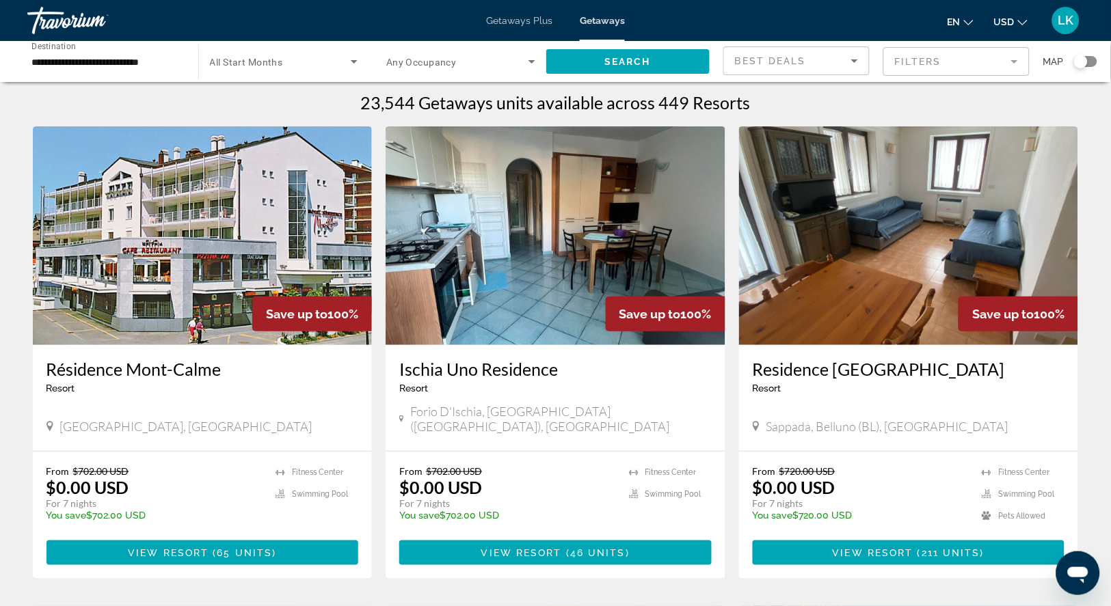
scroll to position [20, 0]
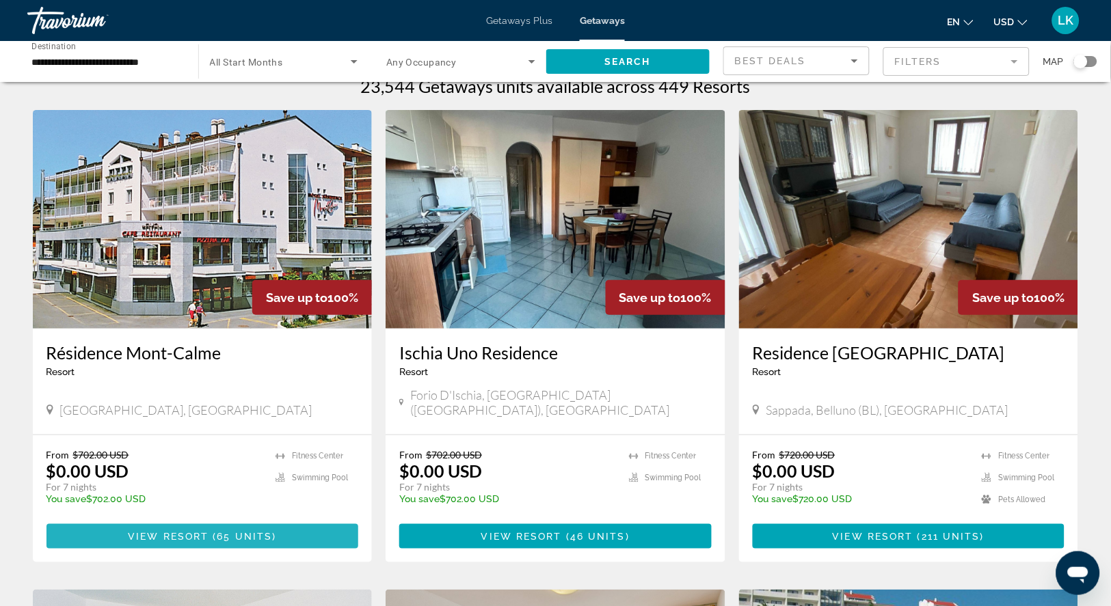
click at [210, 542] on span "( 65 units )" at bounding box center [243, 536] width 68 height 11
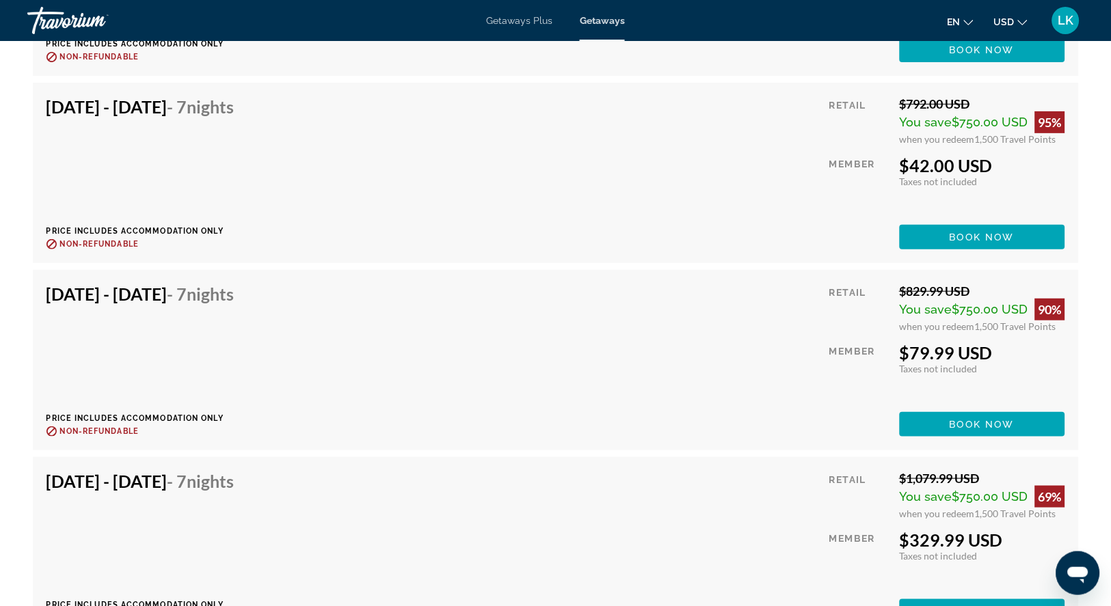
scroll to position [4908, 0]
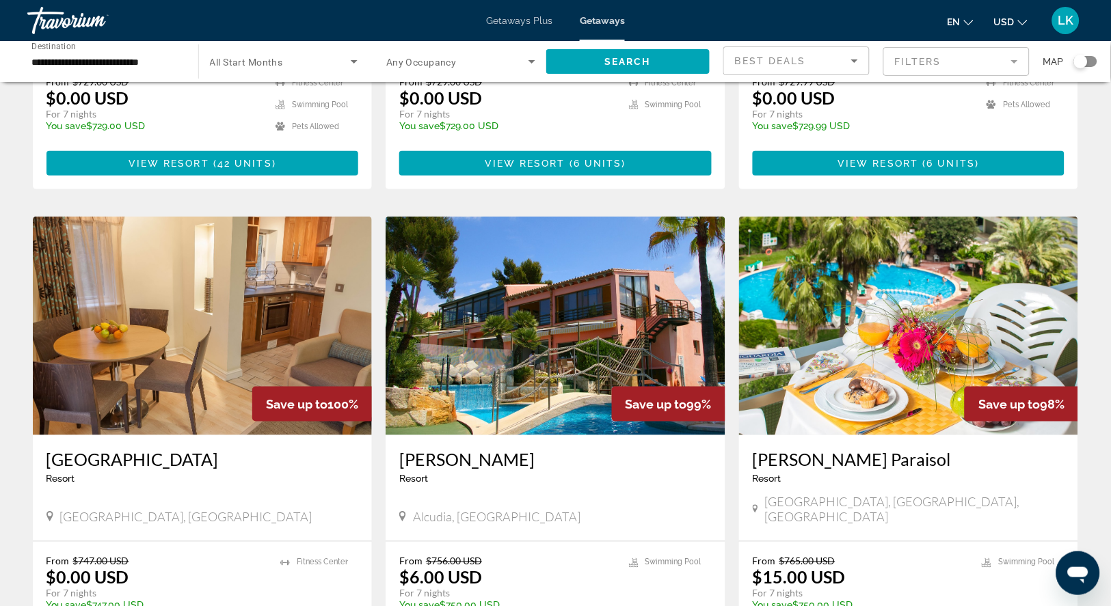
scroll to position [1357, 0]
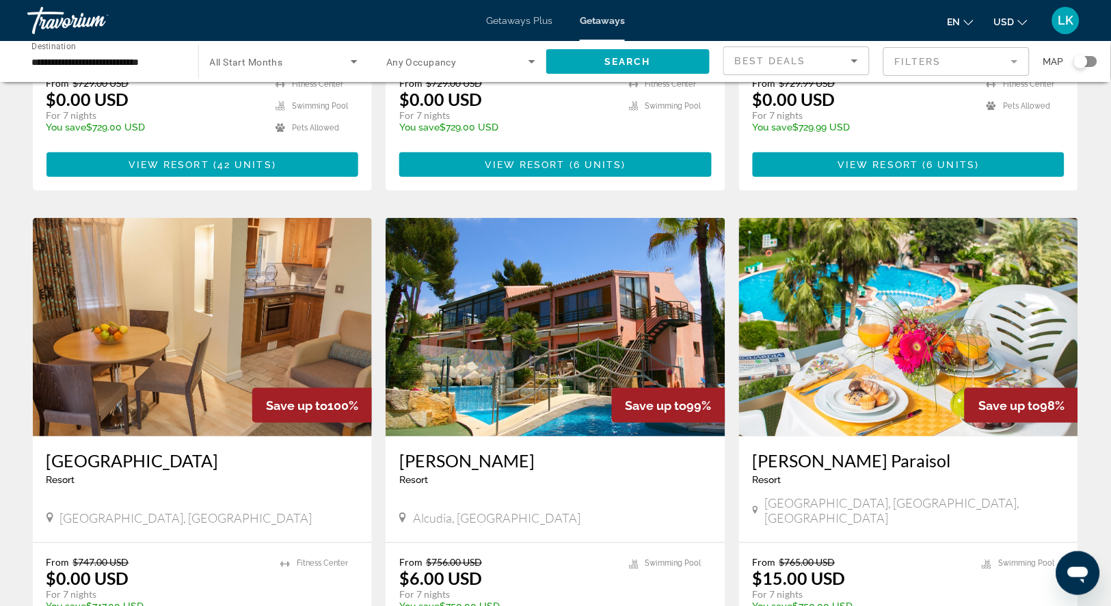
click at [554, 376] on img "Main content" at bounding box center [556, 327] width 340 height 219
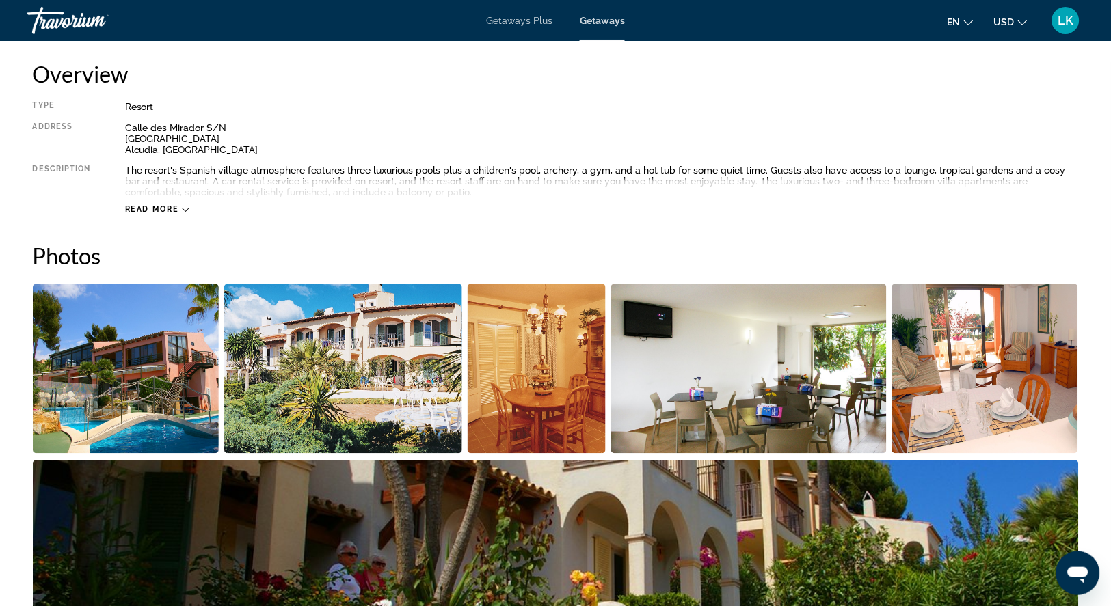
scroll to position [462, 0]
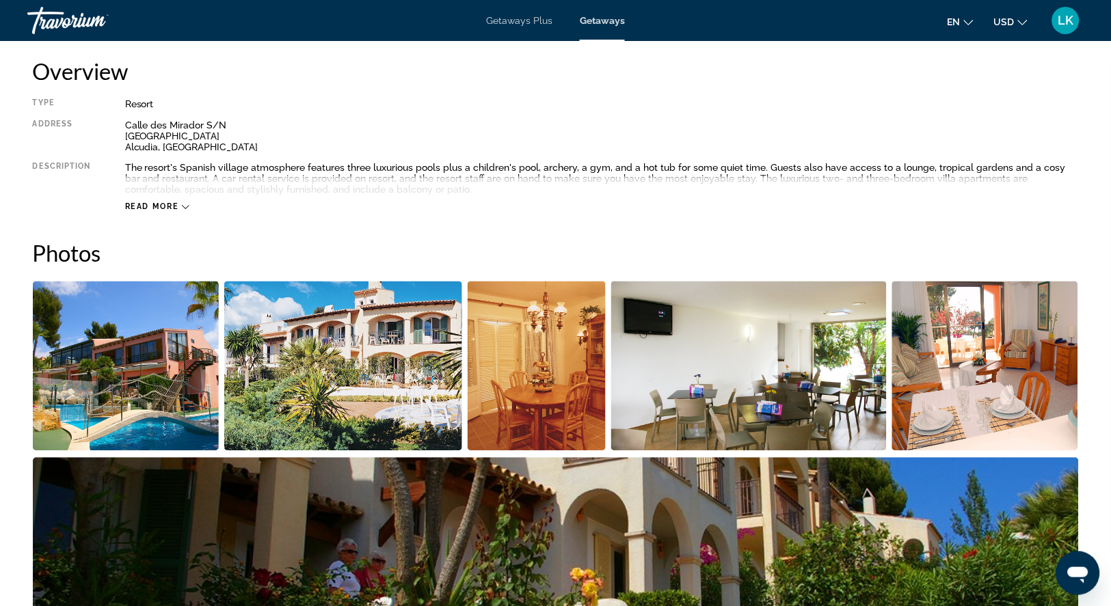
click at [156, 451] on img "Open full-screen image slider" at bounding box center [126, 367] width 187 height 170
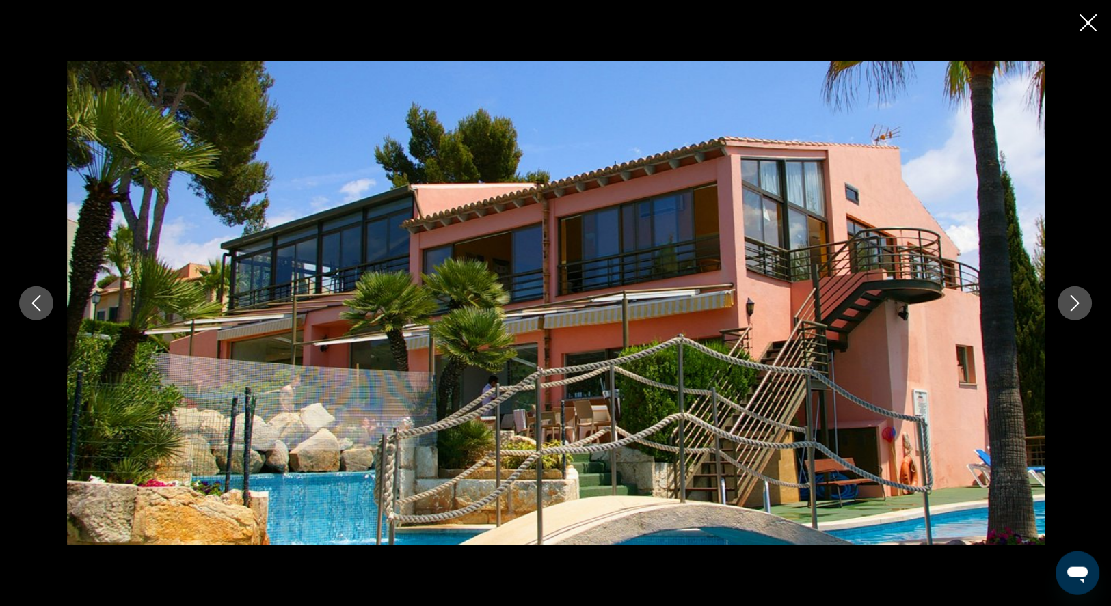
click at [1076, 301] on icon "Next image" at bounding box center [1075, 303] width 16 height 16
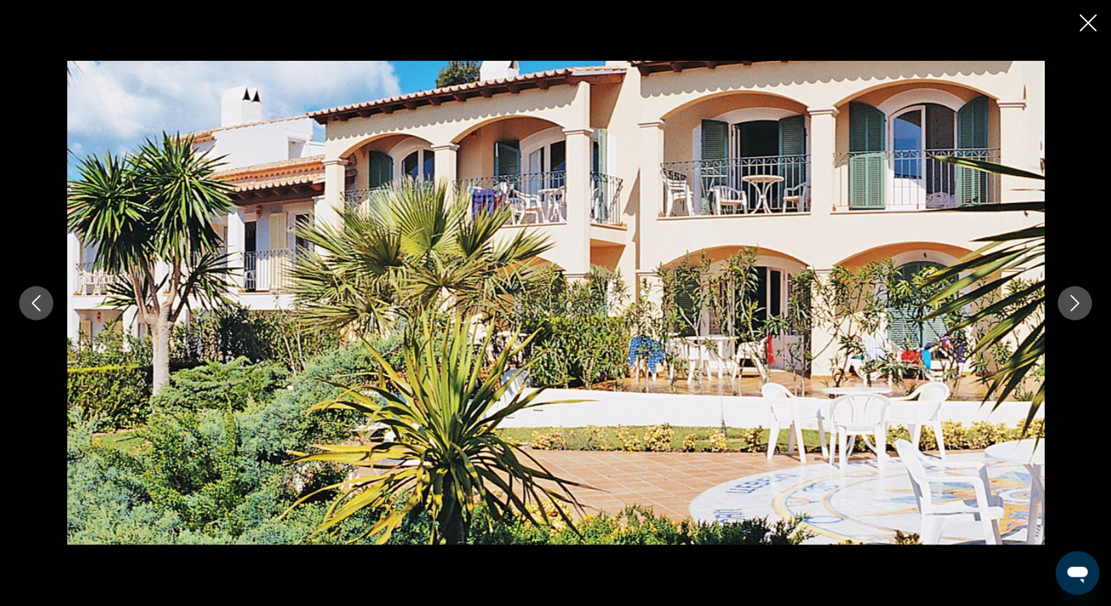
click at [1076, 301] on icon "Next image" at bounding box center [1075, 303] width 16 height 16
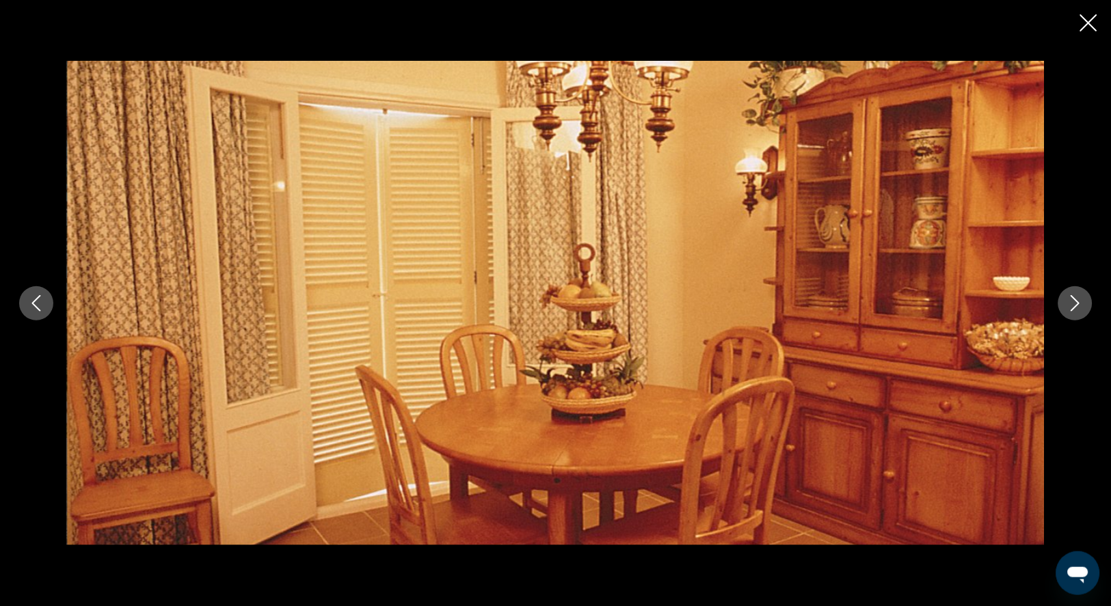
click at [1076, 301] on icon "Next image" at bounding box center [1075, 303] width 16 height 16
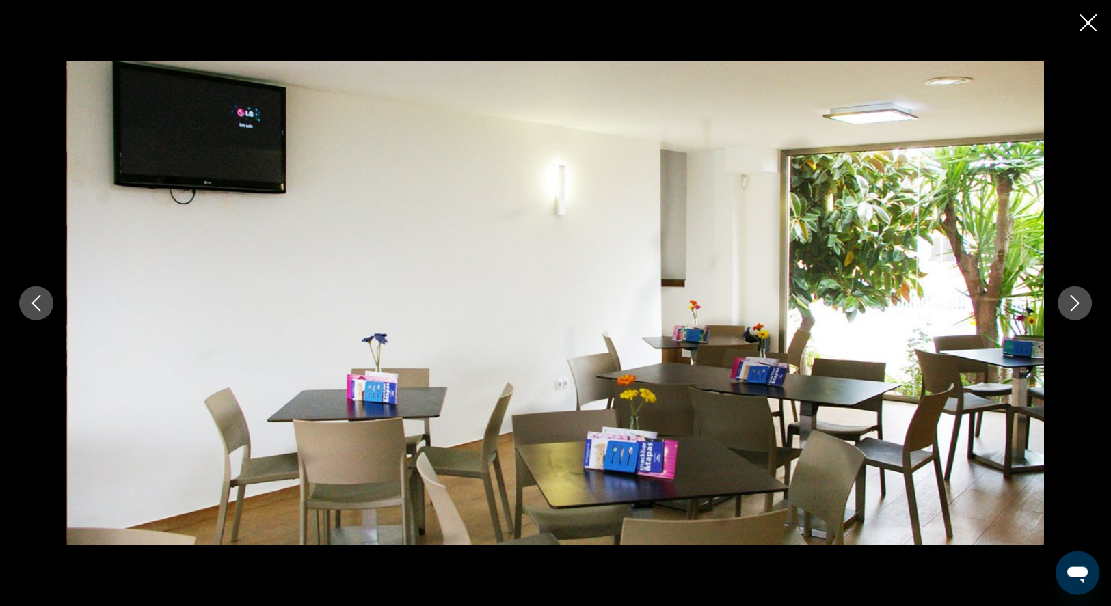
click at [1076, 301] on icon "Next image" at bounding box center [1075, 303] width 16 height 16
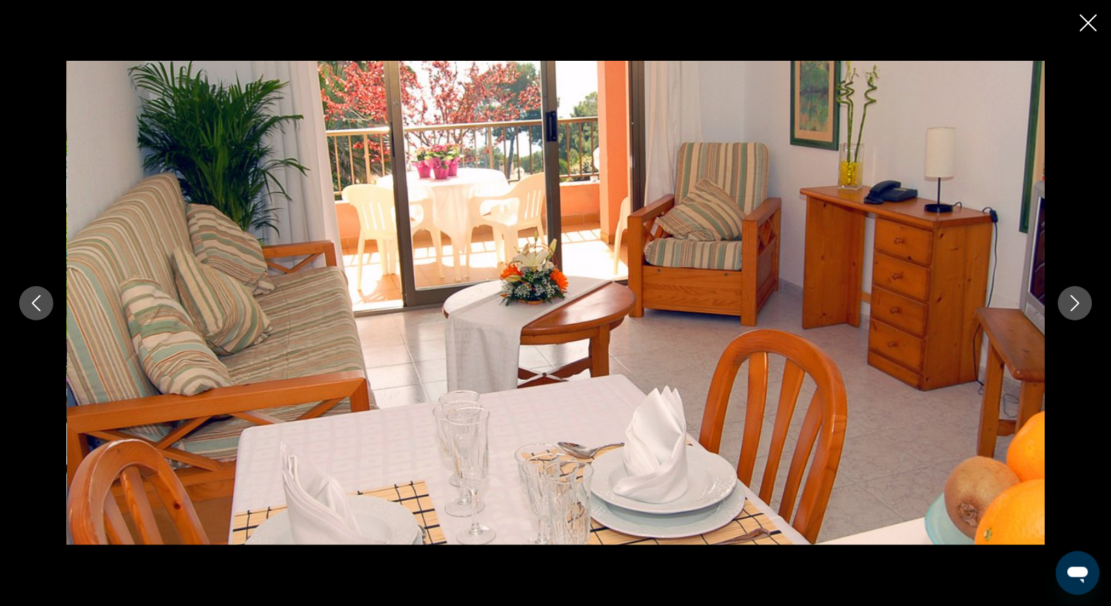
click at [1076, 301] on icon "Next image" at bounding box center [1075, 303] width 16 height 16
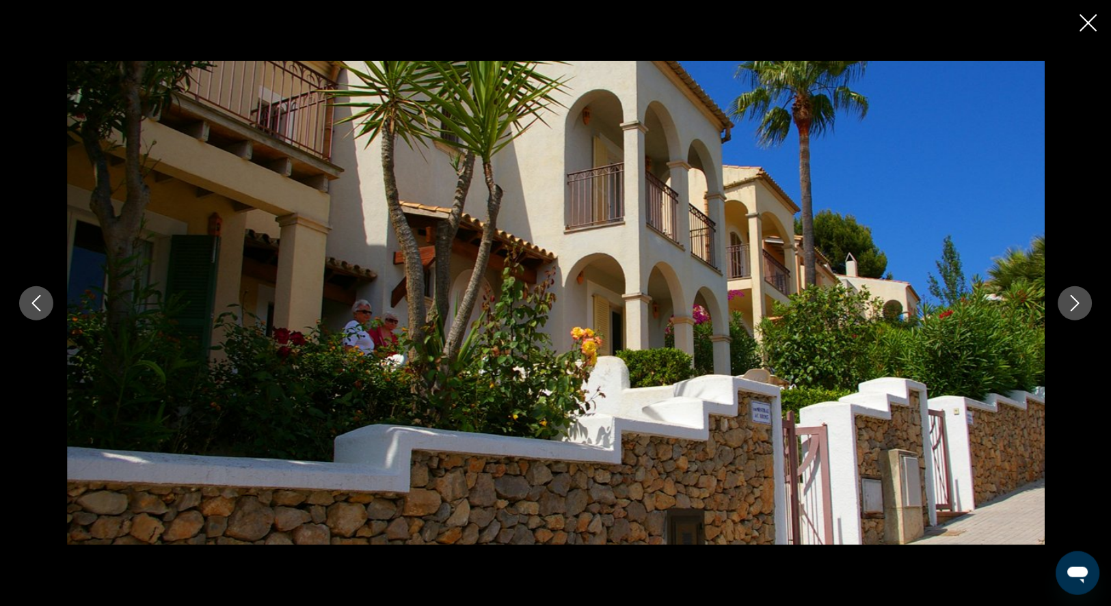
click at [1076, 301] on icon "Next image" at bounding box center [1075, 303] width 16 height 16
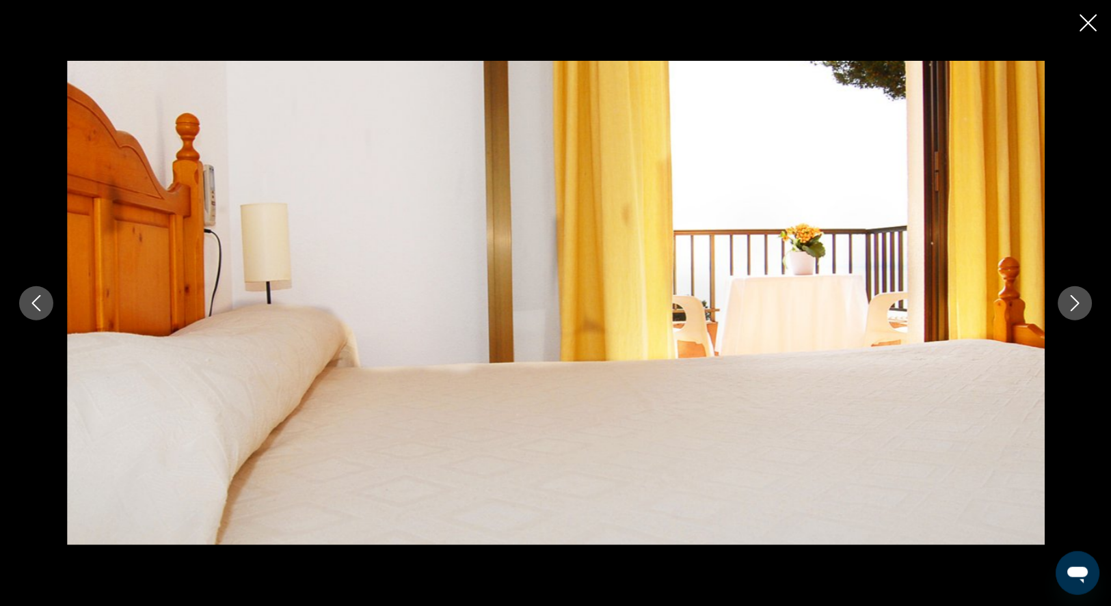
click at [1076, 301] on icon "Next image" at bounding box center [1075, 303] width 16 height 16
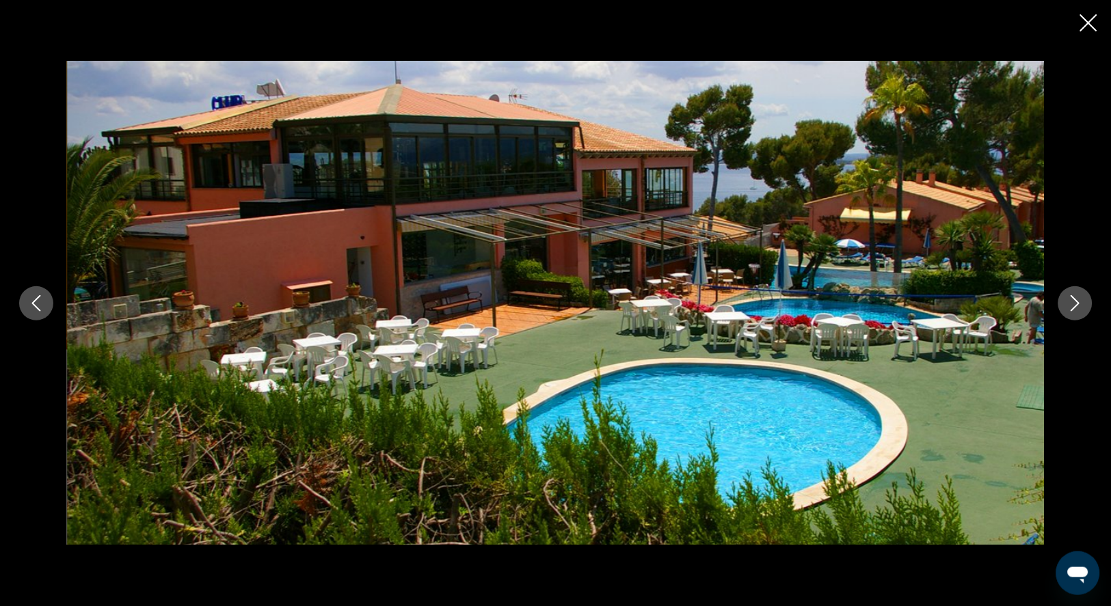
click at [1076, 301] on icon "Next image" at bounding box center [1075, 303] width 16 height 16
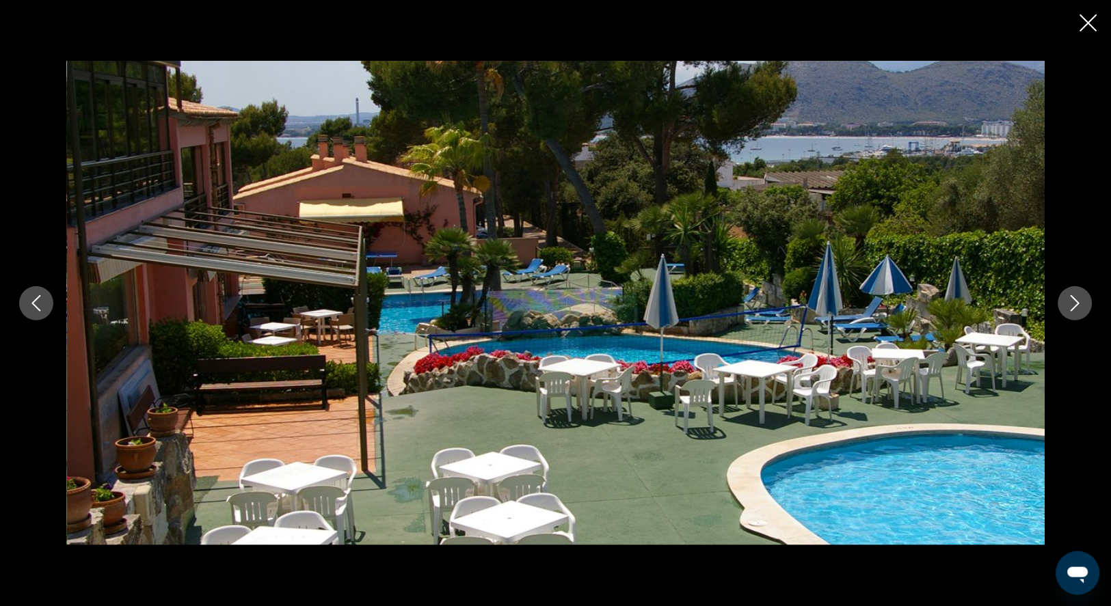
click at [1076, 301] on icon "Next image" at bounding box center [1075, 303] width 16 height 16
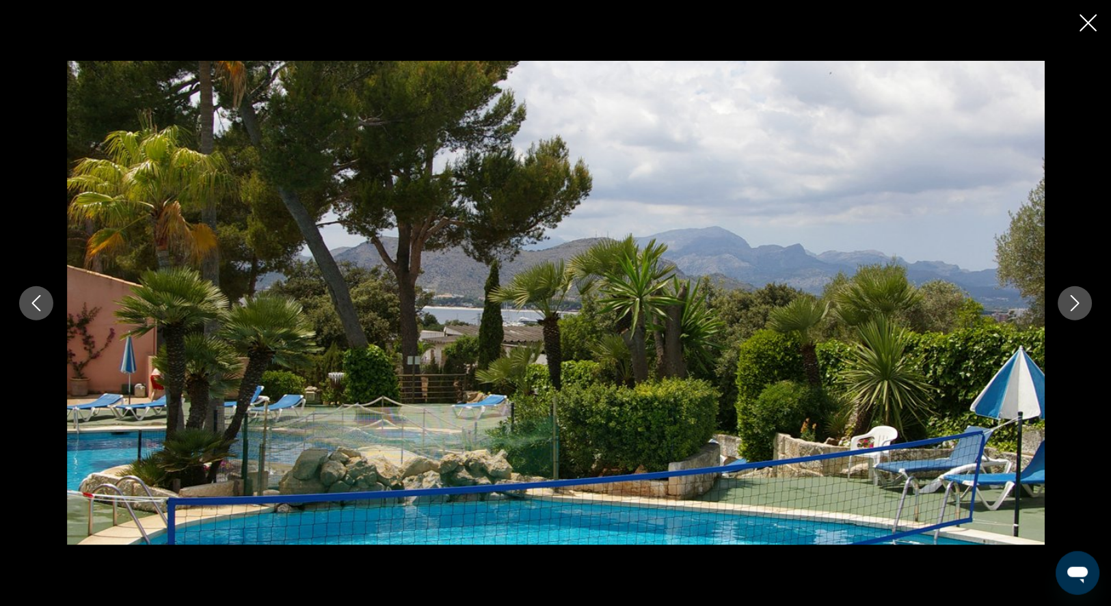
click at [1076, 301] on icon "Next image" at bounding box center [1075, 303] width 16 height 16
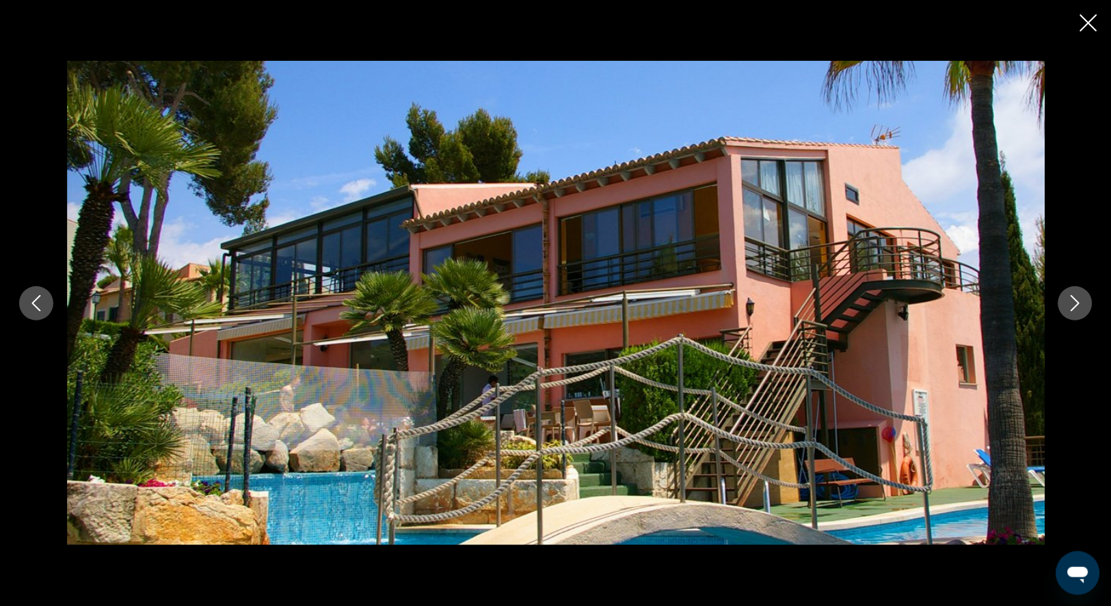
click at [1076, 301] on icon "Next image" at bounding box center [1075, 303] width 16 height 16
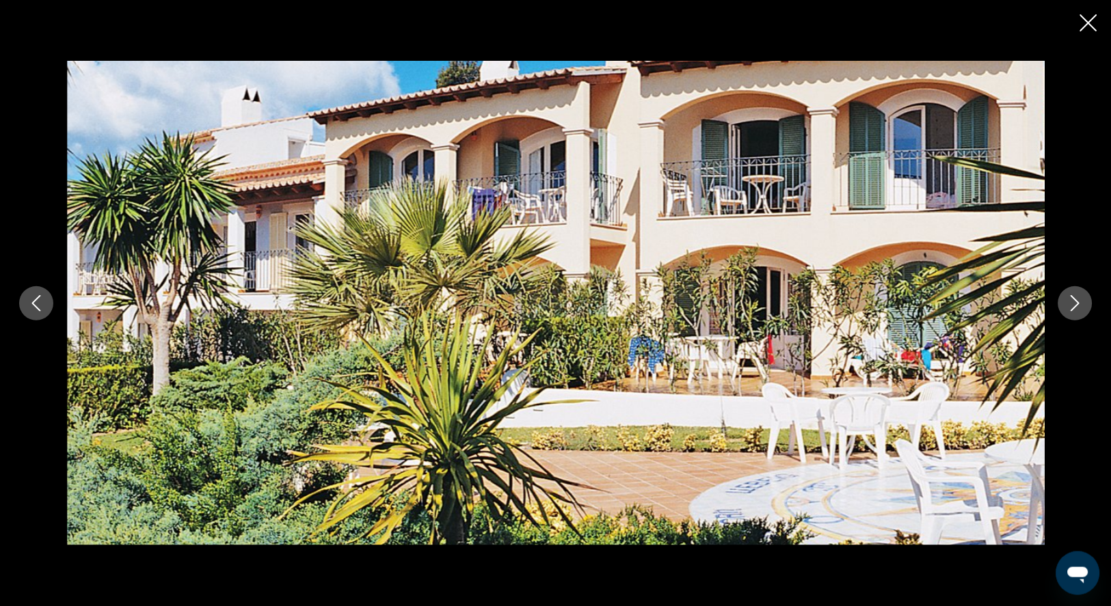
click at [1076, 301] on icon "Next image" at bounding box center [1075, 303] width 16 height 16
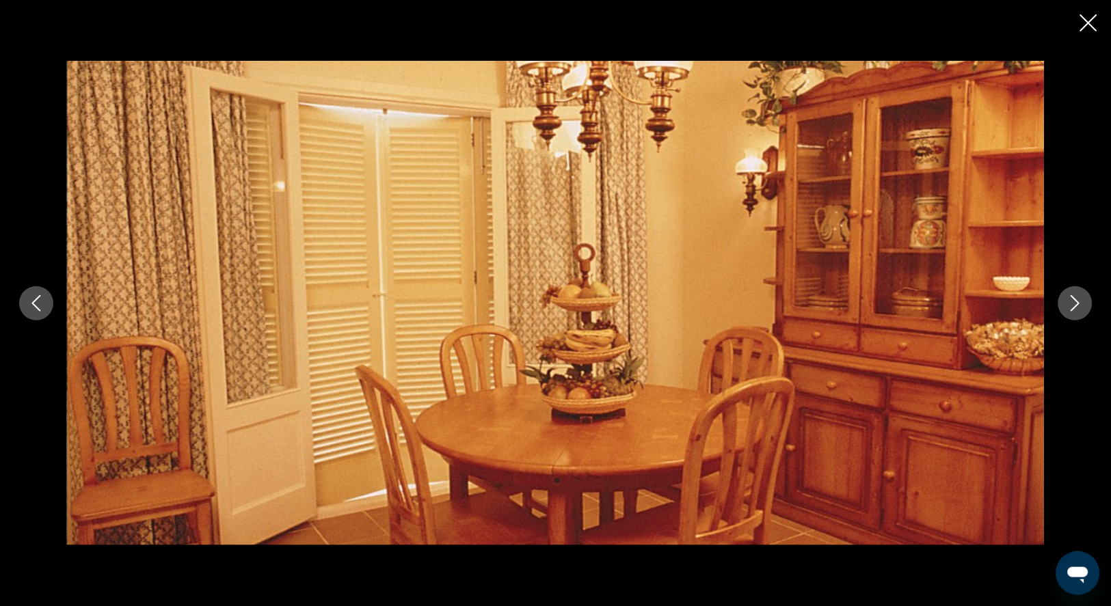
click at [1076, 301] on icon "Next image" at bounding box center [1075, 303] width 16 height 16
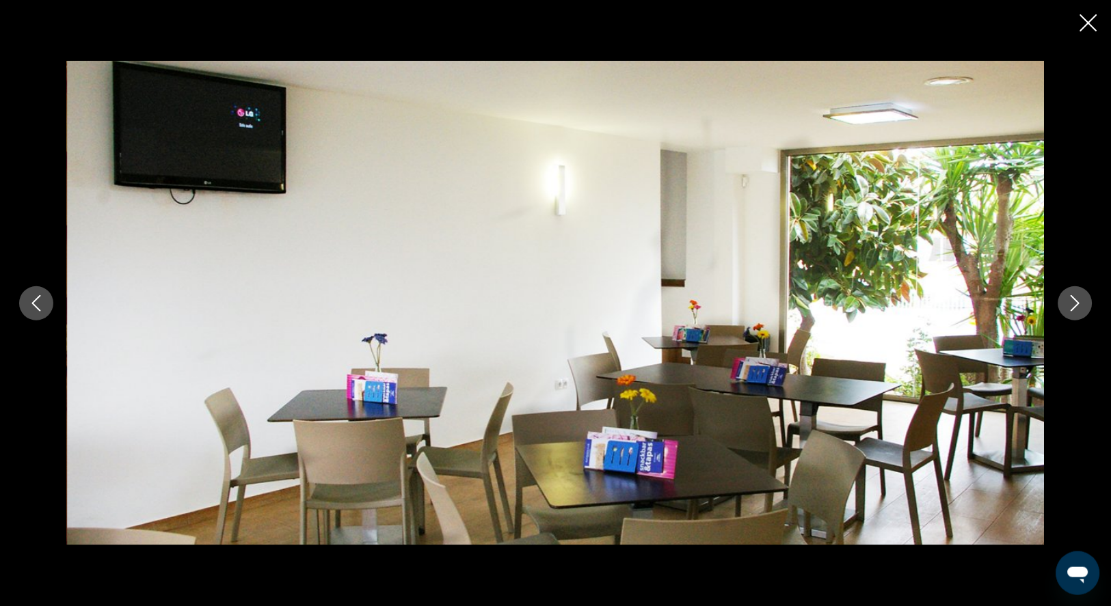
click at [1076, 301] on icon "Next image" at bounding box center [1075, 303] width 16 height 16
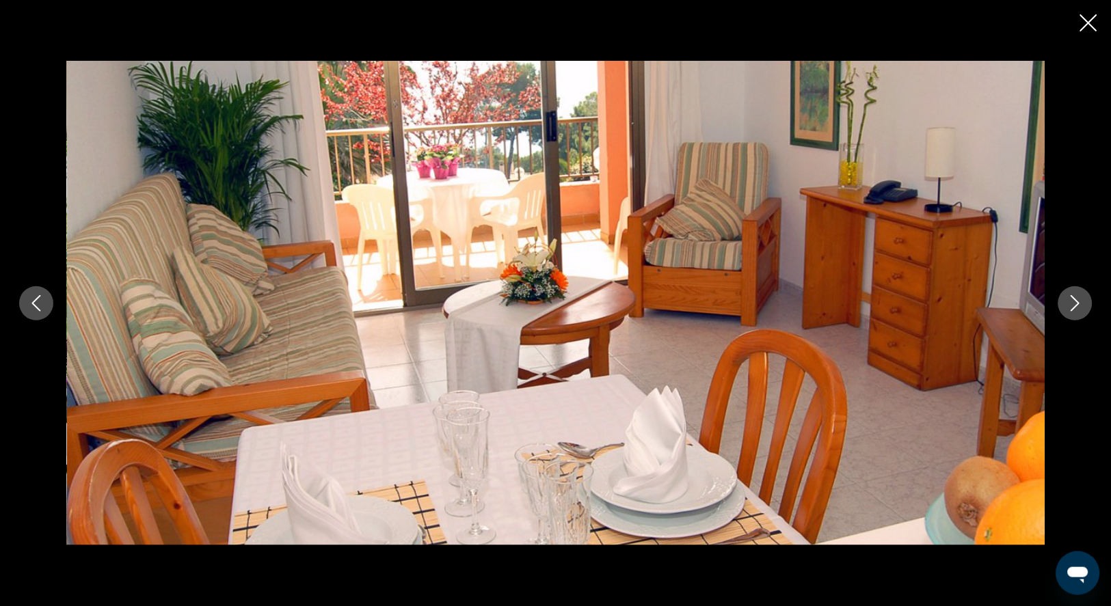
click at [1076, 301] on icon "Next image" at bounding box center [1075, 303] width 16 height 16
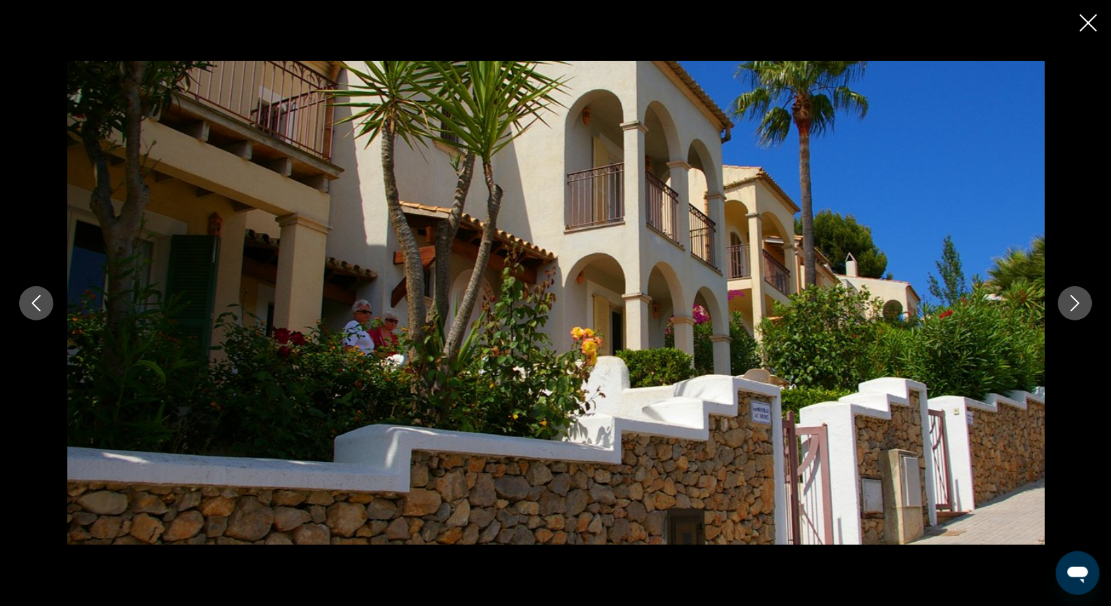
click at [1081, 28] on icon "Close slideshow" at bounding box center [1088, 22] width 17 height 17
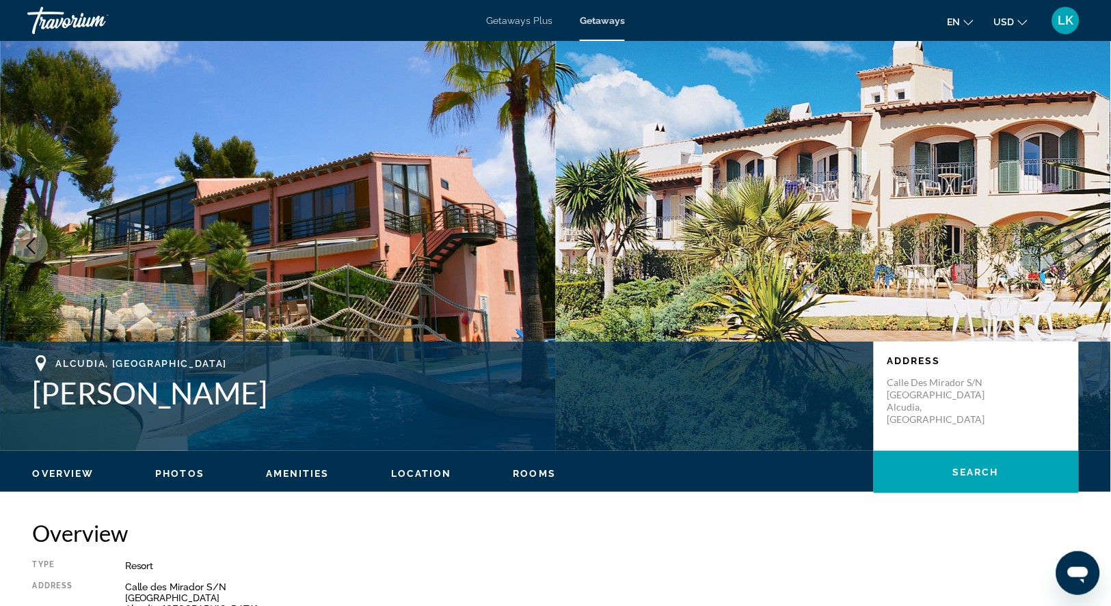
scroll to position [0, 0]
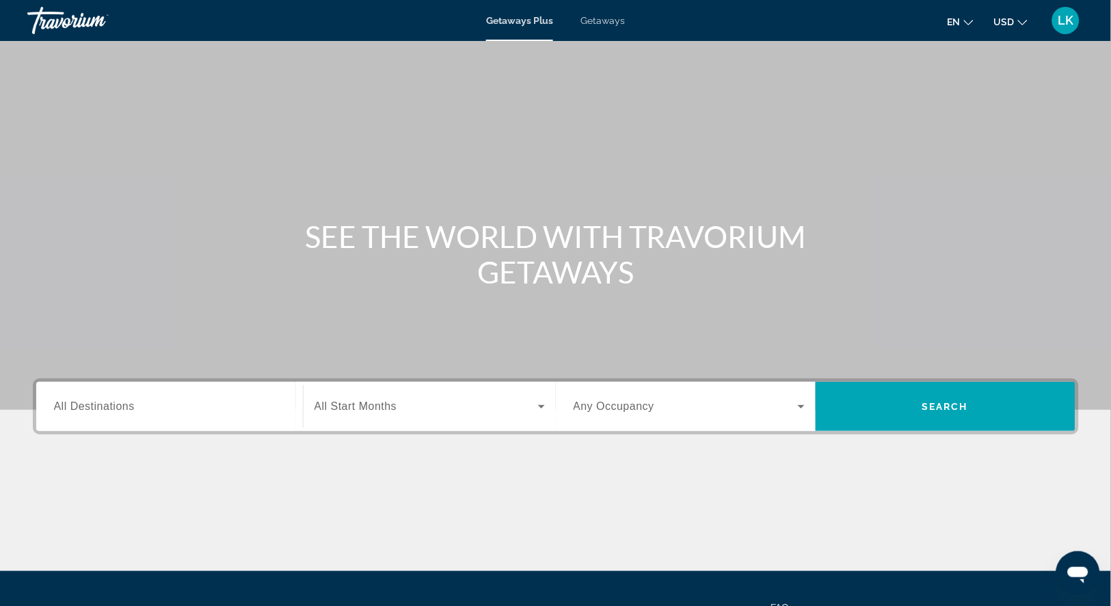
click at [621, 21] on span "Getaways" at bounding box center [602, 20] width 44 height 11
click at [131, 416] on input "Destination All Destinations" at bounding box center [169, 407] width 231 height 16
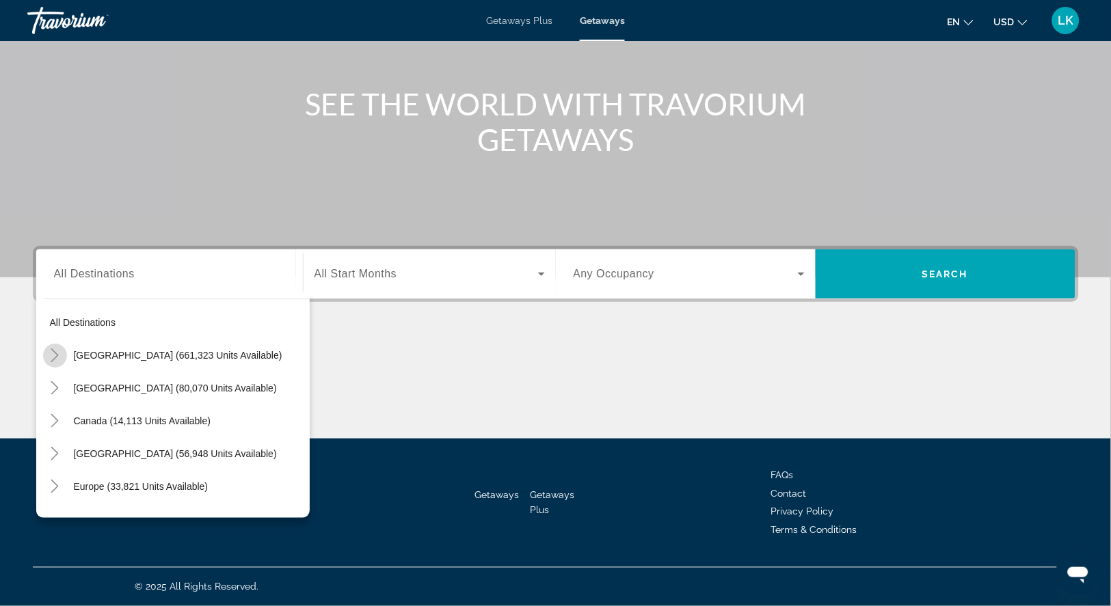
click at [55, 349] on icon "Toggle United States (661,323 units available)" at bounding box center [55, 356] width 14 height 14
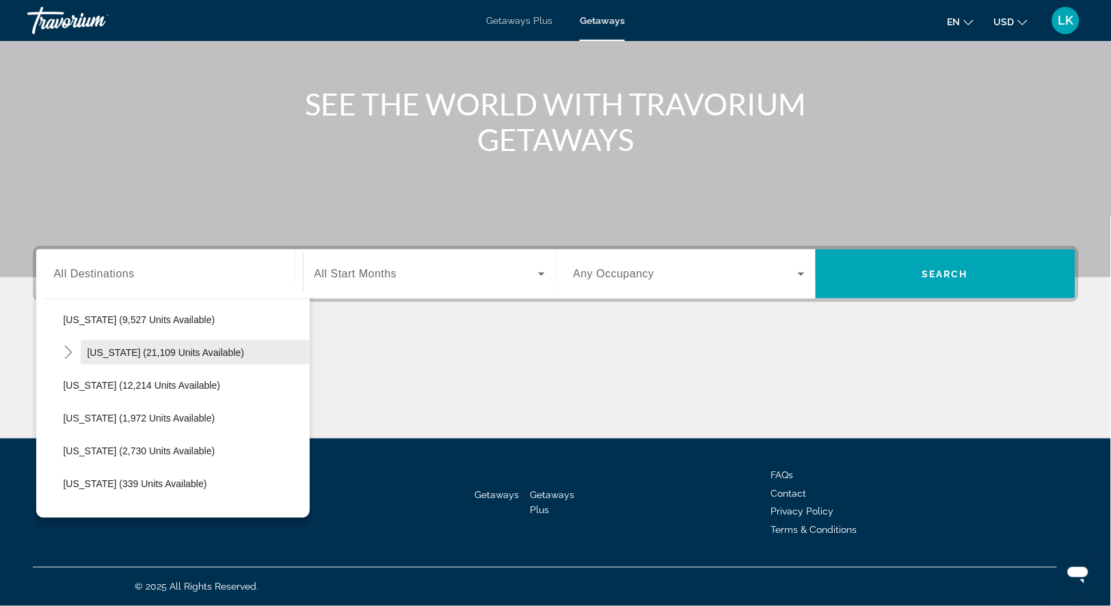
click at [98, 347] on span "[US_STATE] (21,109 units available)" at bounding box center [166, 352] width 157 height 11
type input "**********"
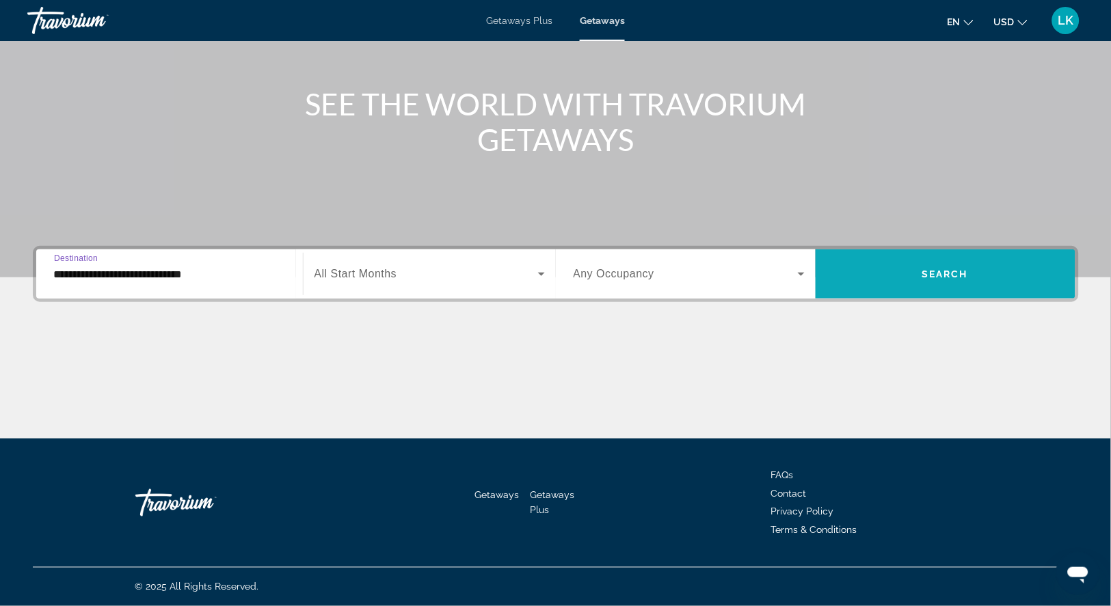
click at [935, 258] on span "Search widget" at bounding box center [946, 274] width 260 height 33
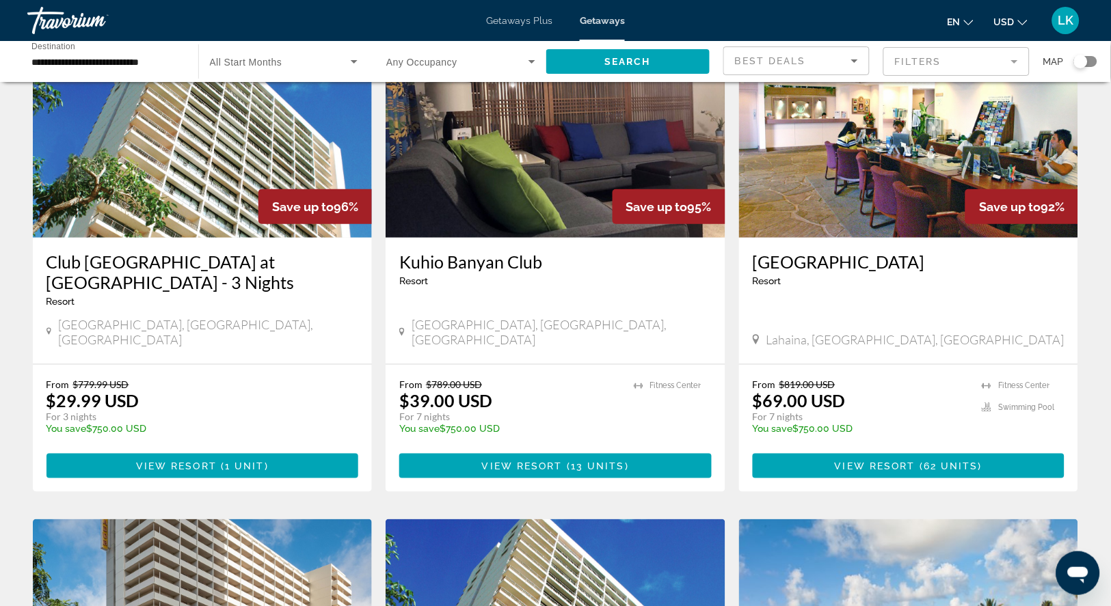
scroll to position [76, 0]
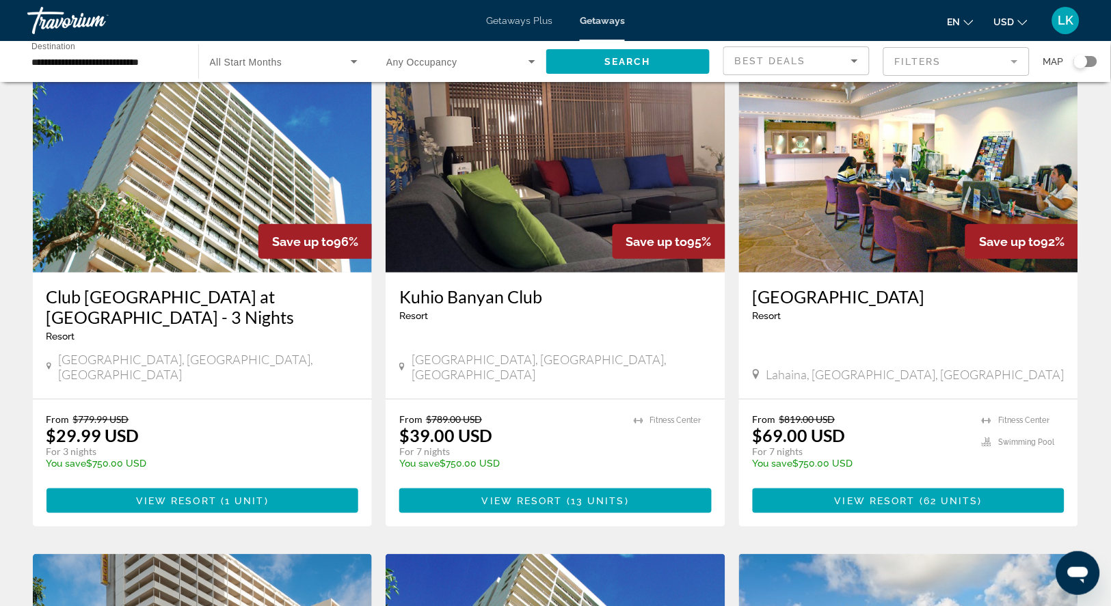
click at [505, 183] on img "Main content" at bounding box center [556, 163] width 340 height 219
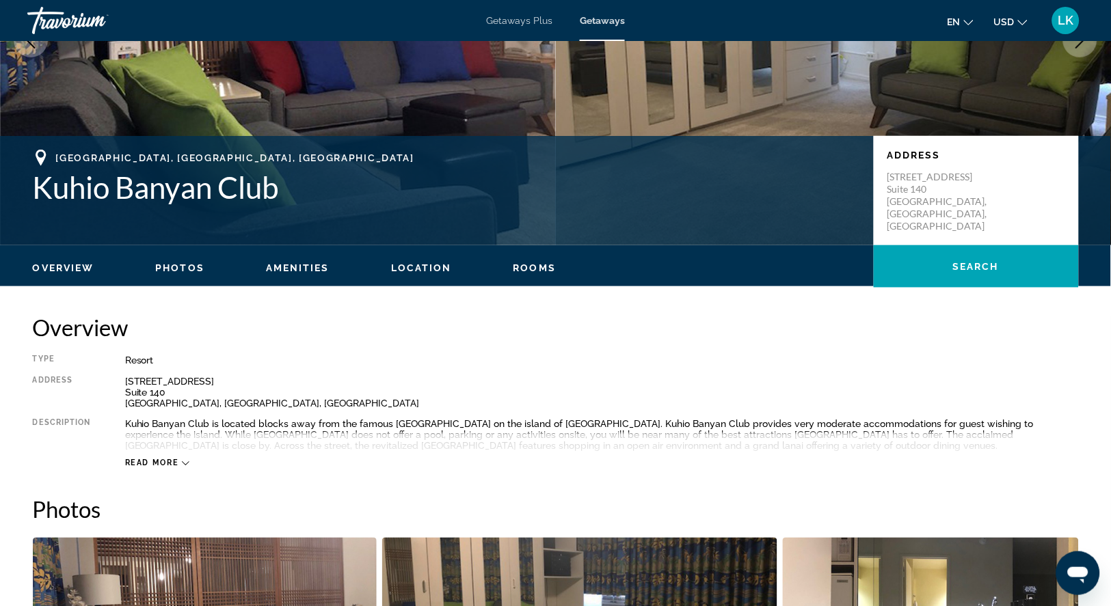
scroll to position [72, 0]
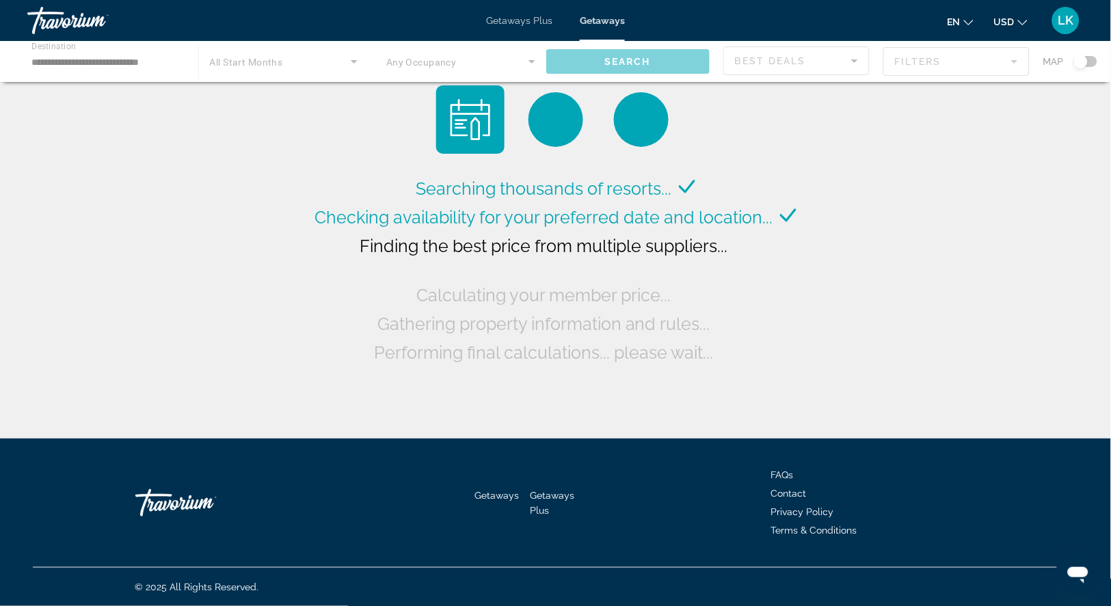
click at [116, 65] on div "Main content" at bounding box center [555, 61] width 1111 height 41
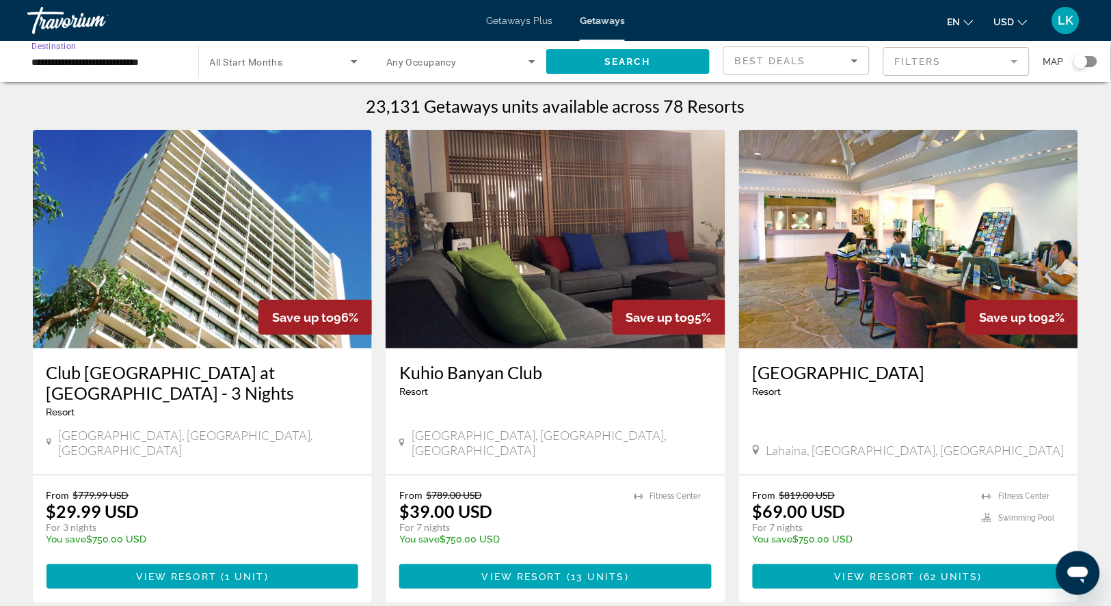
click at [62, 64] on input "**********" at bounding box center [105, 62] width 149 height 16
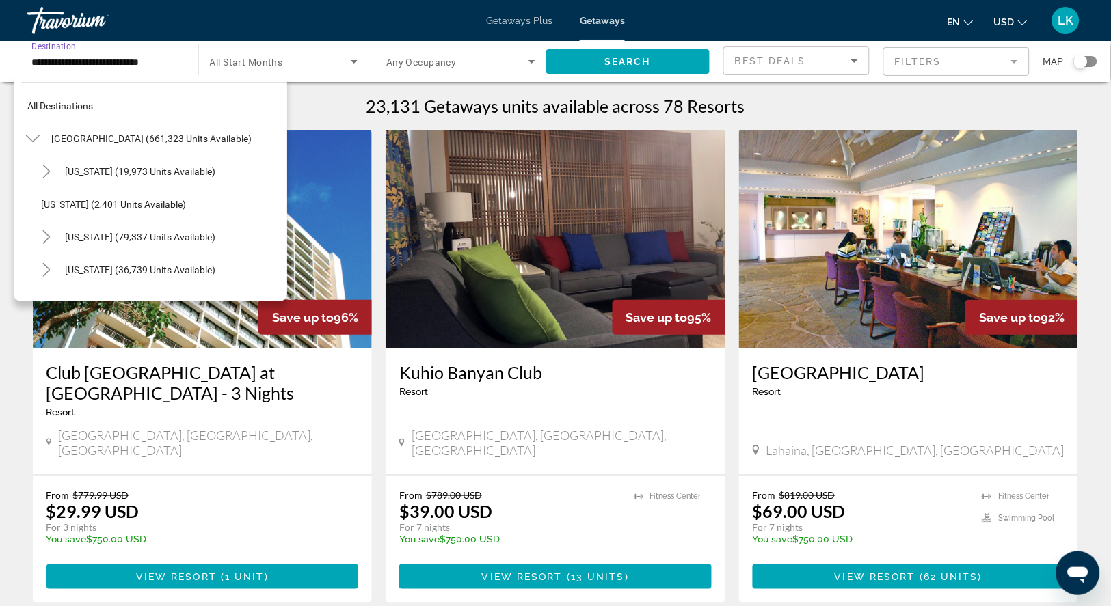
scroll to position [239, 0]
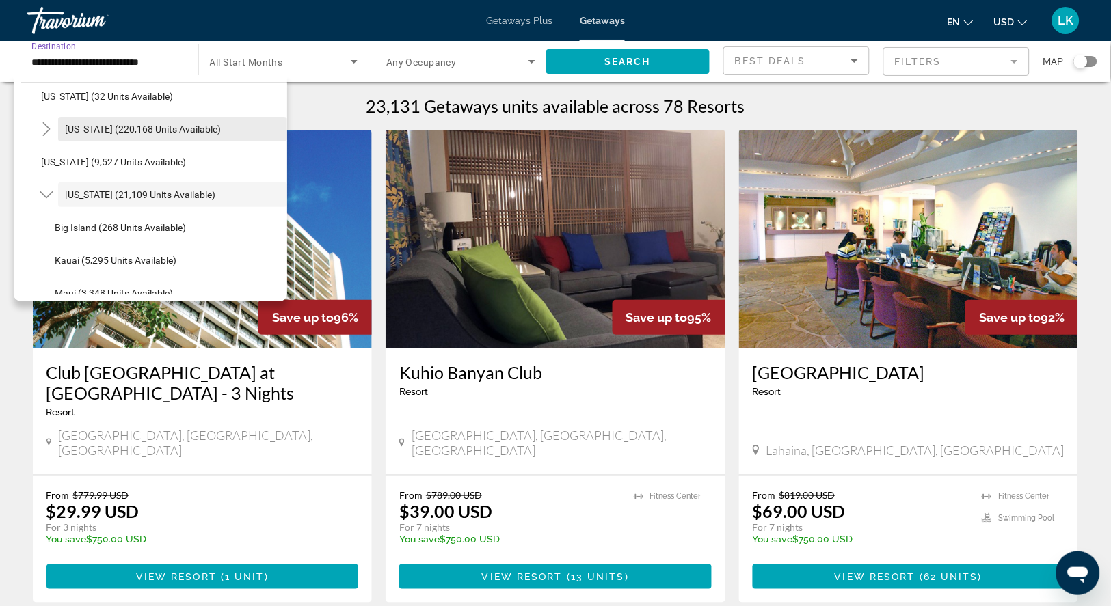
click at [90, 131] on span "[US_STATE] (220,168 units available)" at bounding box center [143, 129] width 156 height 11
type input "**********"
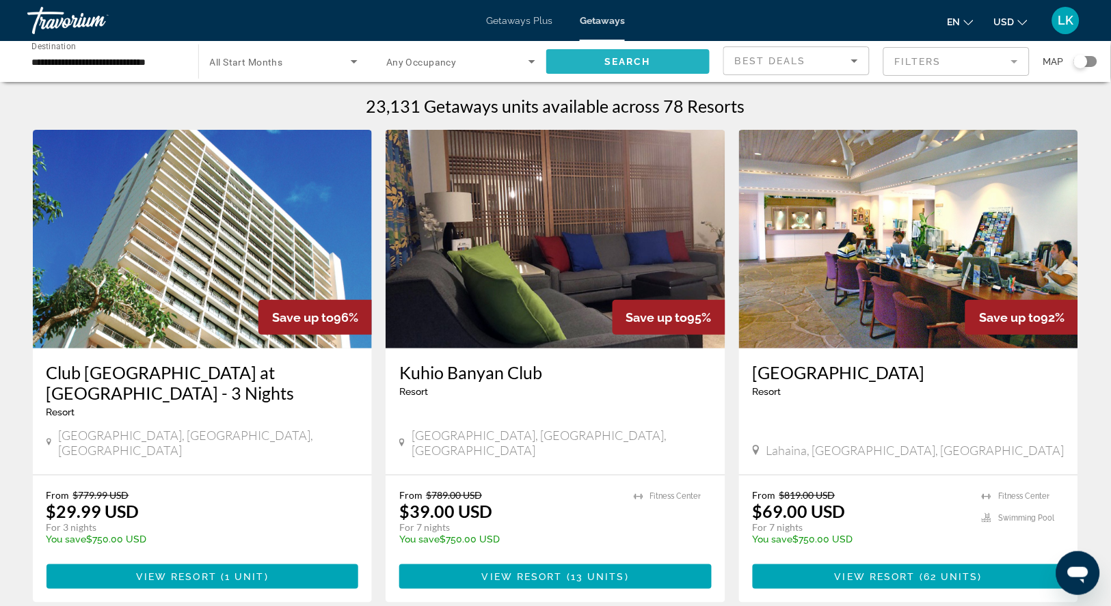
click at [654, 62] on span "Search widget" at bounding box center [628, 61] width 164 height 33
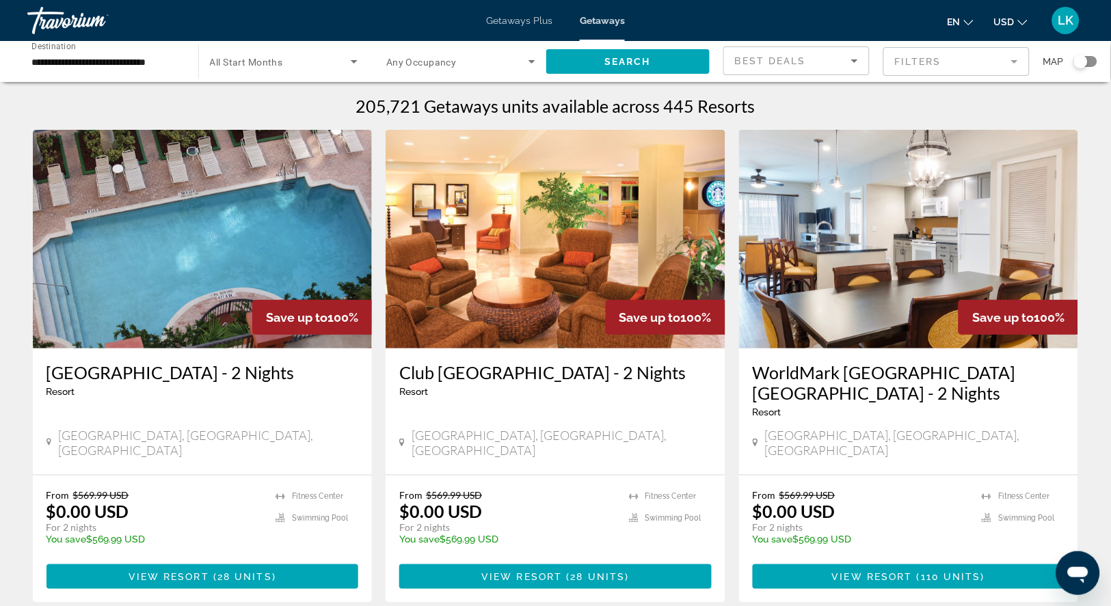
click at [907, 61] on mat-form-field "Filters" at bounding box center [956, 61] width 146 height 29
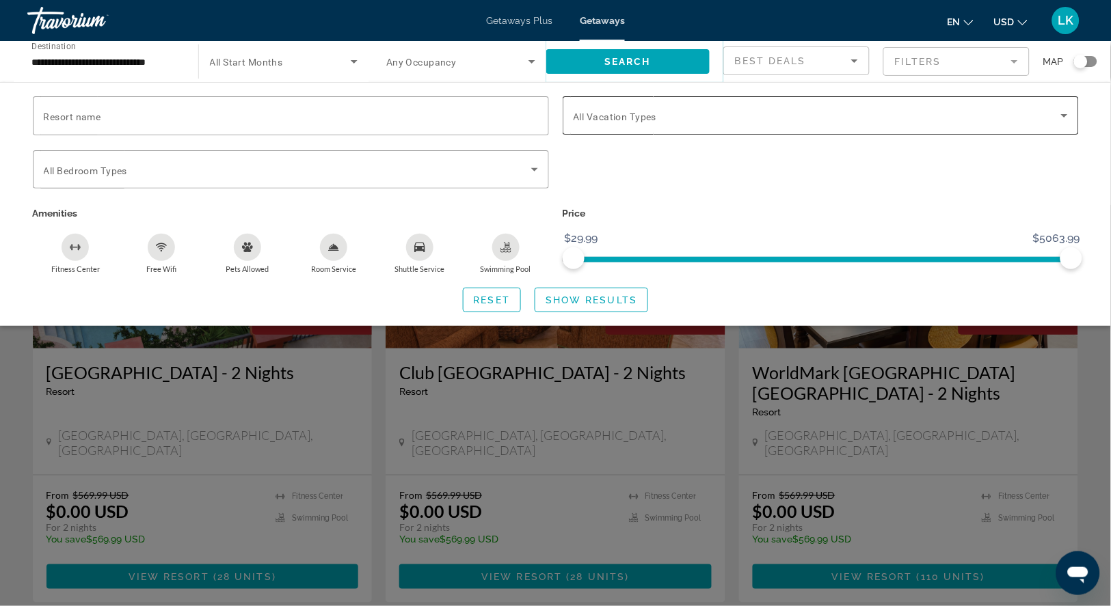
click at [622, 107] on div "Search widget" at bounding box center [821, 115] width 494 height 38
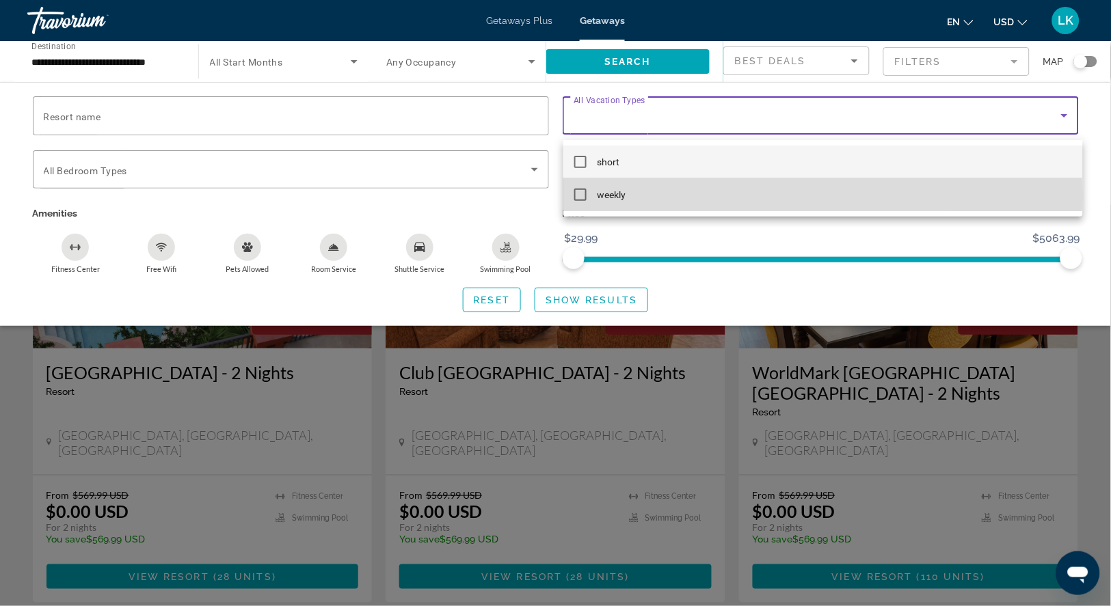
click at [580, 193] on mat-pseudo-checkbox at bounding box center [580, 195] width 12 height 12
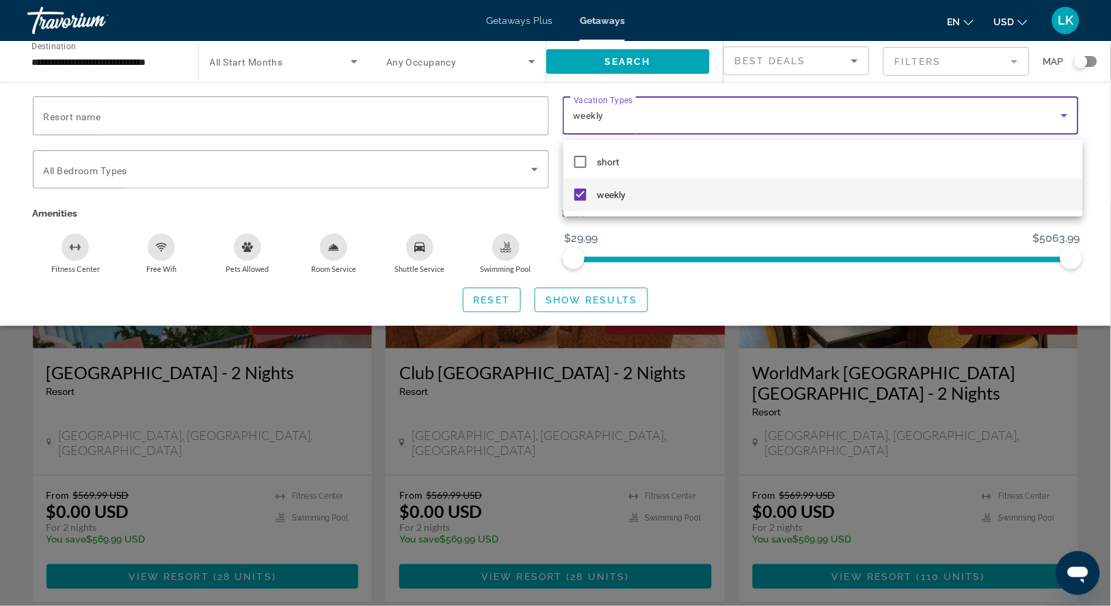
click at [571, 312] on div at bounding box center [555, 303] width 1111 height 606
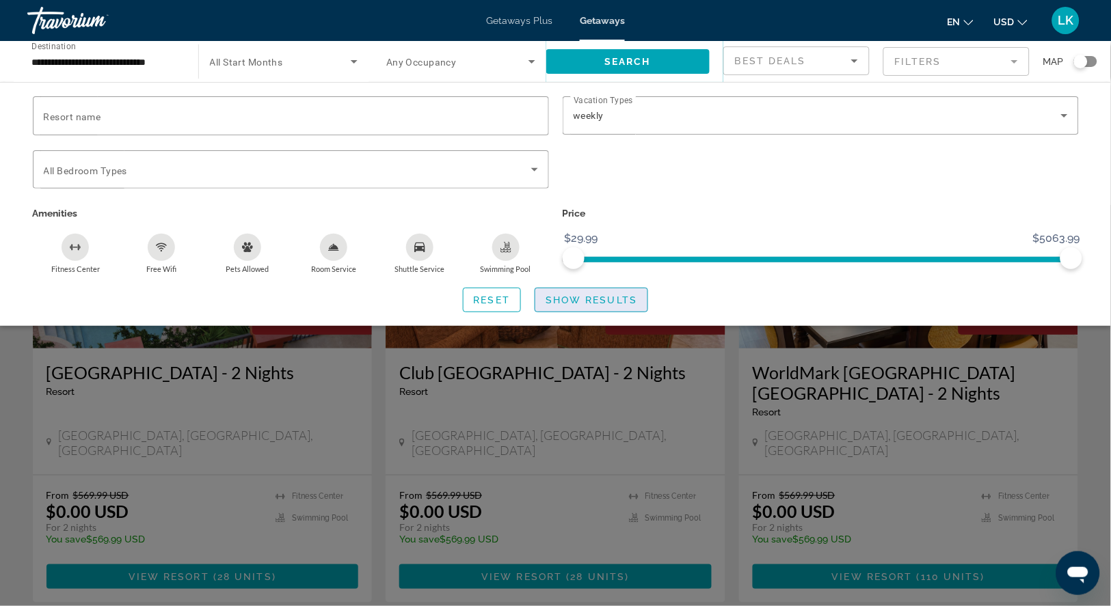
click at [571, 306] on span "Show Results" at bounding box center [592, 300] width 92 height 11
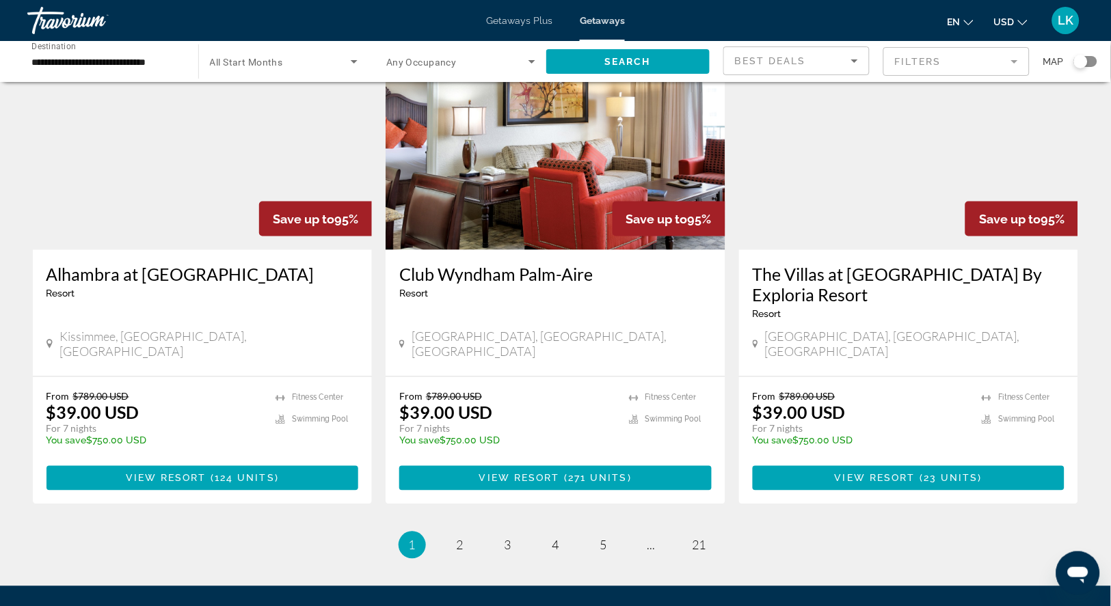
scroll to position [1574, 0]
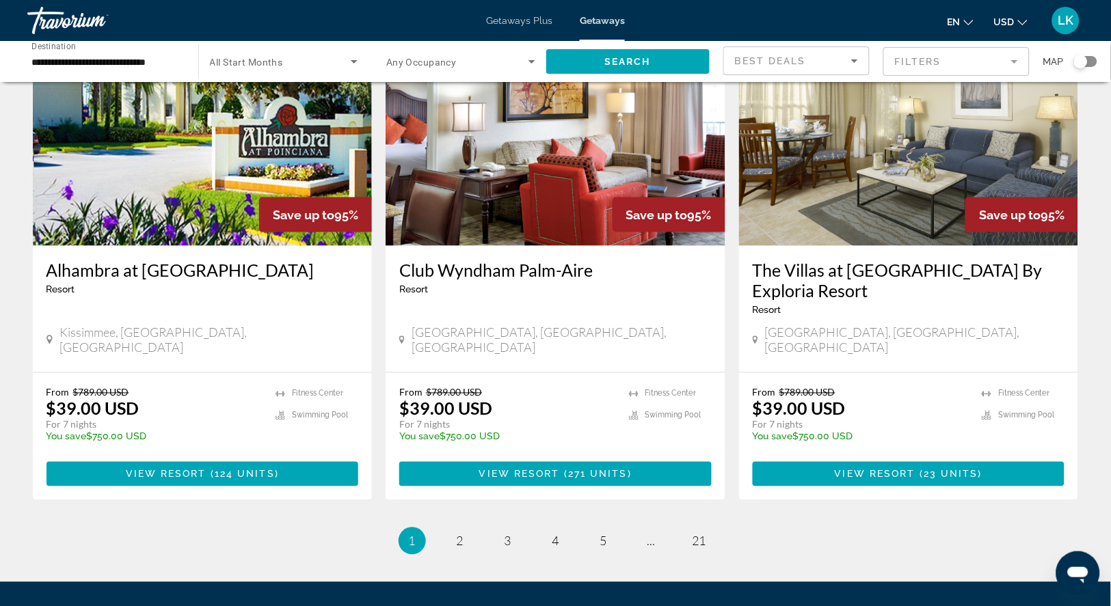
click at [535, 232] on img "Main content" at bounding box center [556, 136] width 340 height 219
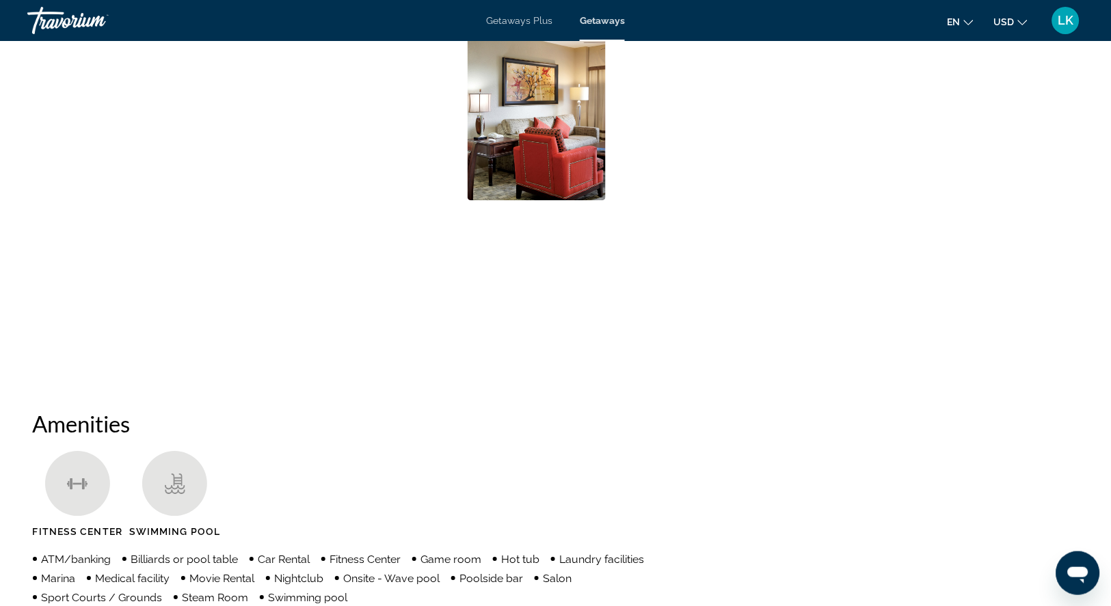
scroll to position [694, 0]
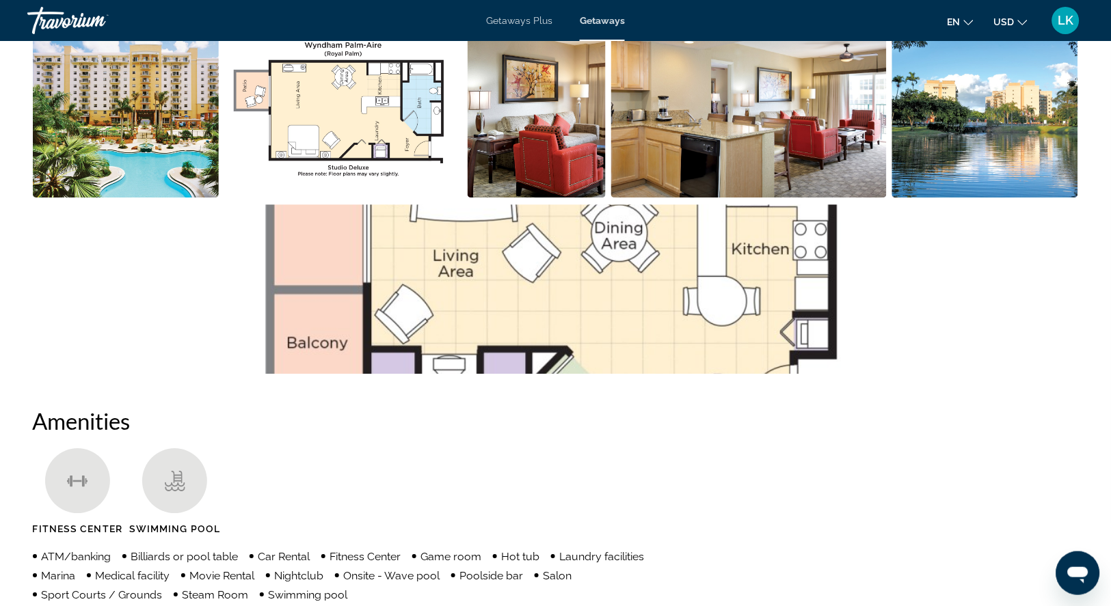
click at [167, 157] on img "Open full-screen image slider" at bounding box center [126, 113] width 187 height 170
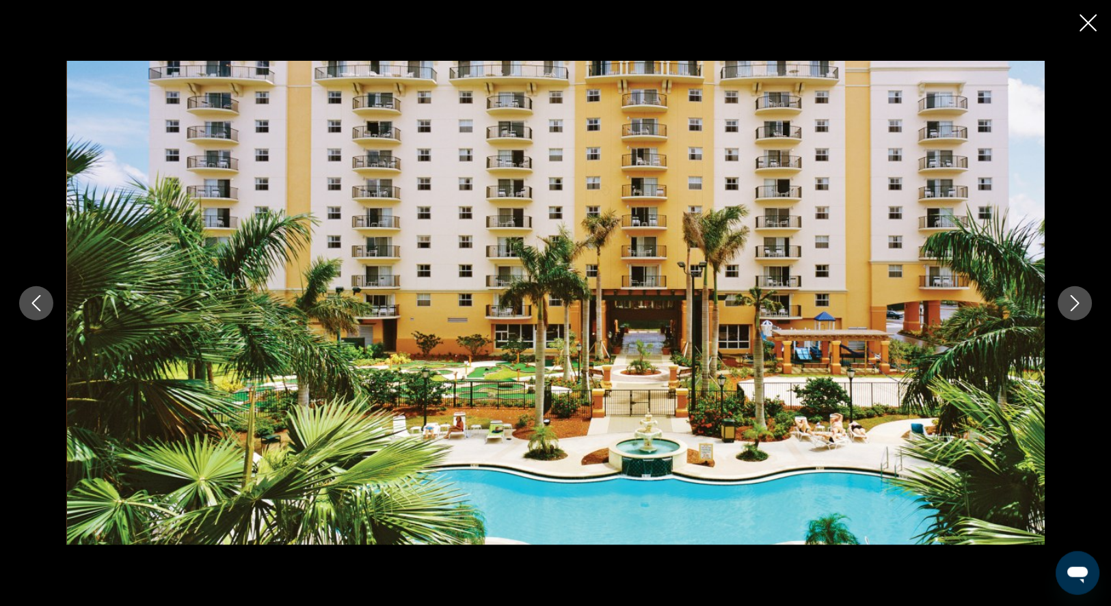
click at [1077, 304] on icon "Next image" at bounding box center [1075, 303] width 16 height 16
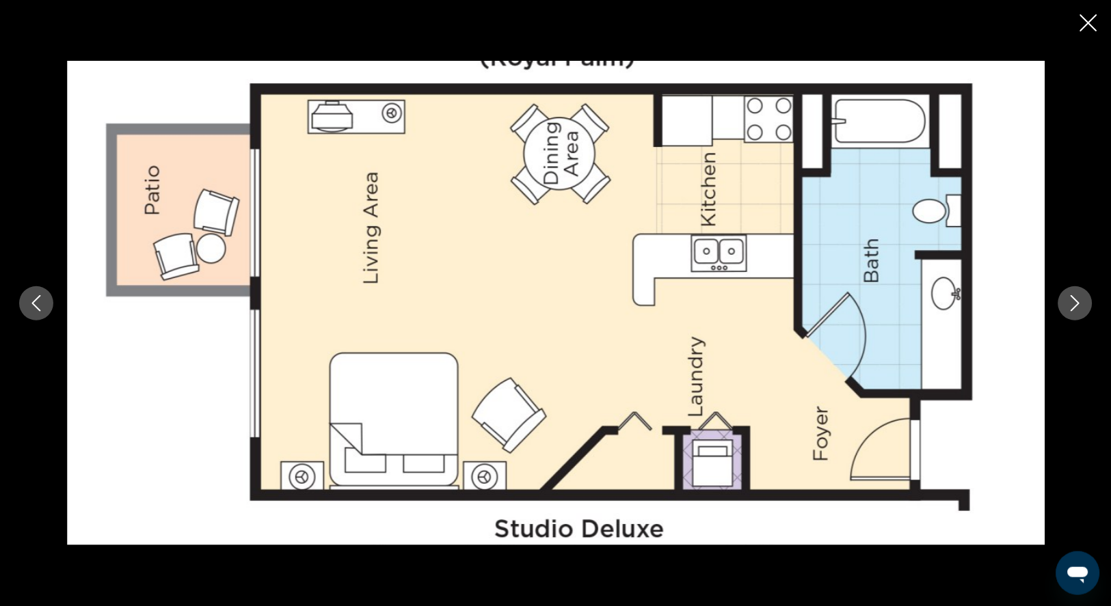
click at [1077, 304] on icon "Next image" at bounding box center [1075, 303] width 16 height 16
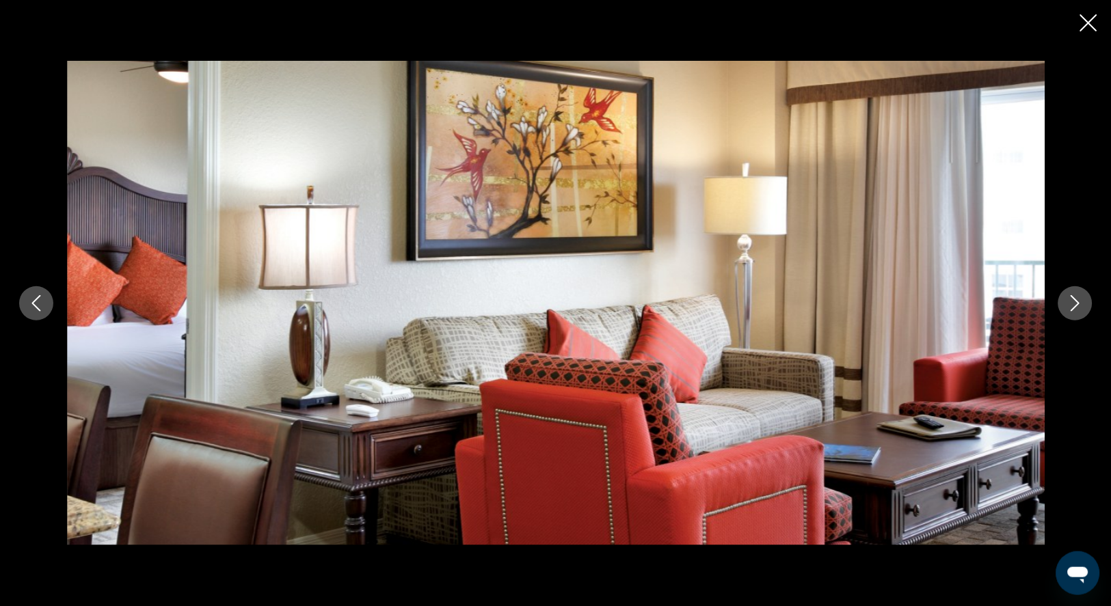
click at [1077, 304] on icon "Next image" at bounding box center [1075, 303] width 16 height 16
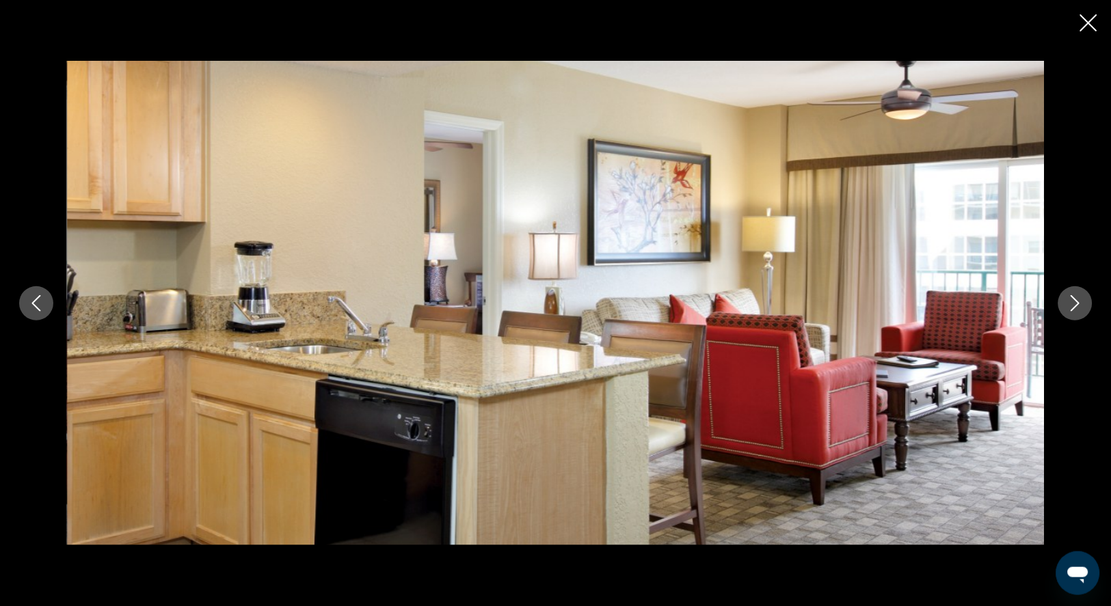
click at [1077, 304] on icon "Next image" at bounding box center [1075, 303] width 16 height 16
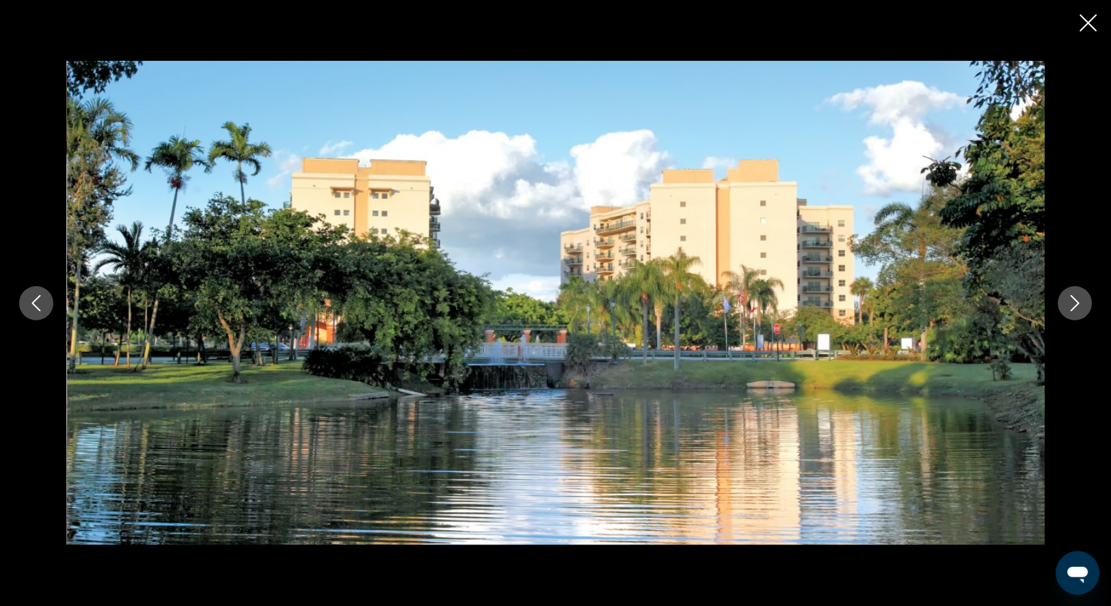
click at [1074, 300] on icon "Next image" at bounding box center [1075, 303] width 16 height 16
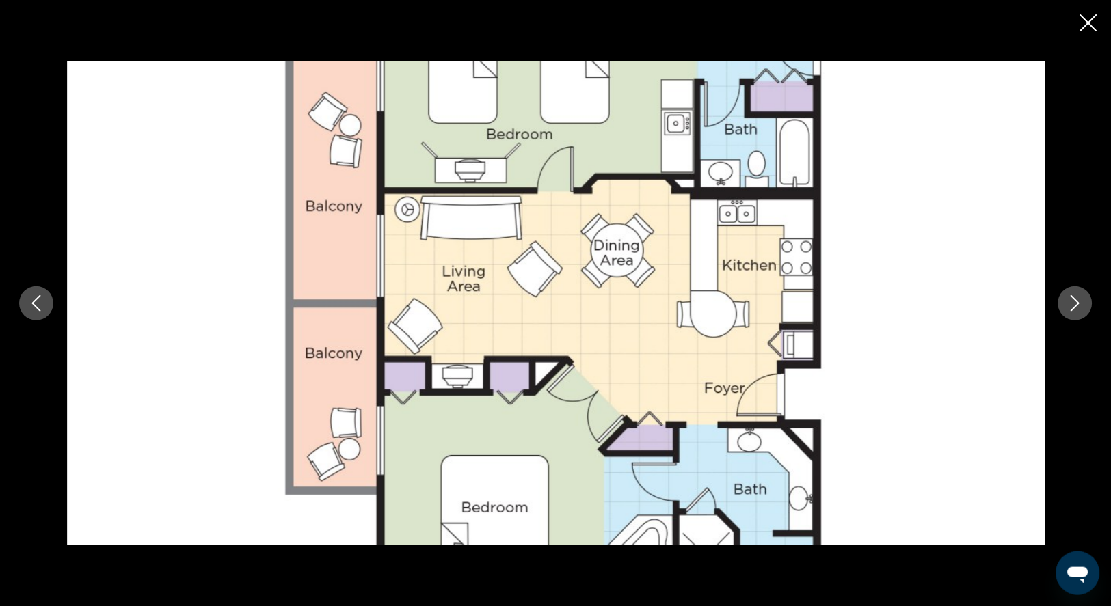
click at [1074, 300] on icon "Next image" at bounding box center [1075, 303] width 16 height 16
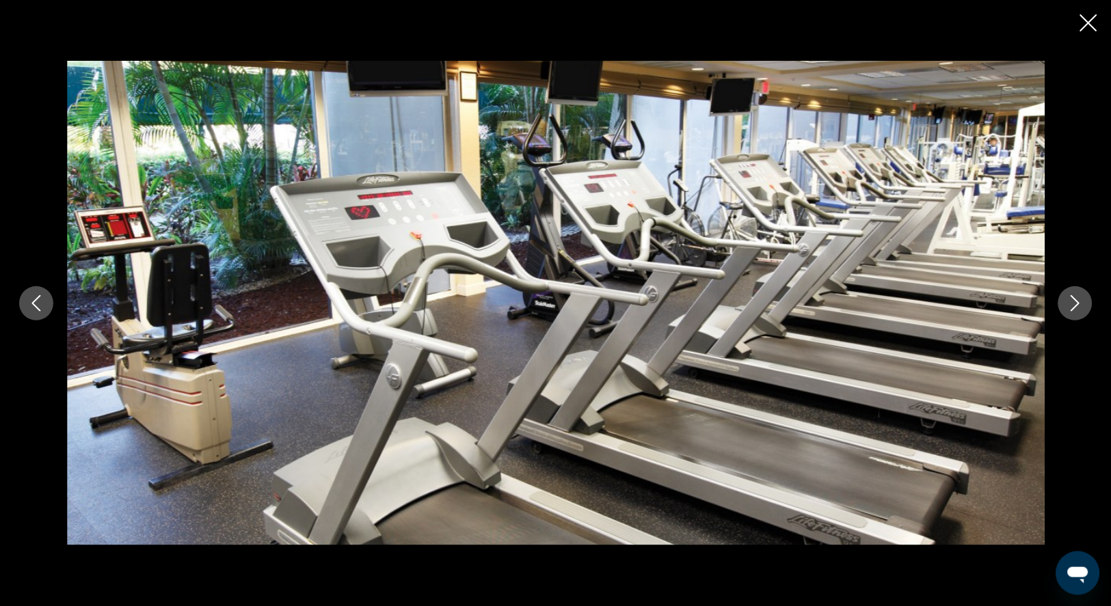
click at [1075, 302] on icon "Next image" at bounding box center [1075, 303] width 16 height 16
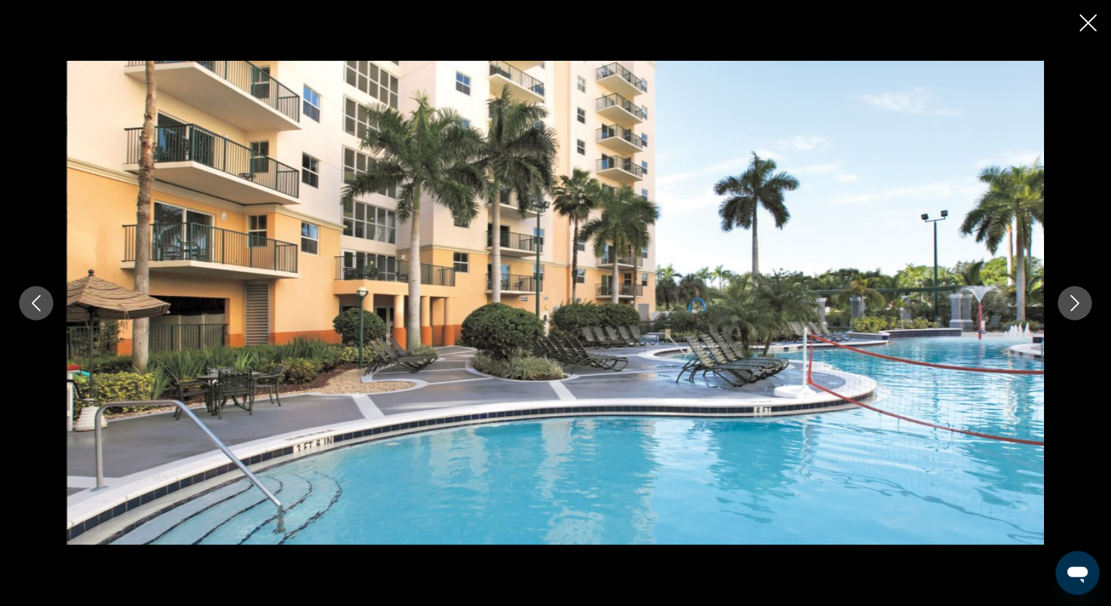
click at [1075, 302] on icon "Next image" at bounding box center [1075, 303] width 16 height 16
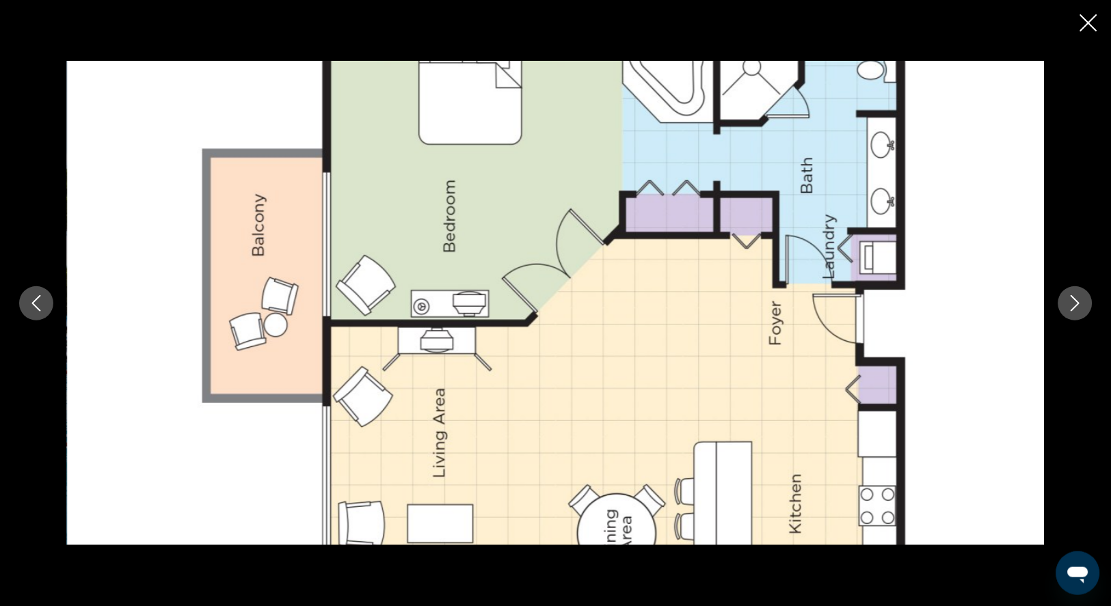
click at [1075, 302] on icon "Next image" at bounding box center [1075, 303] width 16 height 16
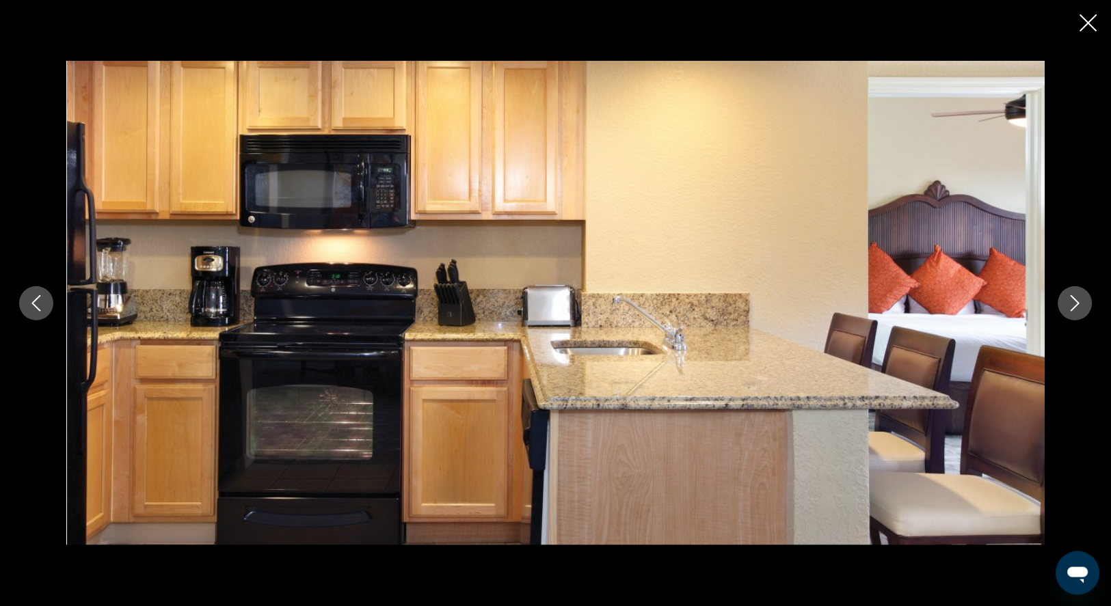
click at [1075, 302] on icon "Next image" at bounding box center [1075, 303] width 16 height 16
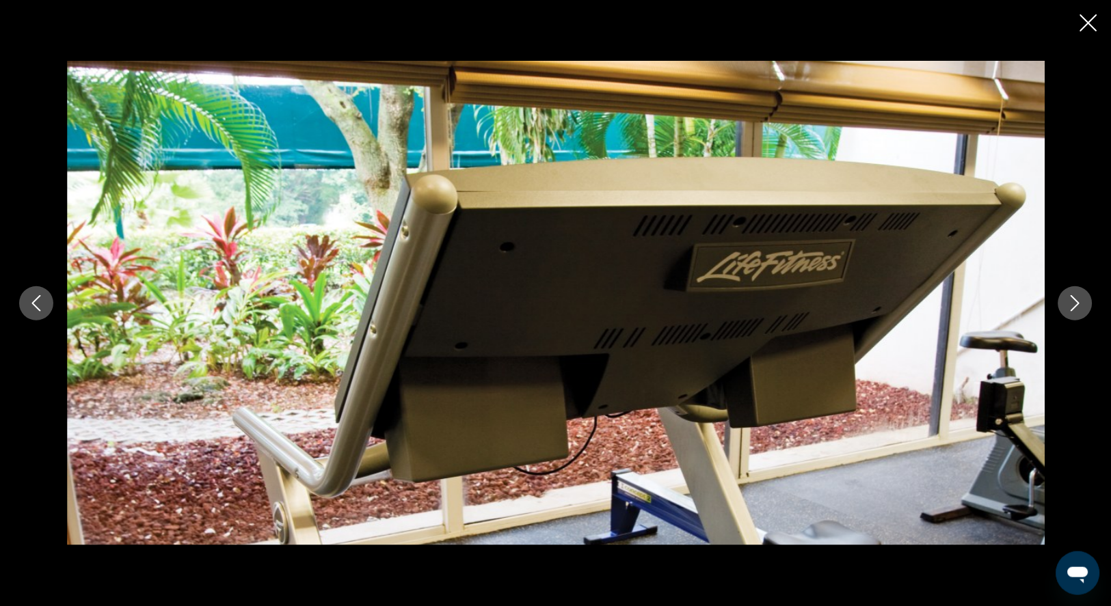
click at [1075, 302] on icon "Next image" at bounding box center [1075, 303] width 16 height 16
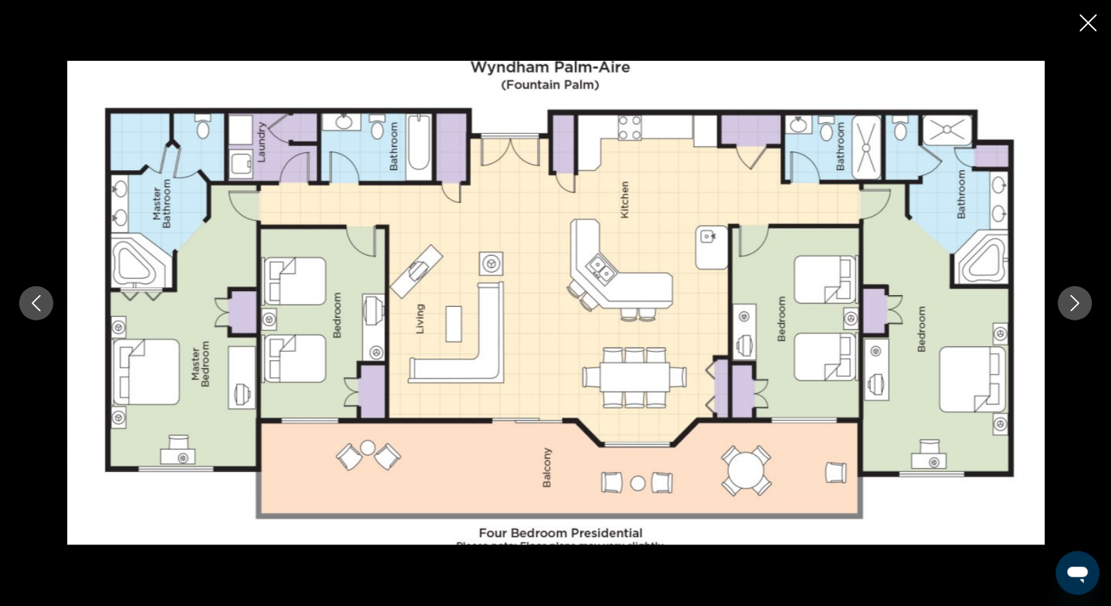
click at [1075, 302] on icon "Next image" at bounding box center [1075, 303] width 16 height 16
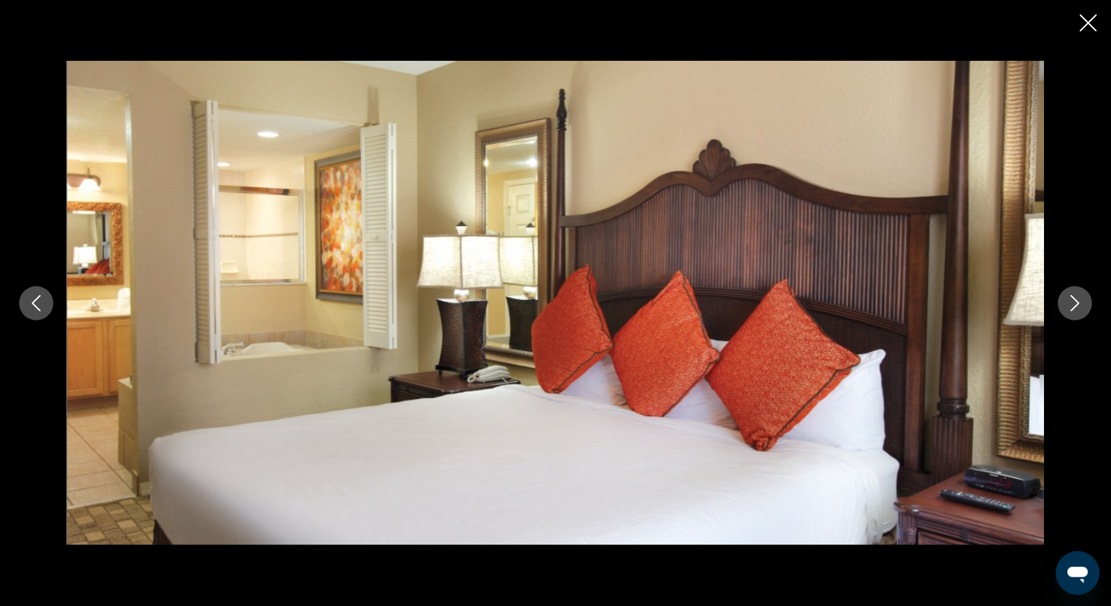
click at [1075, 302] on icon "Next image" at bounding box center [1075, 303] width 16 height 16
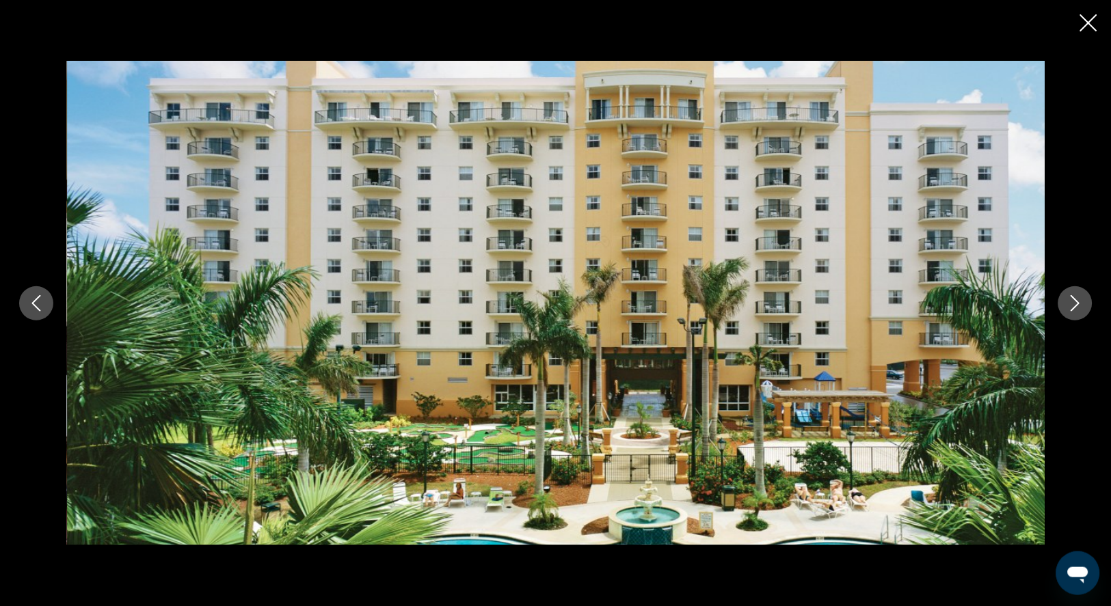
click at [1075, 301] on icon "Next image" at bounding box center [1075, 303] width 16 height 16
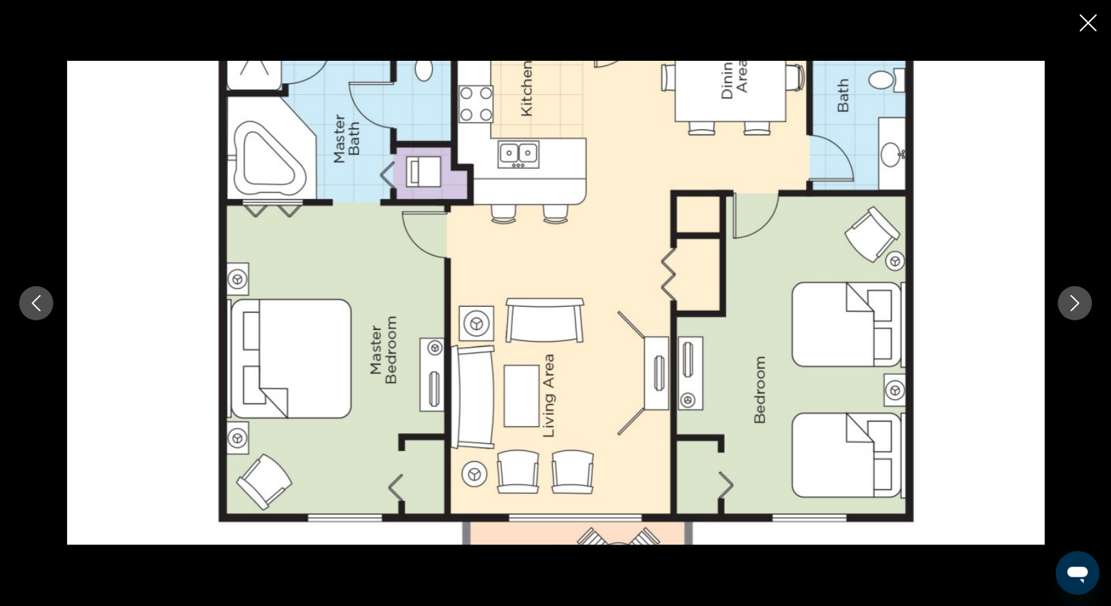
click at [1075, 301] on icon "Next image" at bounding box center [1075, 303] width 16 height 16
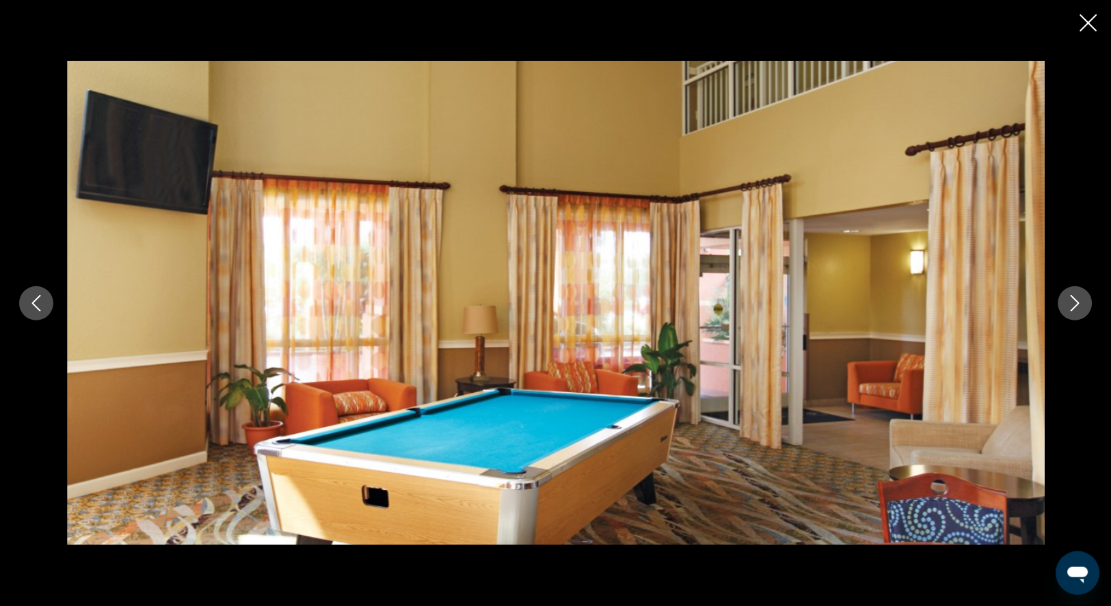
click at [1076, 303] on icon "Next image" at bounding box center [1075, 303] width 16 height 16
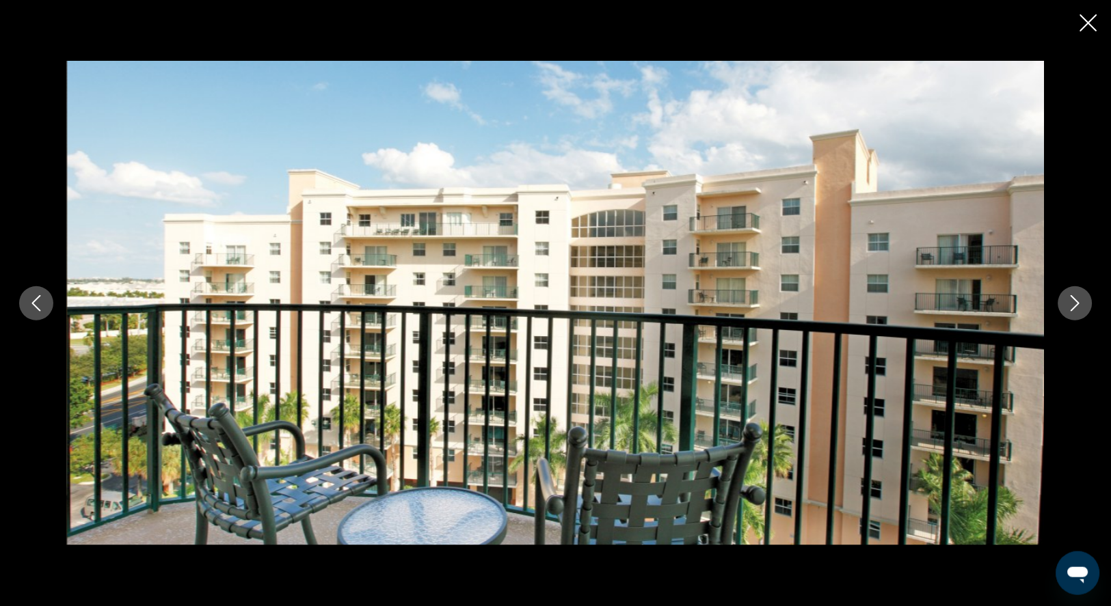
click at [1076, 303] on icon "Next image" at bounding box center [1075, 303] width 16 height 16
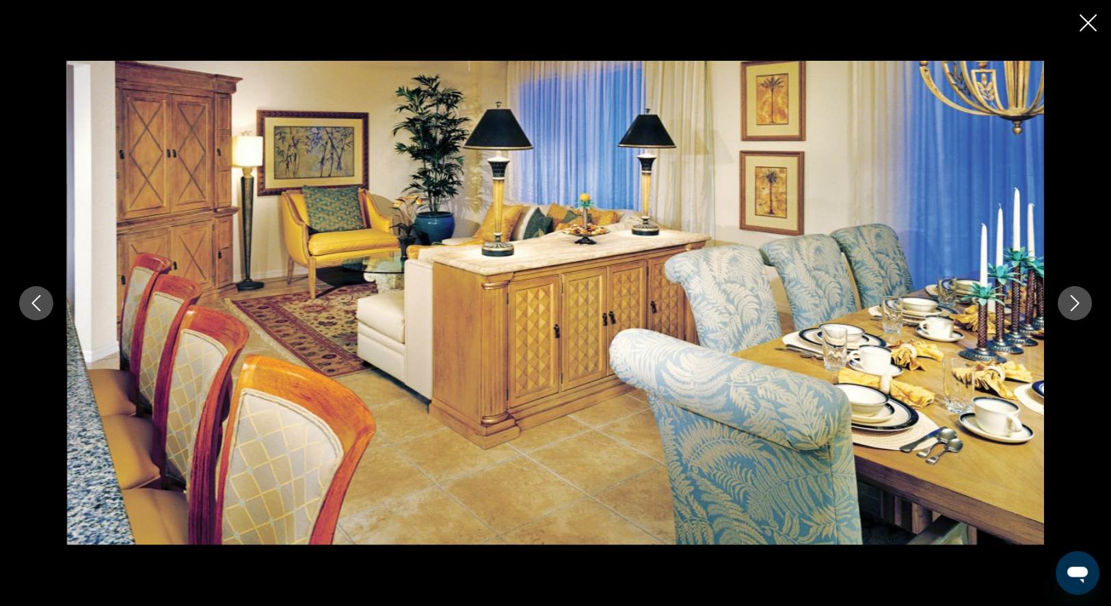
click at [1076, 303] on icon "Next image" at bounding box center [1075, 303] width 16 height 16
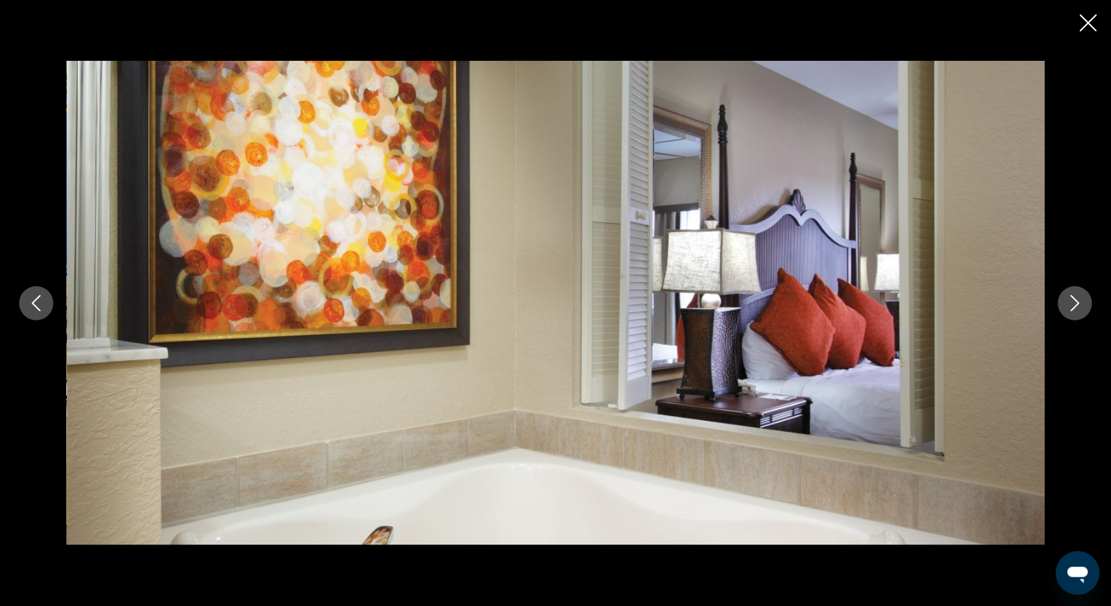
click at [1076, 303] on icon "Next image" at bounding box center [1075, 303] width 16 height 16
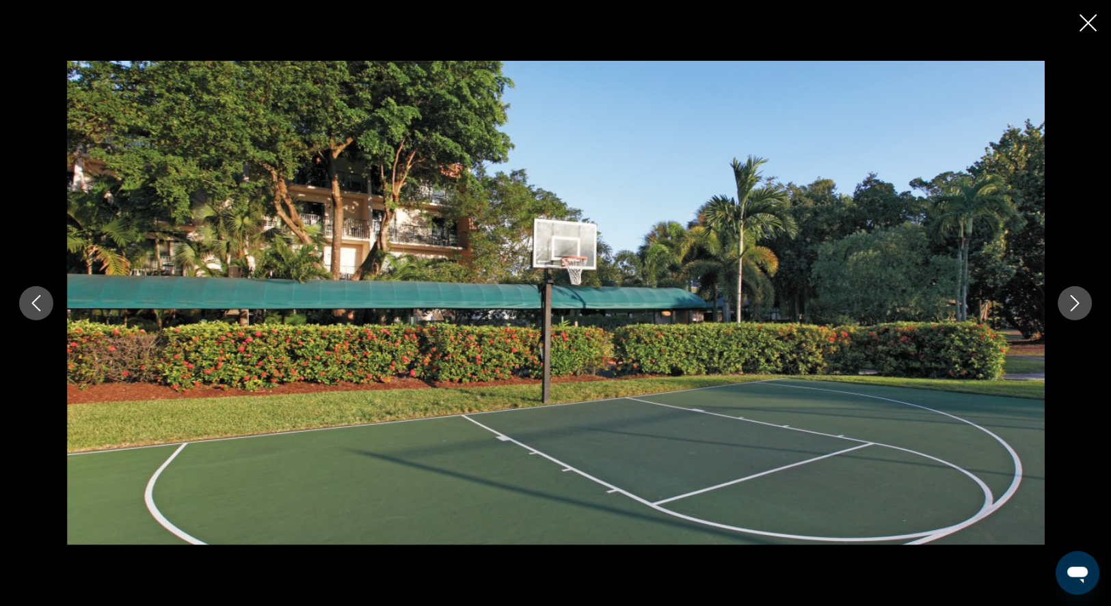
click at [1076, 302] on icon "Next image" at bounding box center [1075, 303] width 16 height 16
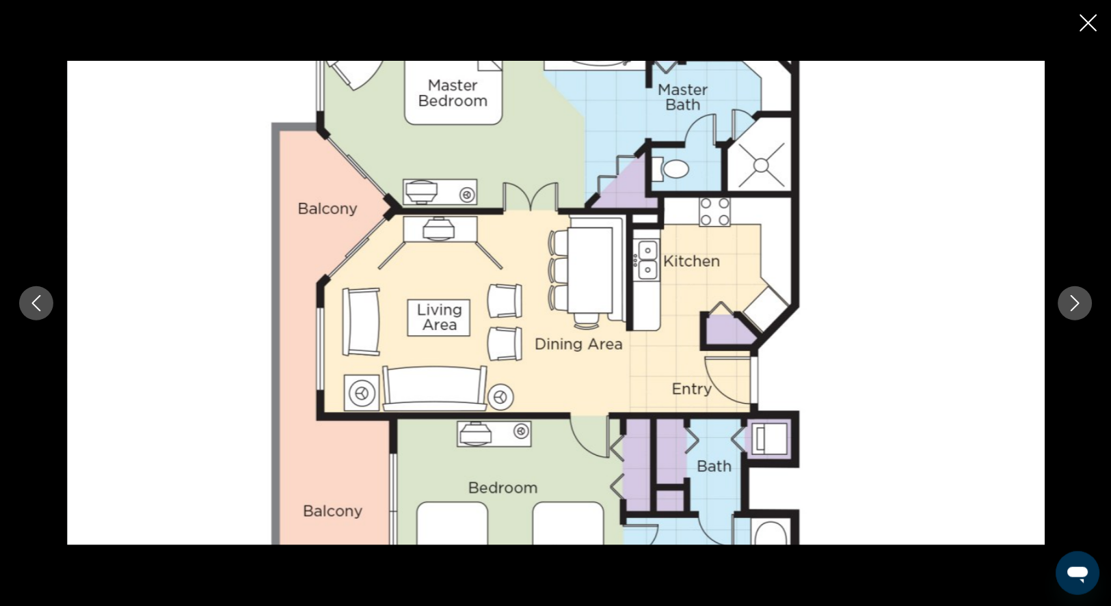
click at [1076, 302] on icon "Next image" at bounding box center [1075, 303] width 16 height 16
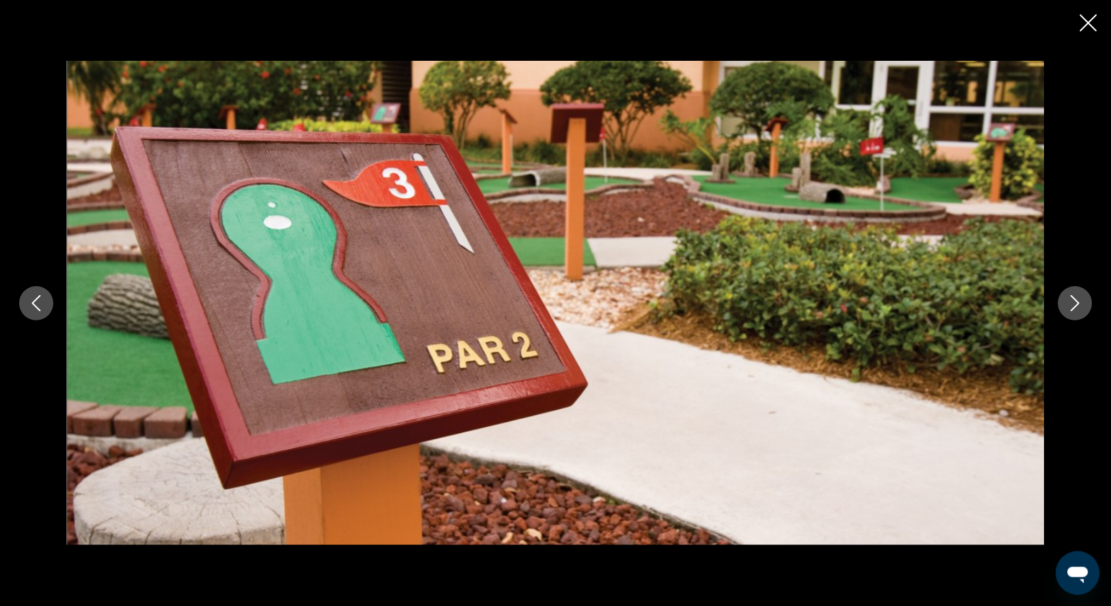
click at [1076, 302] on icon "Next image" at bounding box center [1075, 303] width 16 height 16
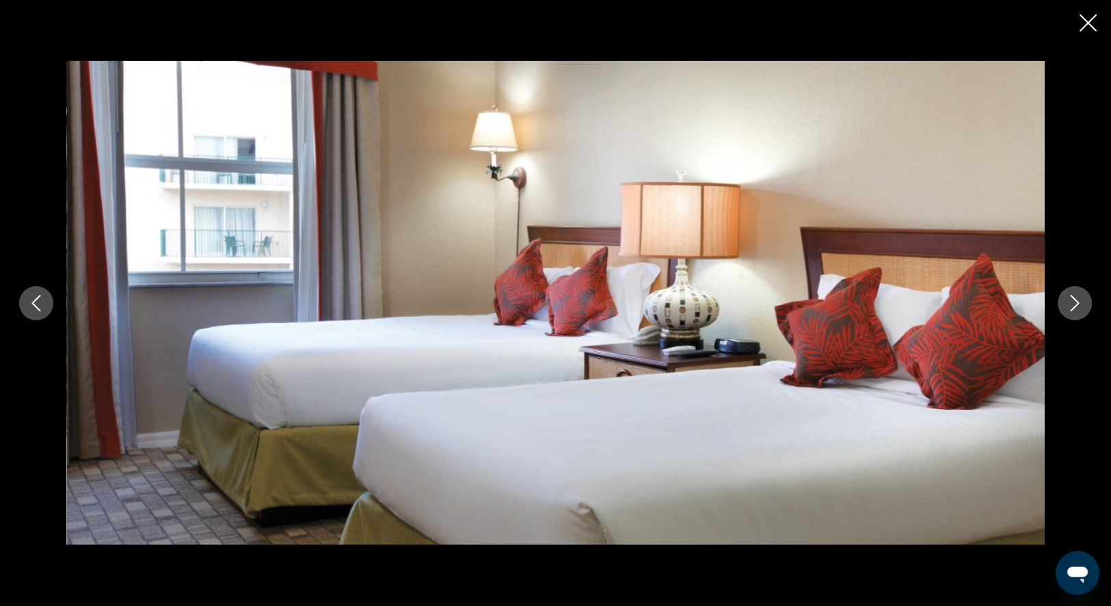
click at [1076, 302] on icon "Next image" at bounding box center [1075, 303] width 16 height 16
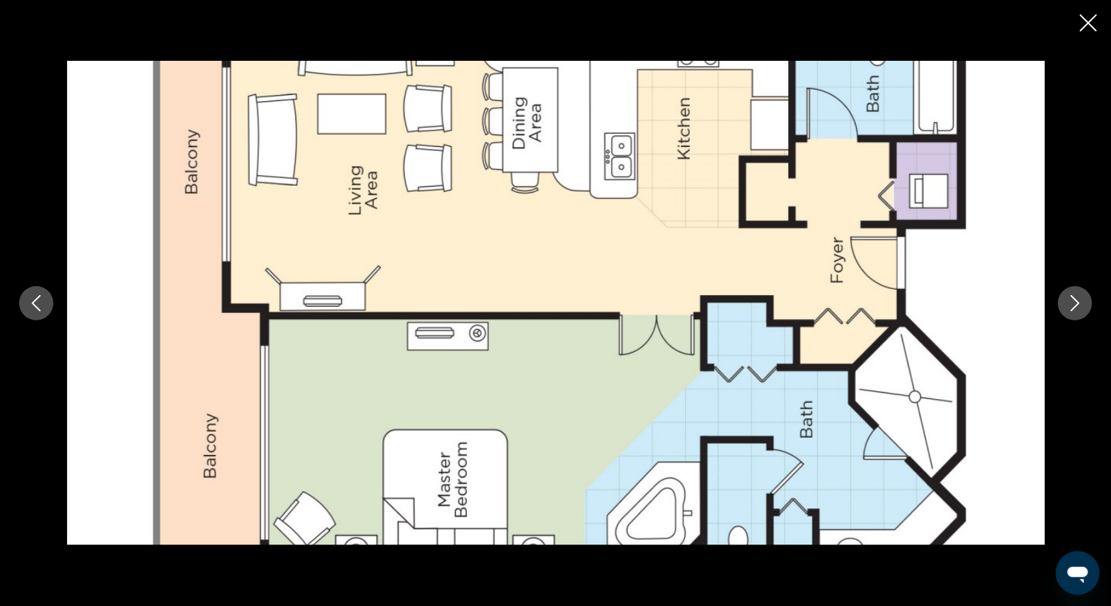
scroll to position [1087, 0]
click at [1090, 24] on icon "Close slideshow" at bounding box center [1088, 22] width 17 height 17
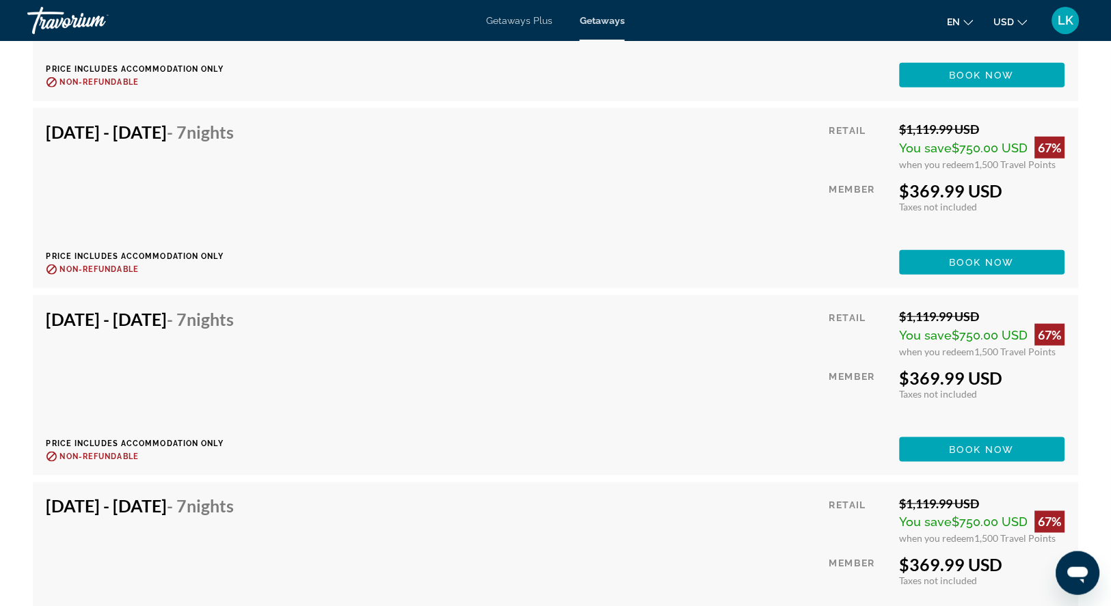
scroll to position [10196, 0]
